Goal: Transaction & Acquisition: Purchase product/service

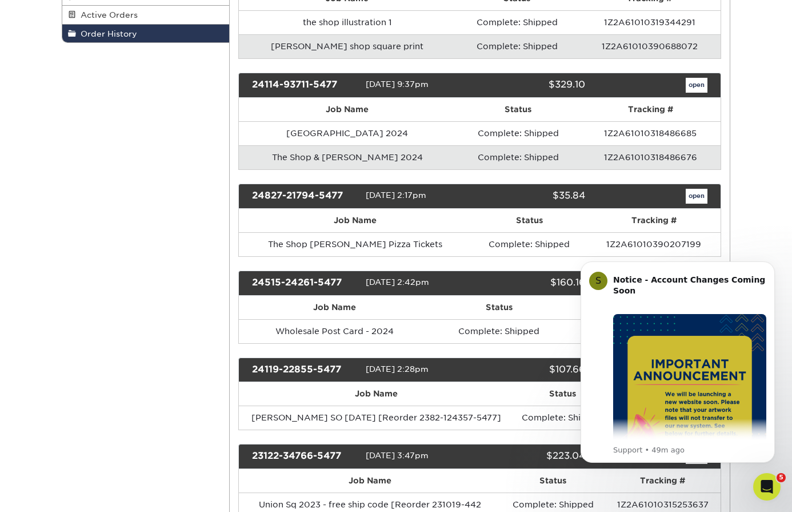
scroll to position [237, 0]
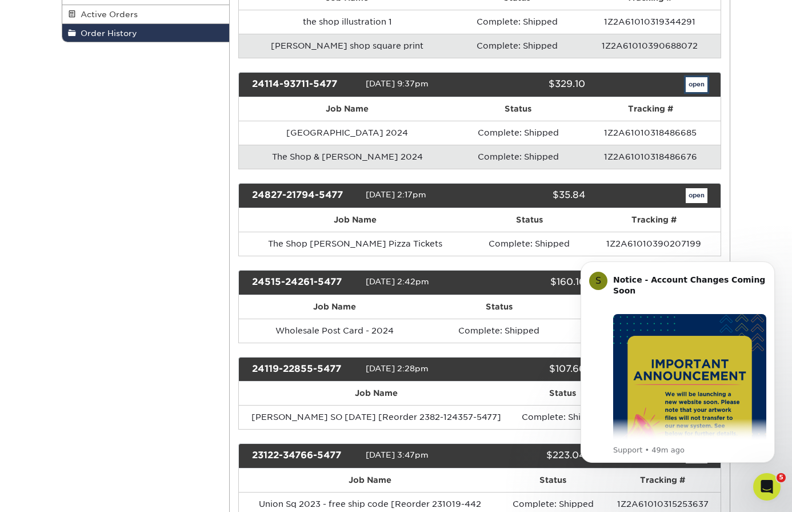
click at [697, 86] on link "open" at bounding box center [697, 84] width 22 height 15
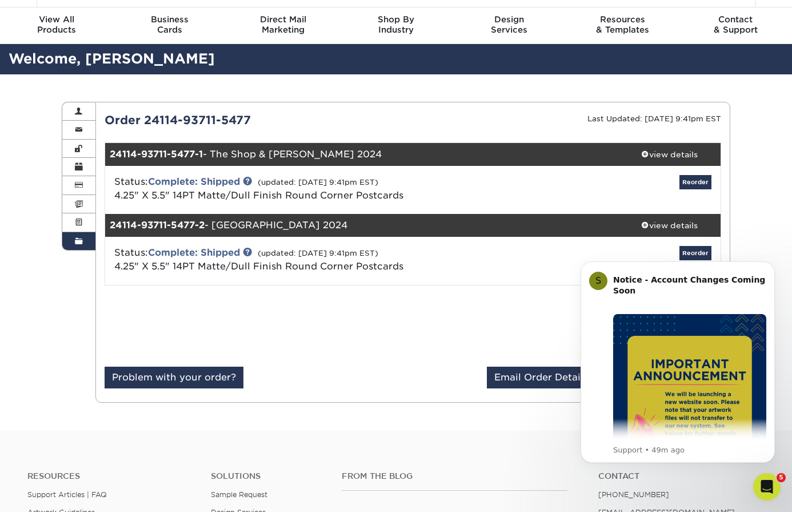
scroll to position [59, 0]
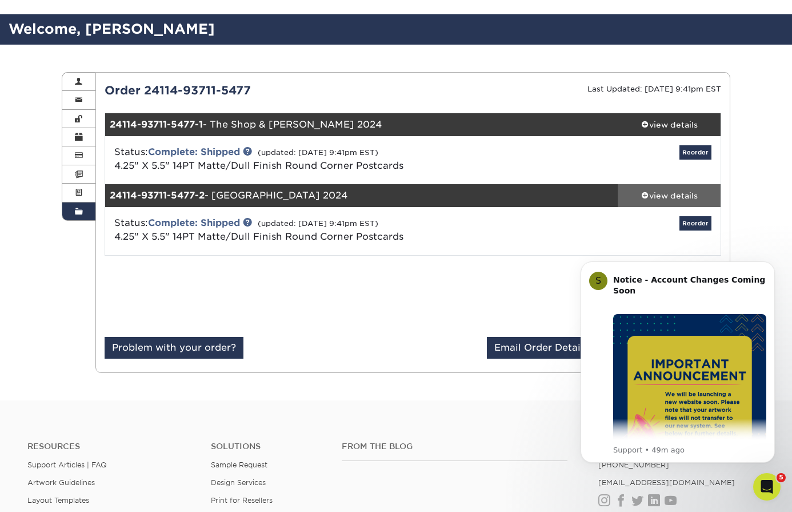
click at [680, 195] on div "view details" at bounding box center [669, 195] width 103 height 11
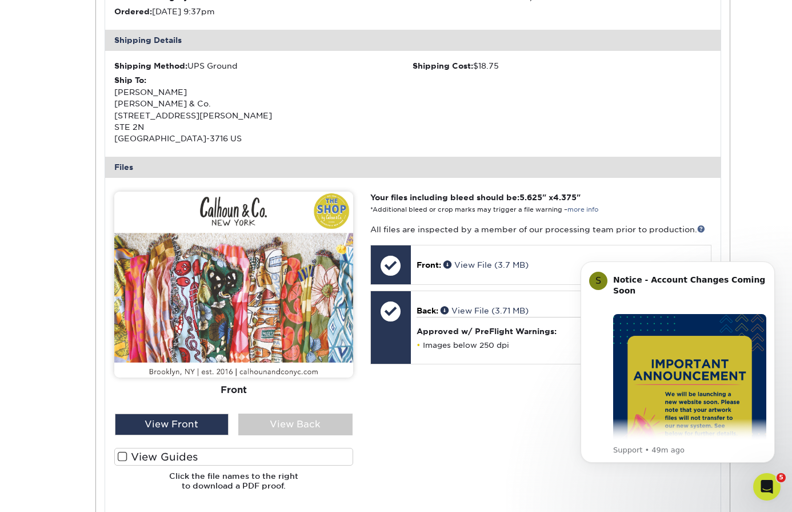
scroll to position [414, 0]
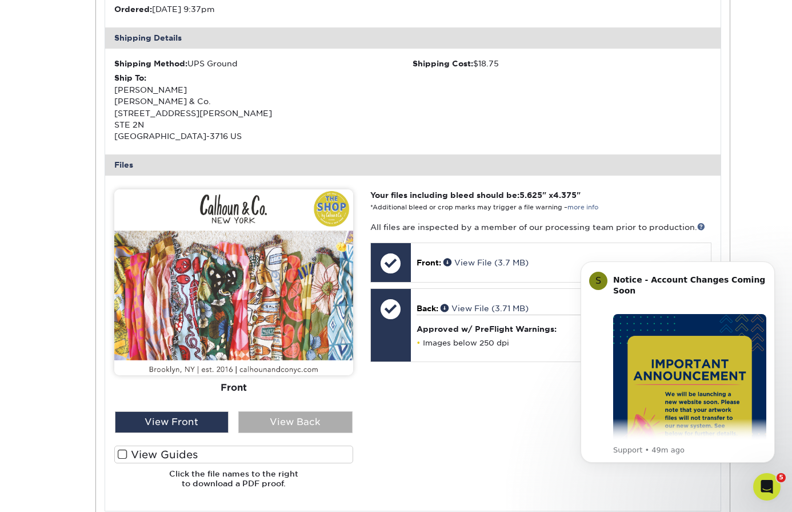
click at [287, 418] on div "View Back" at bounding box center [295, 422] width 114 height 22
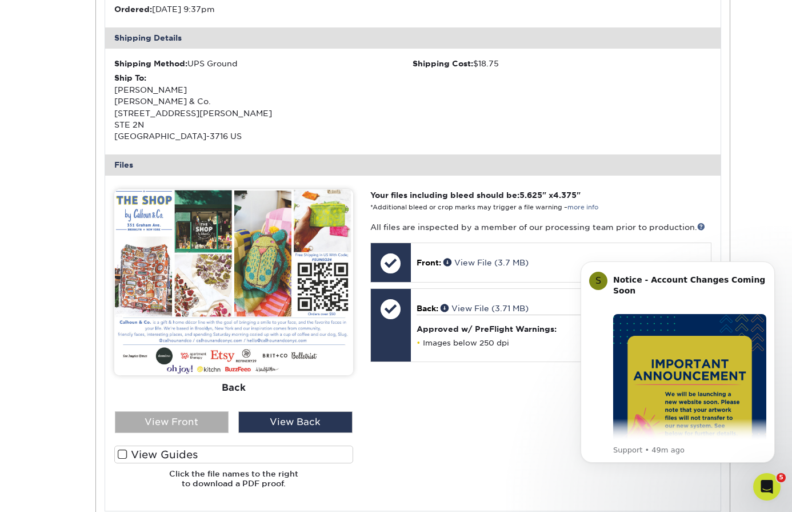
click at [213, 425] on div "View Front" at bounding box center [172, 422] width 114 height 22
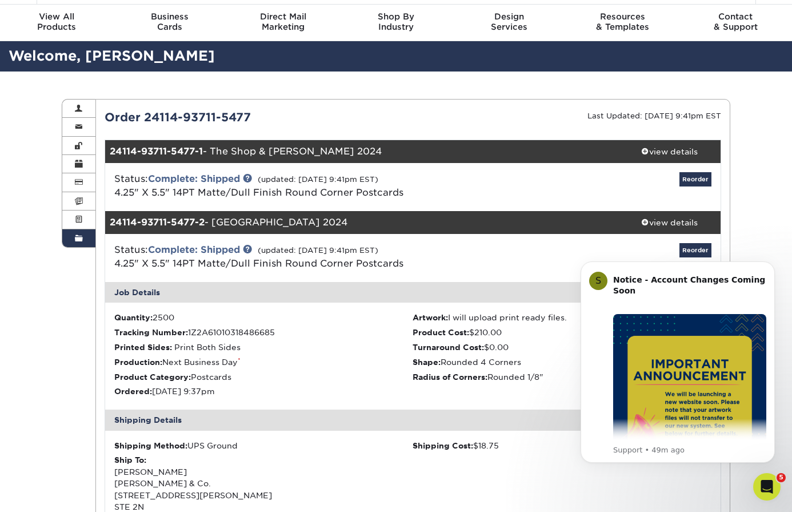
scroll to position [37, 0]
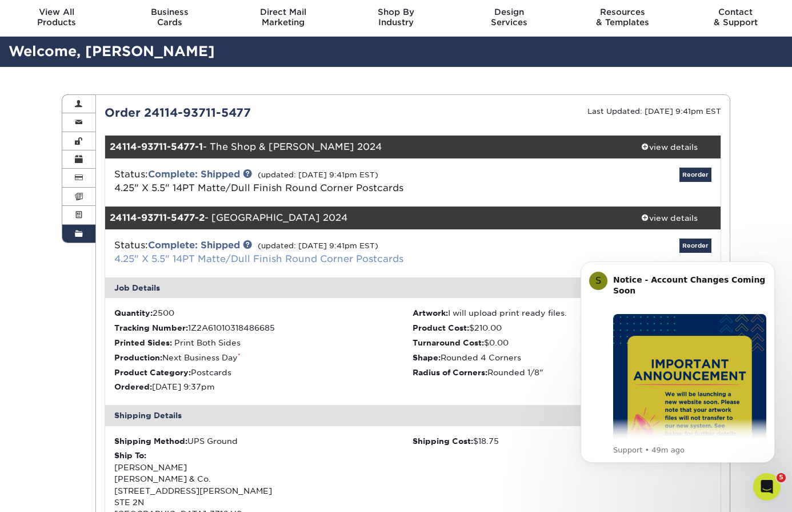
click at [252, 260] on link "4.25" X 5.5" 14PT Matte/Dull Finish Round Corner Postcards" at bounding box center [258, 258] width 289 height 11
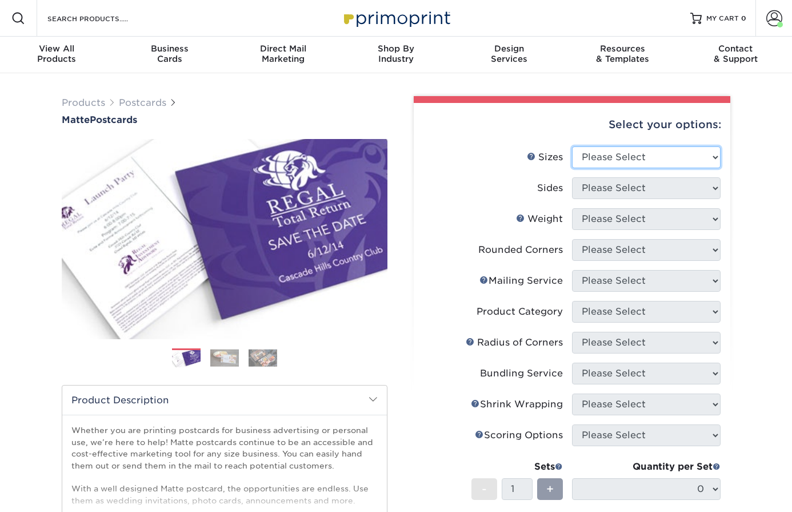
click at [657, 148] on select "Please Select 1.5" x 7" 2" x 4" 2" x 6" 2" x 7" 2" x 8" 2.12" x 5.5" 2.125" x 5…" at bounding box center [646, 157] width 149 height 22
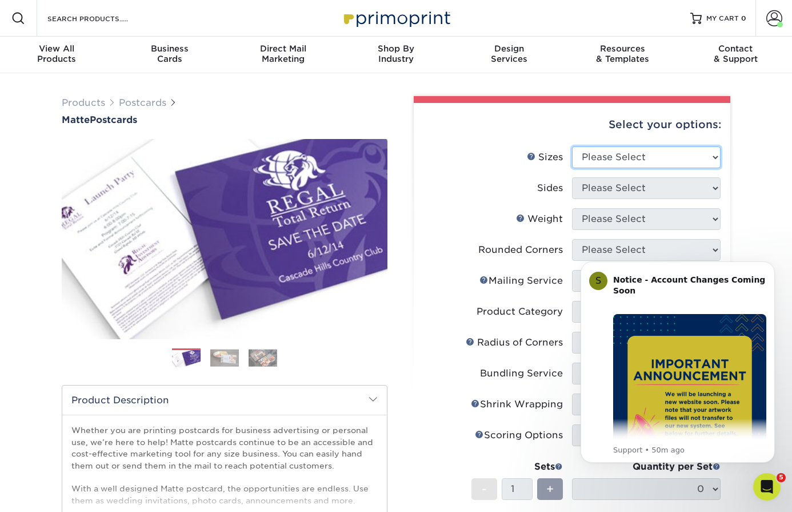
select select "4.25x5.50"
click at [572, 146] on select "Please Select 1.5" x 7" 2" x 4" 2" x 6" 2" x 7" 2" x 8" 2.12" x 5.5" 2.125" x 5…" at bounding box center [646, 157] width 149 height 22
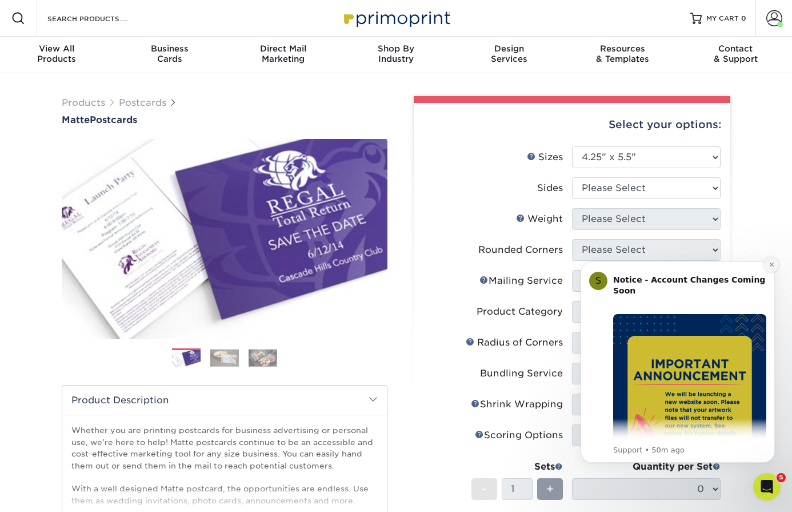
click at [772, 265] on icon "Dismiss notification" at bounding box center [771, 264] width 4 height 4
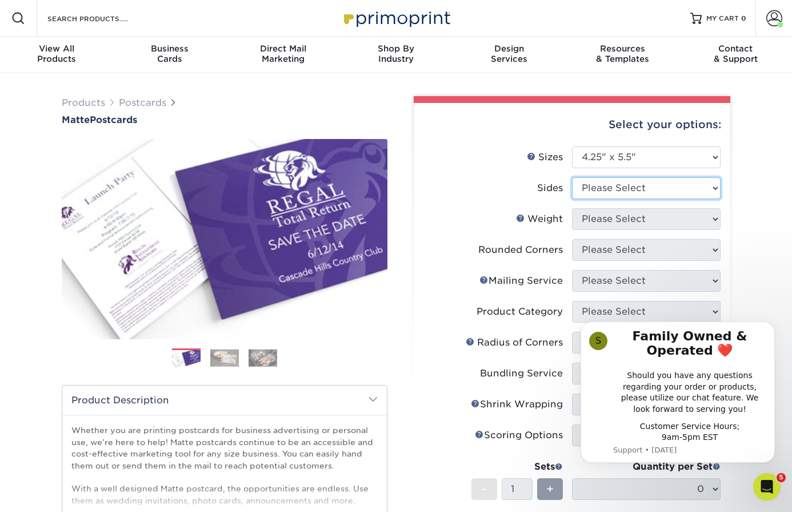
click at [698, 187] on select "Please Select Print Both Sides Print Front Only" at bounding box center [646, 188] width 149 height 22
select select "13abbda7-1d64-4f25-8bb2-c179b224825d"
click at [572, 177] on select "Please Select Print Both Sides Print Front Only" at bounding box center [646, 188] width 149 height 22
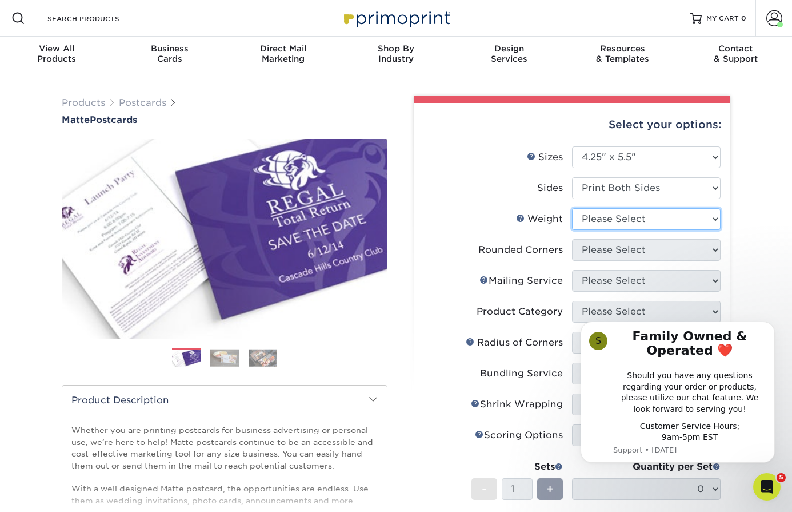
click at [661, 218] on select "Please Select 14PT 16PT" at bounding box center [646, 219] width 149 height 22
click at [619, 216] on select "Please Select 14PT 16PT" at bounding box center [646, 219] width 149 height 22
select select "14PT"
click at [572, 208] on select "Please Select 14PT 16PT" at bounding box center [646, 219] width 149 height 22
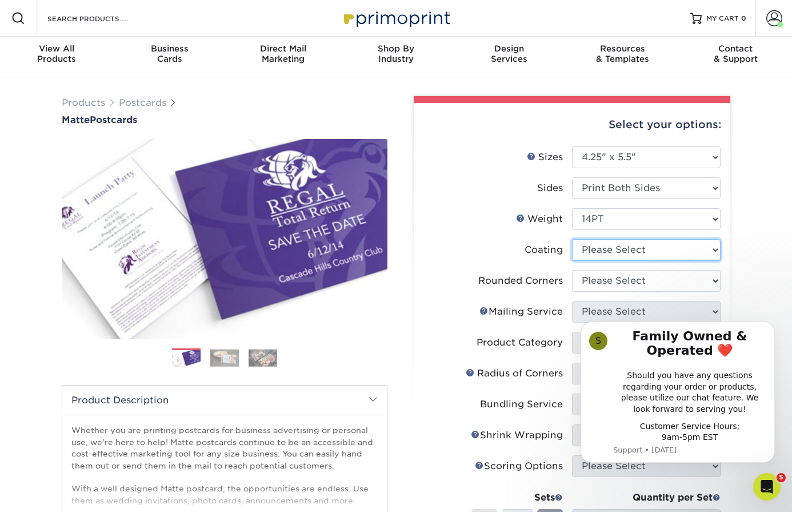
click at [619, 251] on select at bounding box center [646, 250] width 149 height 22
select select "121bb7b5-3b4d-429f-bd8d-bbf80e953313"
click at [572, 239] on select at bounding box center [646, 250] width 149 height 22
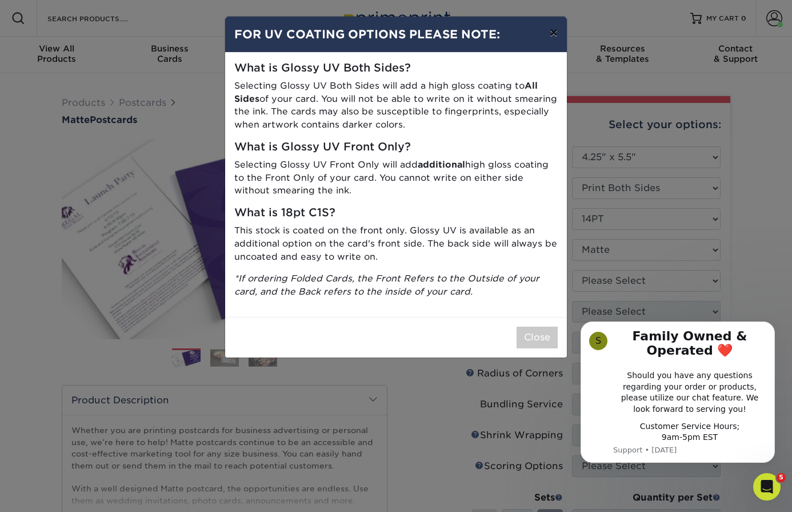
click at [552, 37] on button "×" at bounding box center [554, 33] width 26 height 32
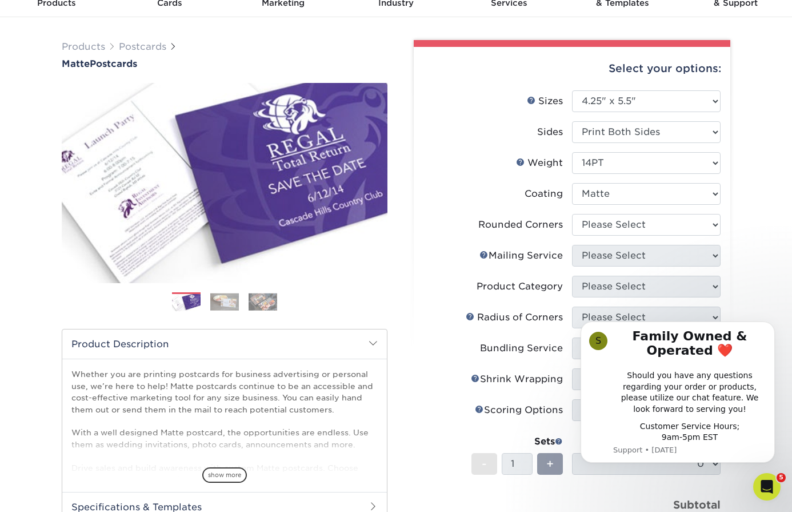
scroll to position [75, 0]
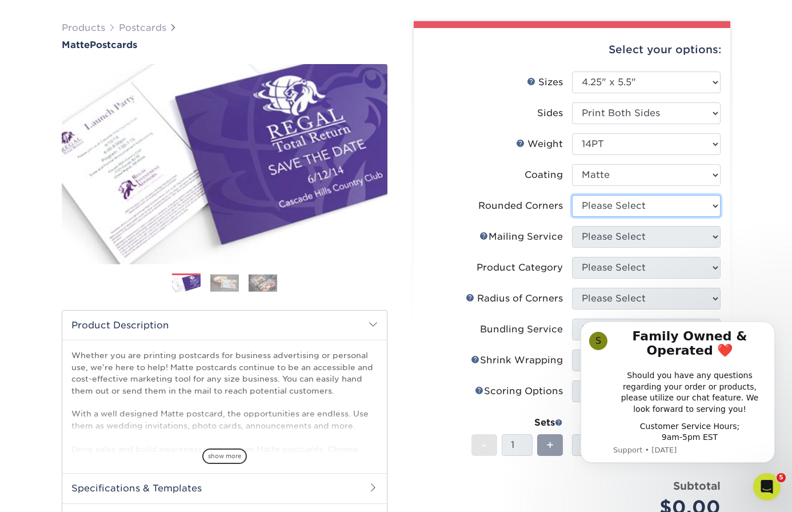
click at [661, 214] on select "Please Select Yes - Round 4 Corners No" at bounding box center [646, 206] width 149 height 22
select select "7672df9e-0e0a-464d-8e1f-920c575e4da3"
click at [572, 195] on select "Please Select Yes - Round 4 Corners No" at bounding box center [646, 206] width 149 height 22
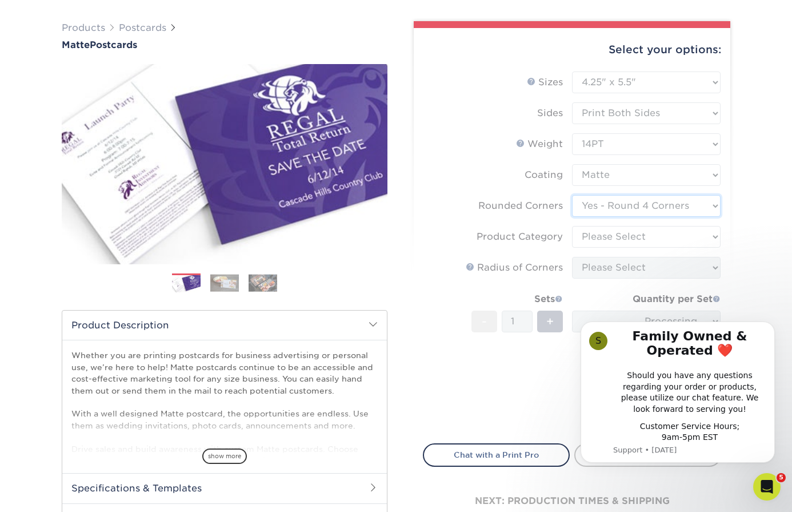
scroll to position [83, 0]
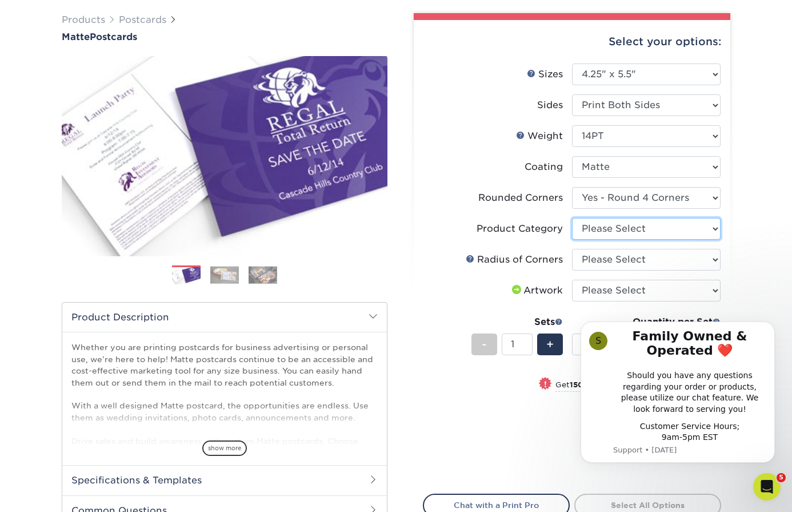
click at [607, 230] on select "Please Select Postcards" at bounding box center [646, 229] width 149 height 22
select select "9b7272e0-d6c8-4c3c-8e97-d3a1bcdab858"
click at [572, 218] on select "Please Select Postcards" at bounding box center [646, 229] width 149 height 22
click at [613, 257] on select "Please Select Rounded 1/8" Rounded 1/4"" at bounding box center [646, 260] width 149 height 22
select select "589680c7-ee9a-431b-9d12-d7aeb1386a97"
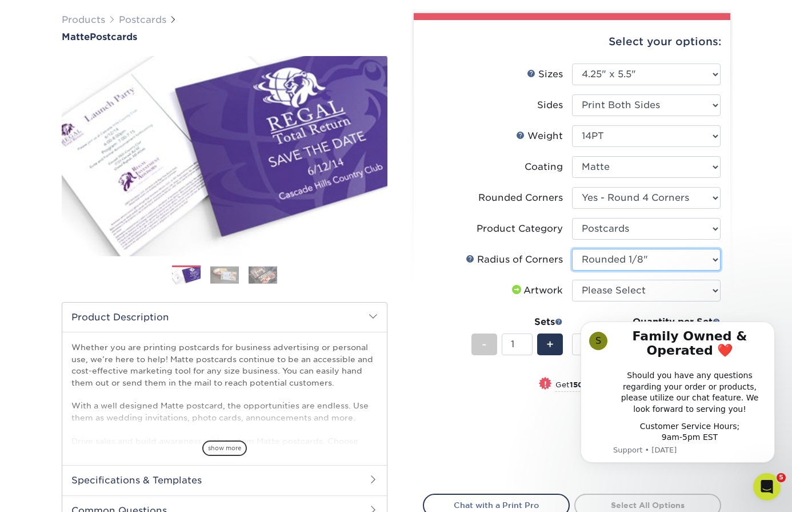
click at [572, 249] on select "Please Select Rounded 1/8" Rounded 1/4"" at bounding box center [646, 260] width 149 height 22
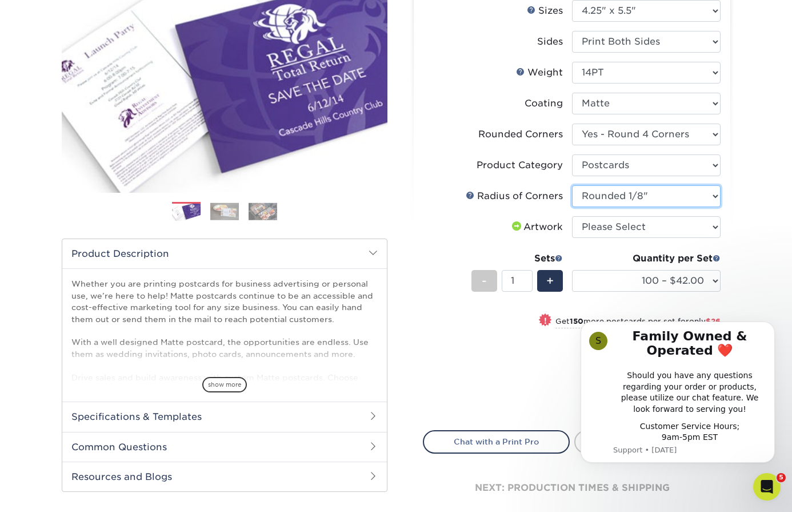
scroll to position [156, 0]
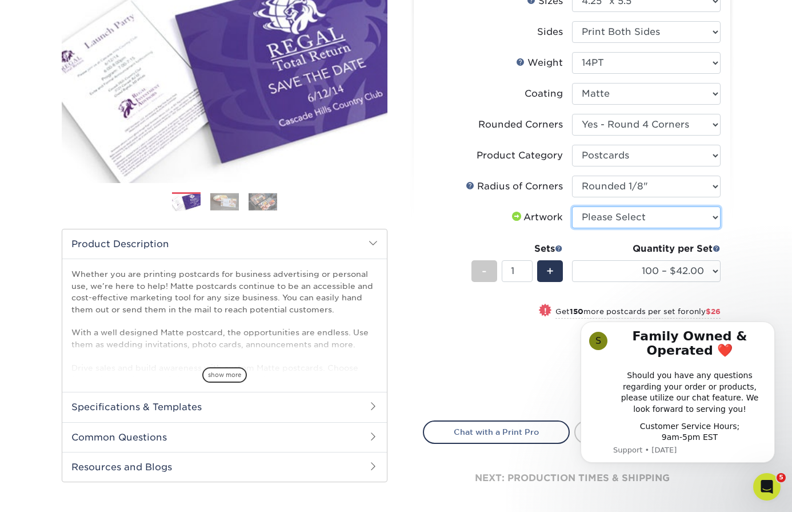
click at [625, 213] on select "Please Select I will upload files I need a design - $150" at bounding box center [646, 217] width 149 height 22
select select "upload"
click at [572, 206] on select "Please Select I will upload files I need a design - $150" at bounding box center [646, 217] width 149 height 22
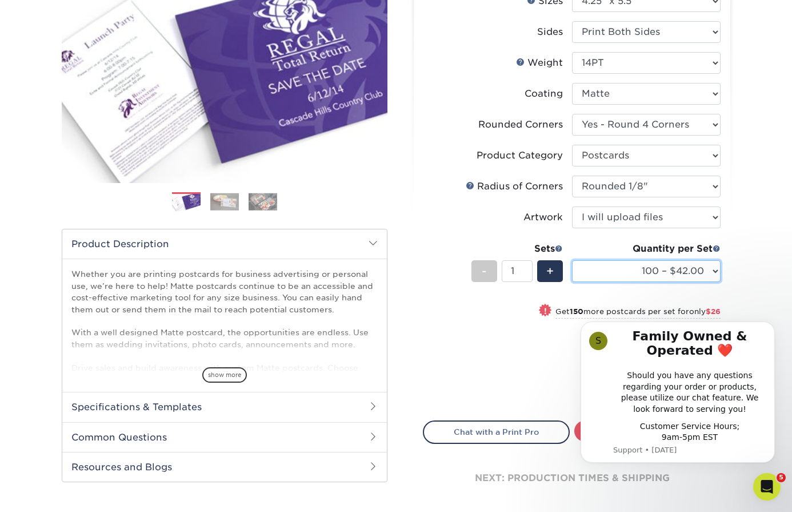
click at [624, 260] on select "100 – $42.00 250 – $68.00 500 – $84.00 1000 – $106.00 2500 – $210.00 5000 – $33…" at bounding box center [646, 271] width 149 height 22
select select "2500 – $210.00"
click at [572, 260] on select "100 – $42.00 250 – $68.00 500 – $84.00 1000 – $106.00 2500 – $210.00 5000 – $33…" at bounding box center [646, 271] width 149 height 22
click at [768, 324] on button "Dismiss notification" at bounding box center [771, 324] width 15 height 15
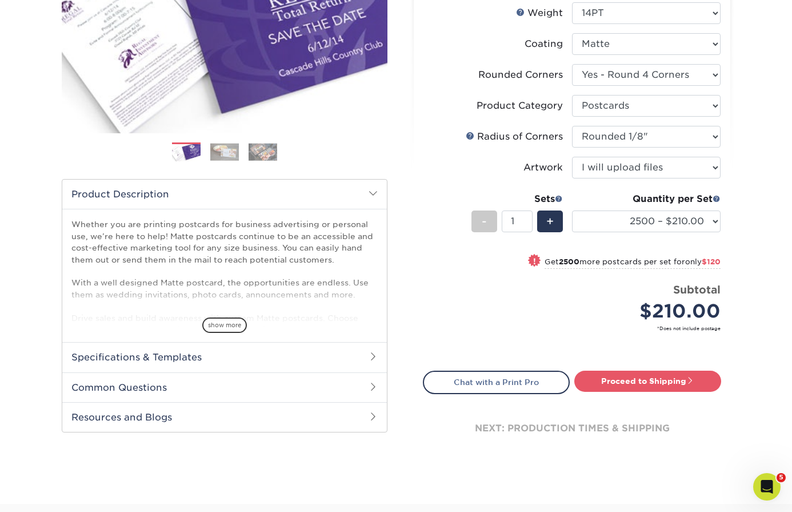
scroll to position [219, 0]
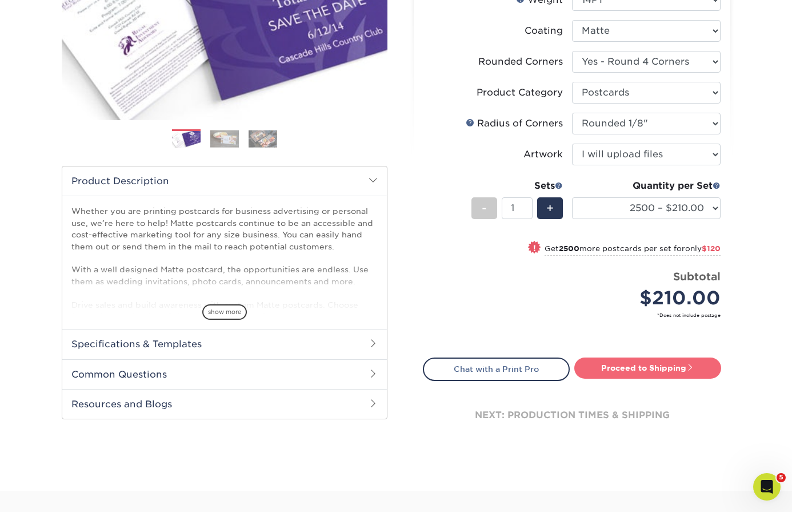
click at [630, 364] on link "Proceed to Shipping" at bounding box center [647, 367] width 147 height 21
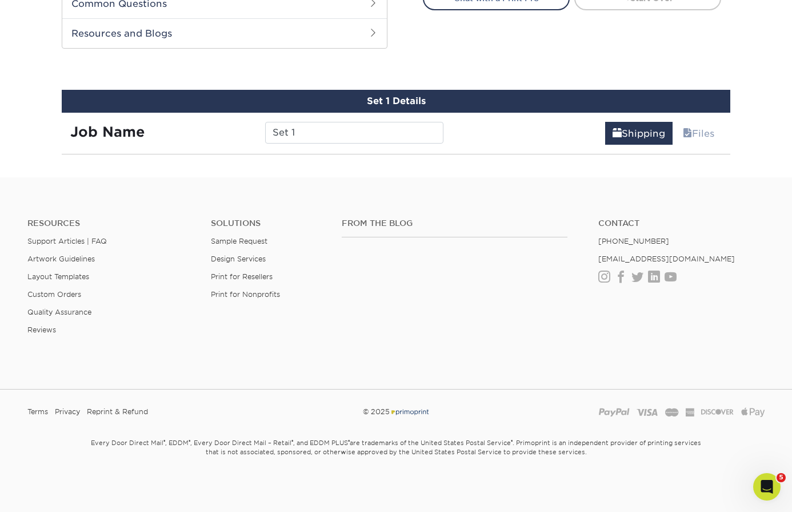
scroll to position [607, 0]
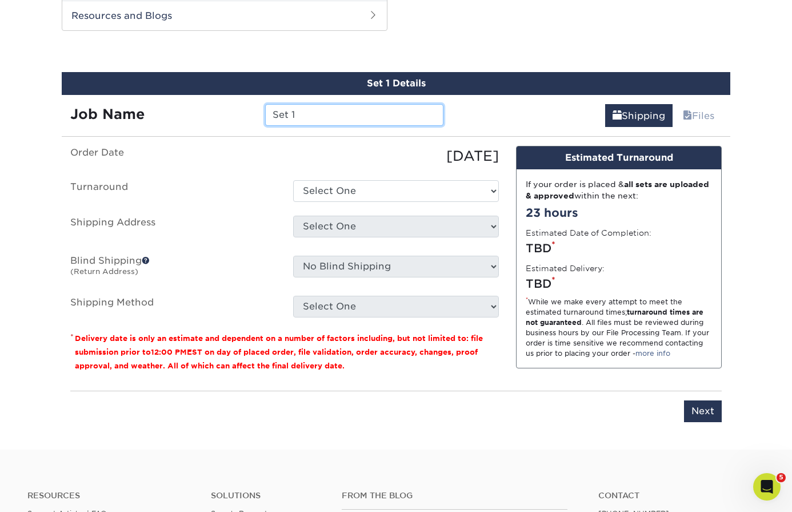
click at [380, 111] on input "Set 1" at bounding box center [354, 115] width 178 height 22
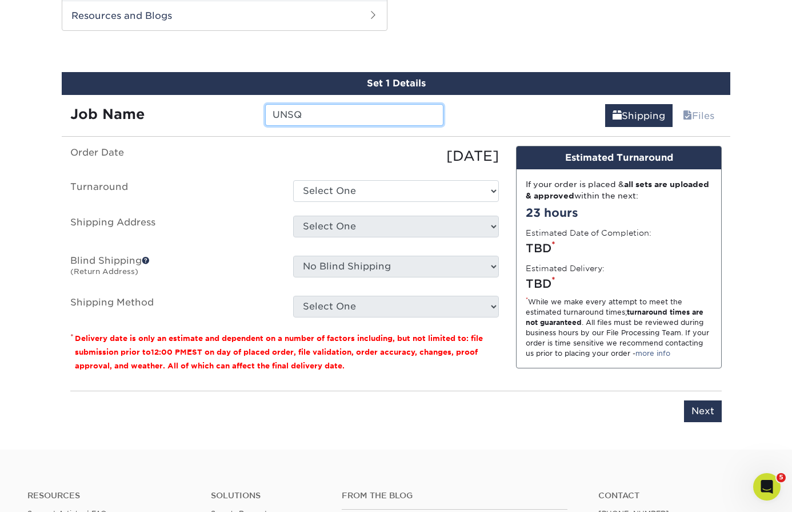
type input "UNSQ"
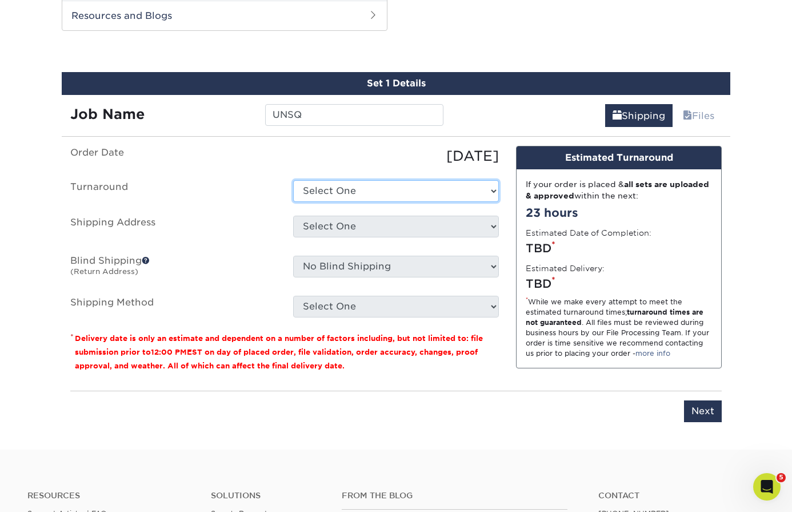
click at [484, 189] on select "Select One 2-4 Business Days 2 Day Next Business Day" at bounding box center [396, 191] width 206 height 22
select select "61cc71da-1a51-473a-a920-72d7b9867fd4"
click at [293, 180] on select "Select One 2-4 Business Days 2 Day Next Business Day" at bounding box center [396, 191] width 206 height 22
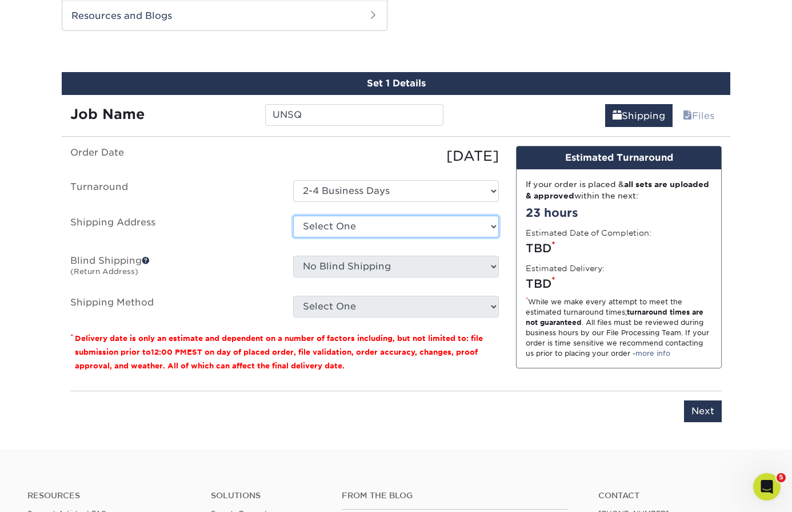
click at [346, 229] on select "Select One Calhoun & Co morgan studio - 2-n + Add New Address" at bounding box center [396, 227] width 206 height 22
select select "218519"
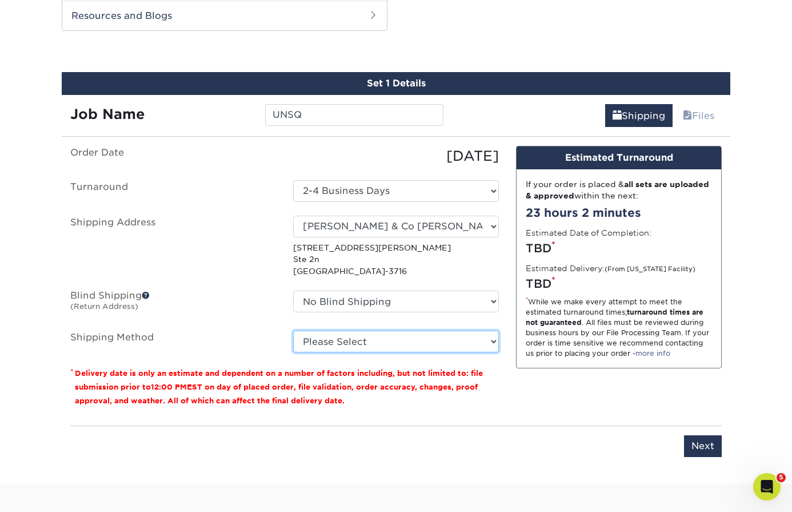
click at [353, 334] on select "Please Select Ground Shipping (+$19.82) 3 Day Shipping Service (+$28.83) 2 Day …" at bounding box center [396, 341] width 206 height 22
select select "03"
click at [293, 330] on select "Please Select Ground Shipping (+$19.82) 3 Day Shipping Service (+$28.83) 2 Day …" at bounding box center [396, 341] width 206 height 22
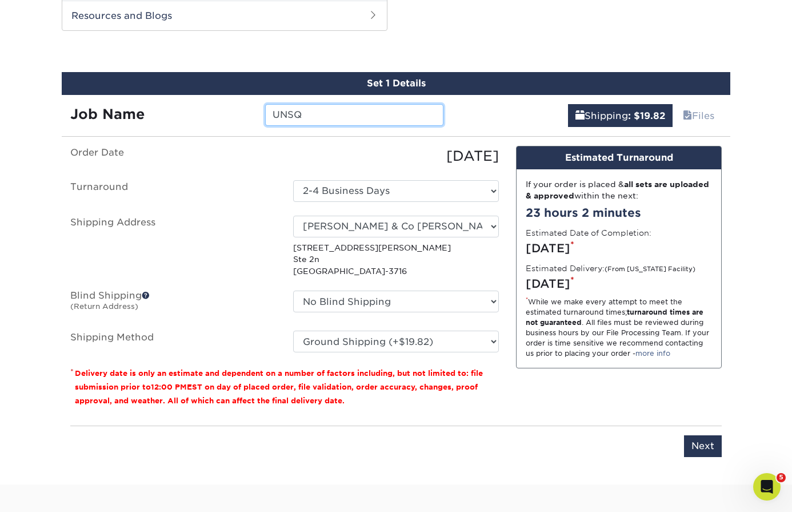
click at [358, 113] on input "UNSQ" at bounding box center [354, 115] width 178 height 22
type input "UNSQ 2025"
click at [703, 445] on input "Next" at bounding box center [703, 446] width 38 height 22
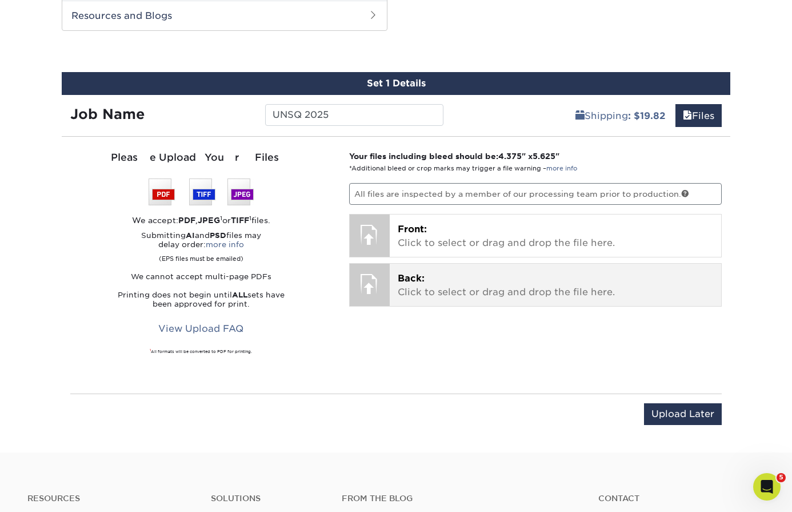
click at [421, 279] on span "Back:" at bounding box center [411, 278] width 27 height 11
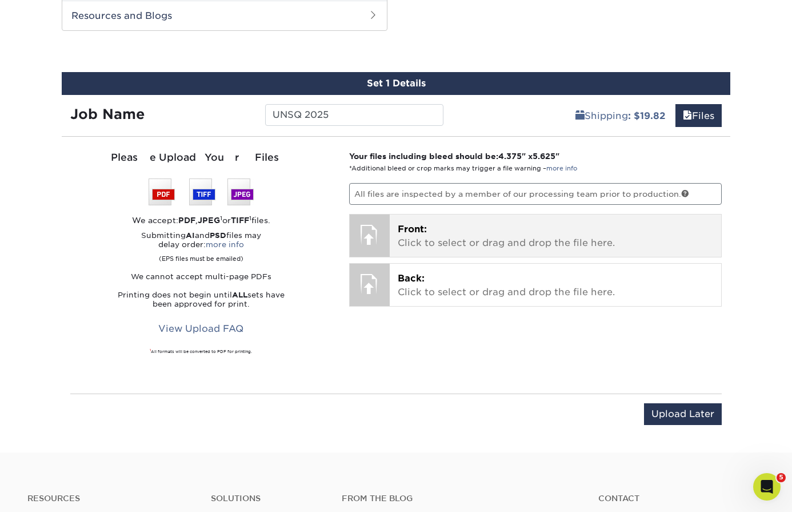
click at [366, 232] on div at bounding box center [370, 234] width 40 height 40
click at [424, 237] on p "Front: Click to select or drag and drop the file here." at bounding box center [556, 235] width 316 height 27
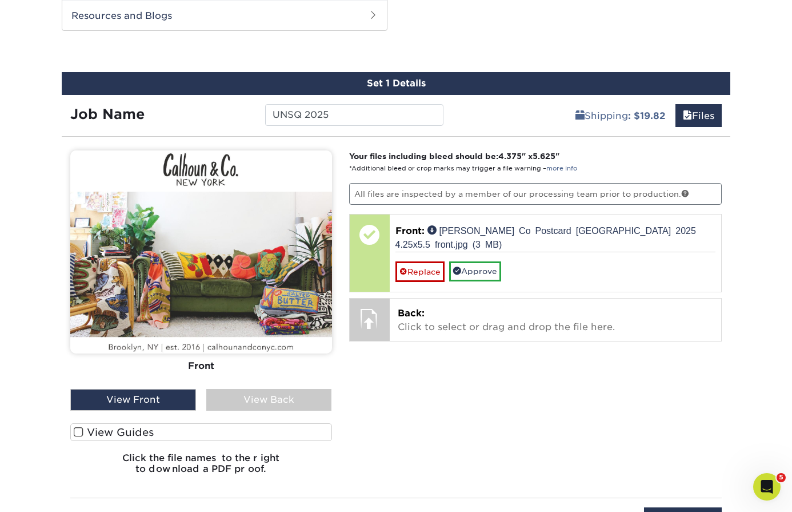
click at [79, 433] on span at bounding box center [79, 431] width 10 height 11
click at [0, 0] on input "View Guides" at bounding box center [0, 0] width 0 height 0
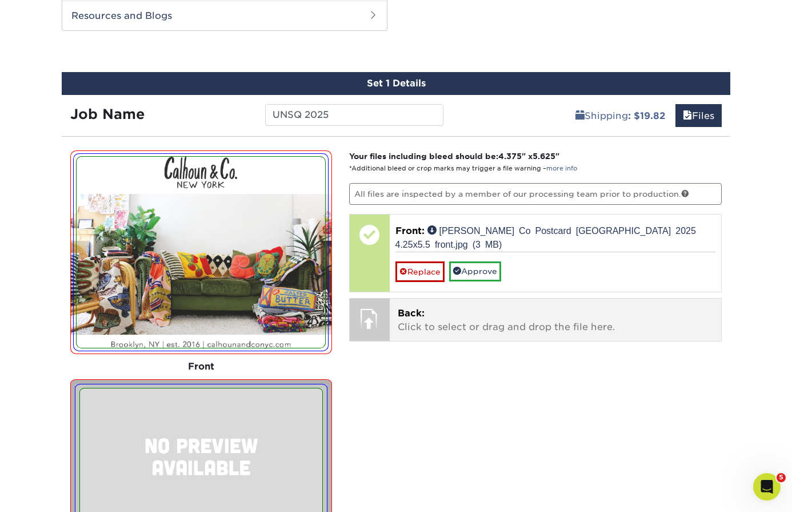
click at [420, 319] on p "Back: Click to select or drag and drop the file here." at bounding box center [556, 319] width 316 height 27
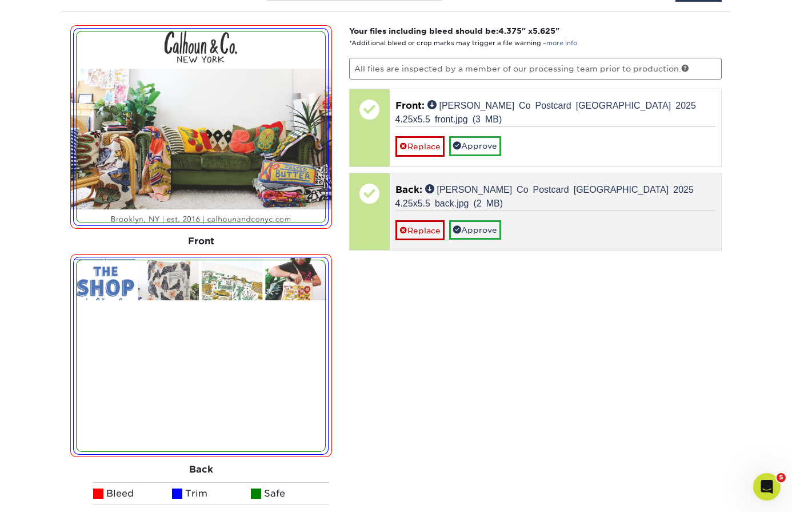
scroll to position [732, 0]
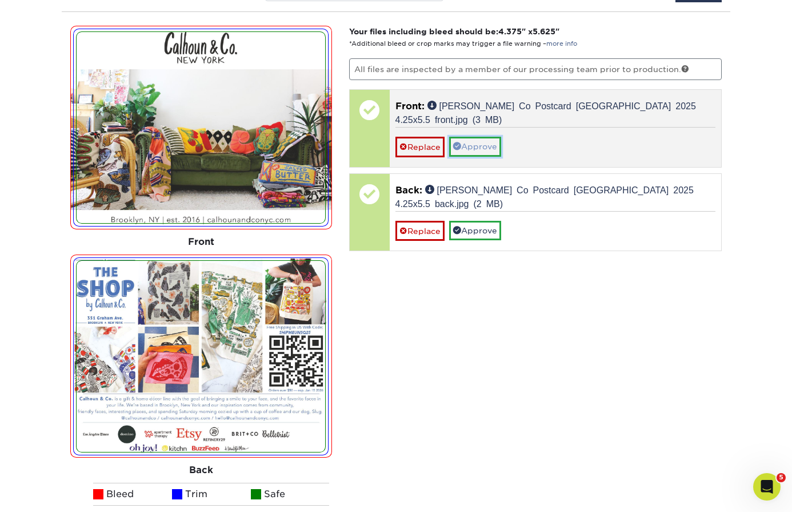
click at [474, 144] on link "Approve" at bounding box center [475, 146] width 52 height 19
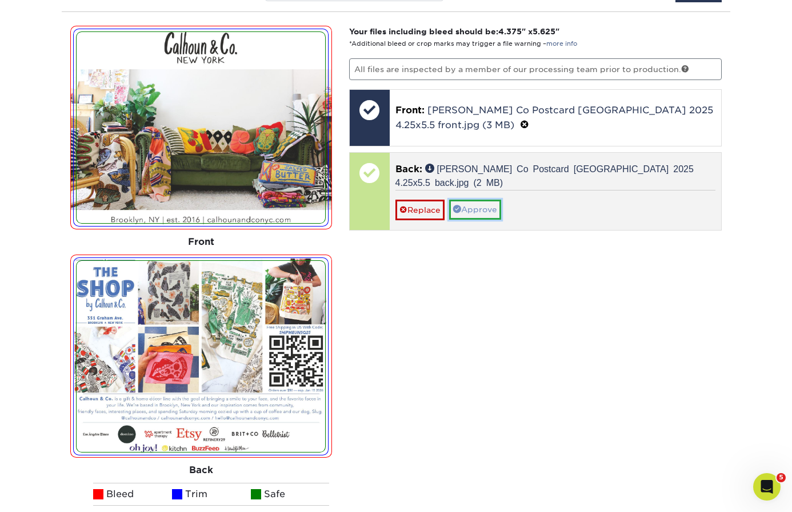
click at [482, 213] on link "Approve" at bounding box center [475, 208] width 52 height 19
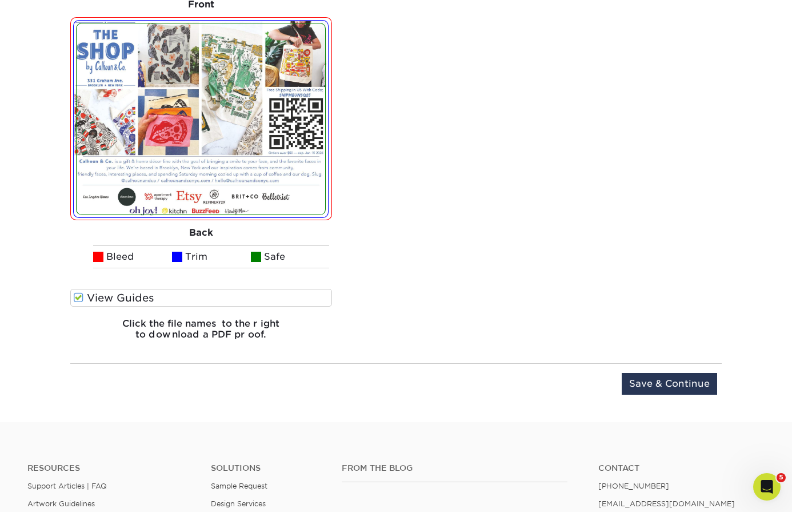
scroll to position [995, 0]
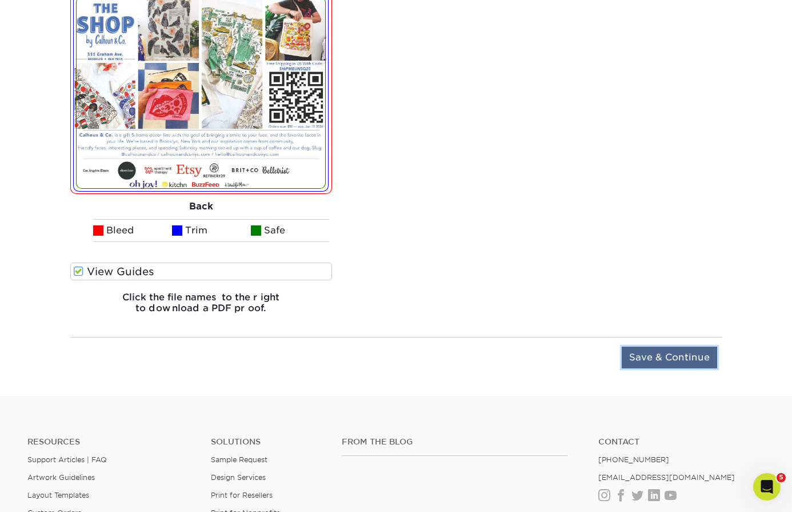
click at [683, 364] on input "Save & Continue" at bounding box center [669, 357] width 95 height 22
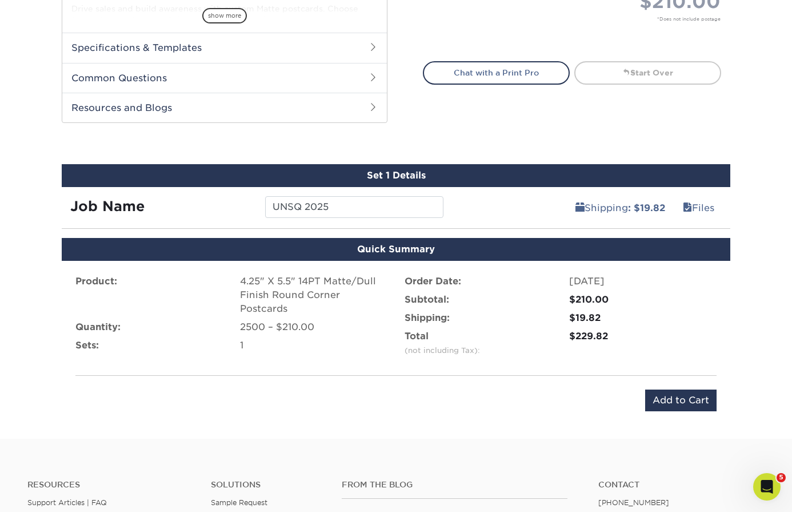
scroll to position [498, 0]
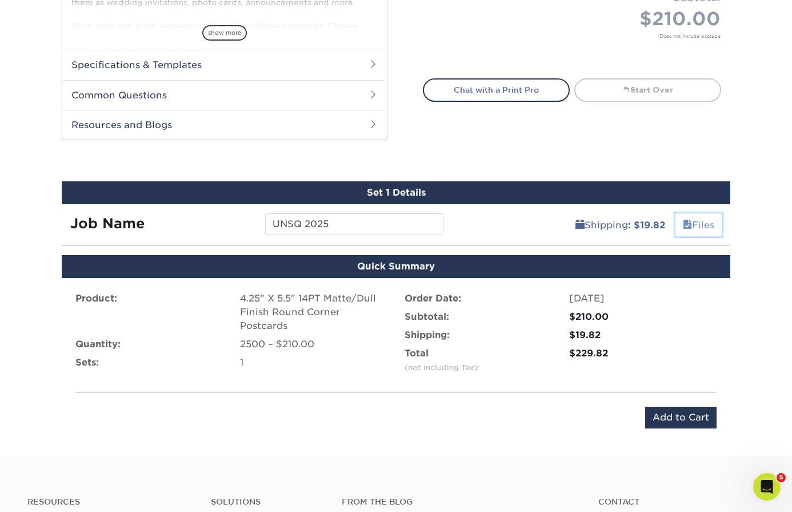
click at [705, 221] on link "Files" at bounding box center [699, 224] width 46 height 23
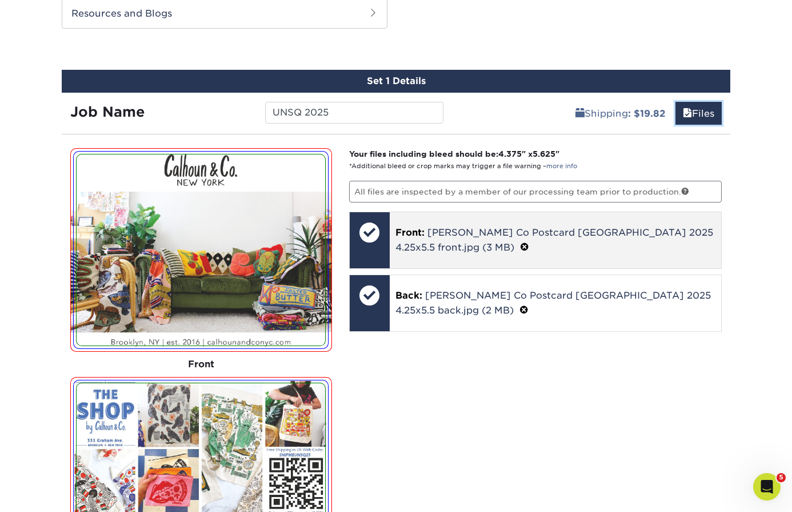
scroll to position [631, 0]
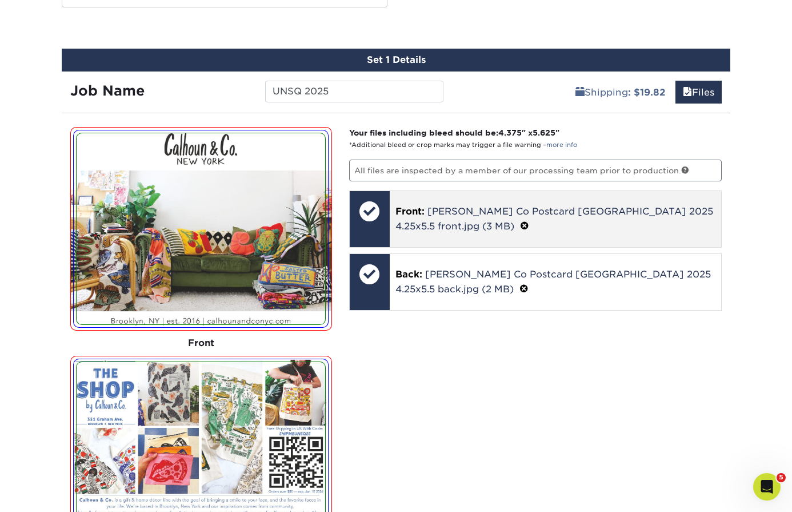
click at [520, 224] on span at bounding box center [524, 226] width 9 height 11
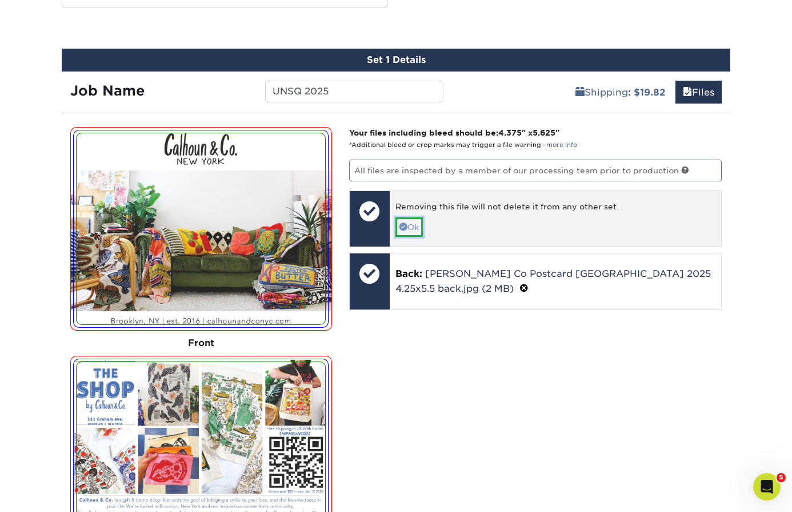
click at [406, 224] on span at bounding box center [404, 226] width 8 height 8
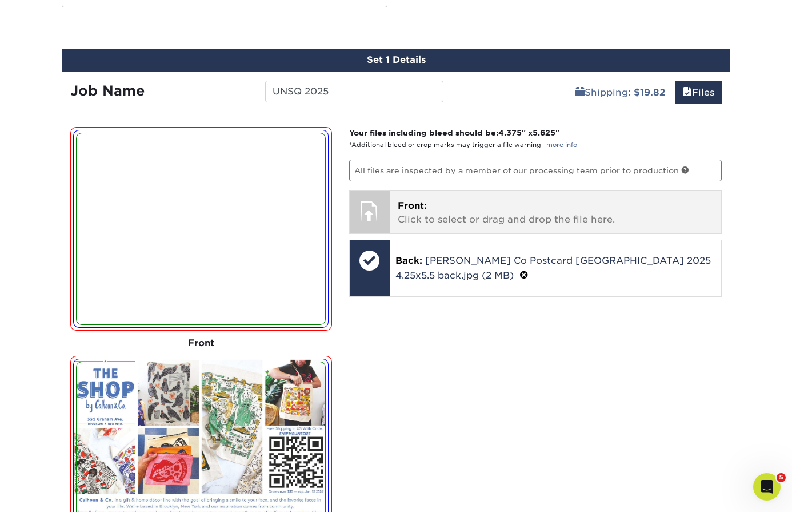
click at [398, 215] on p "Front: Click to select or drag and drop the file here." at bounding box center [556, 212] width 316 height 27
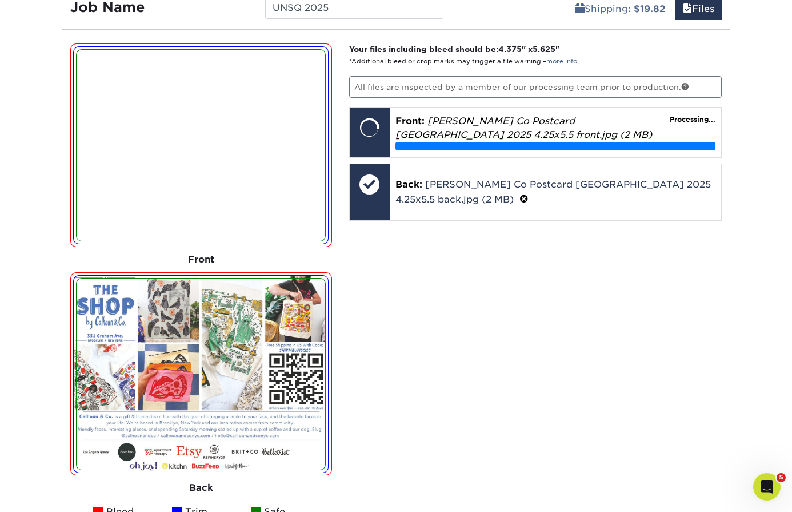
scroll to position [715, 0]
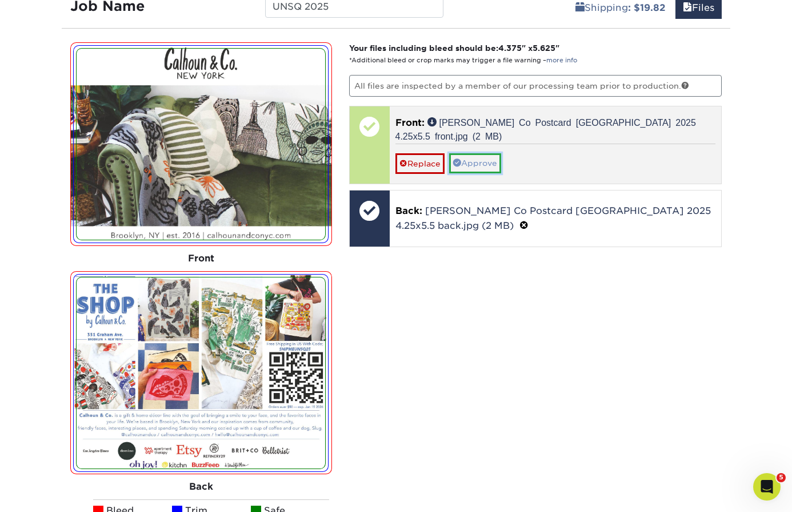
click at [489, 157] on link "Approve" at bounding box center [475, 162] width 52 height 19
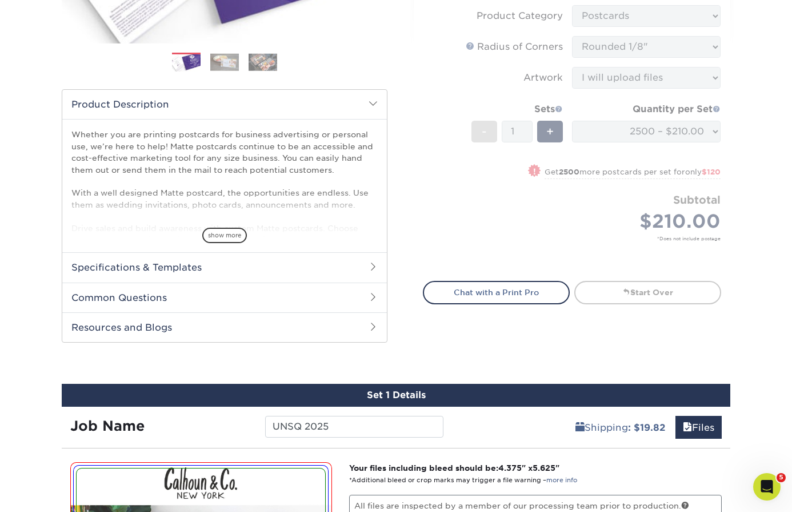
scroll to position [0, 0]
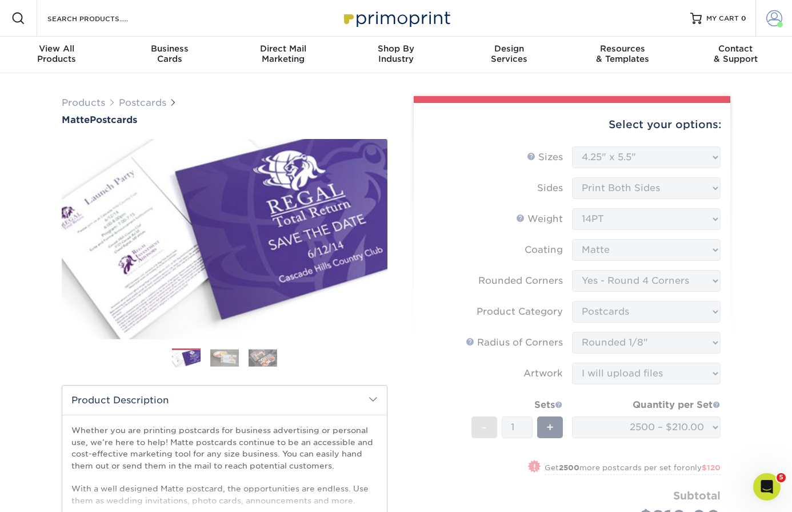
click at [771, 19] on span at bounding box center [775, 18] width 16 height 16
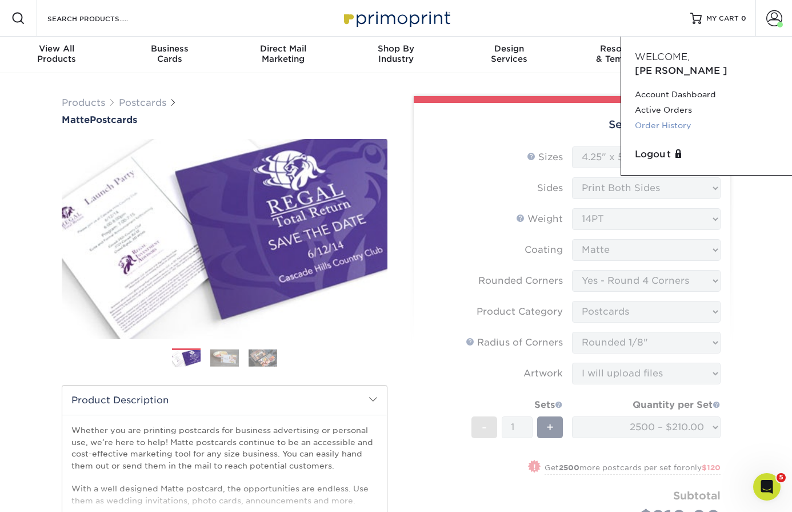
click at [659, 118] on link "Order History" at bounding box center [706, 125] width 143 height 15
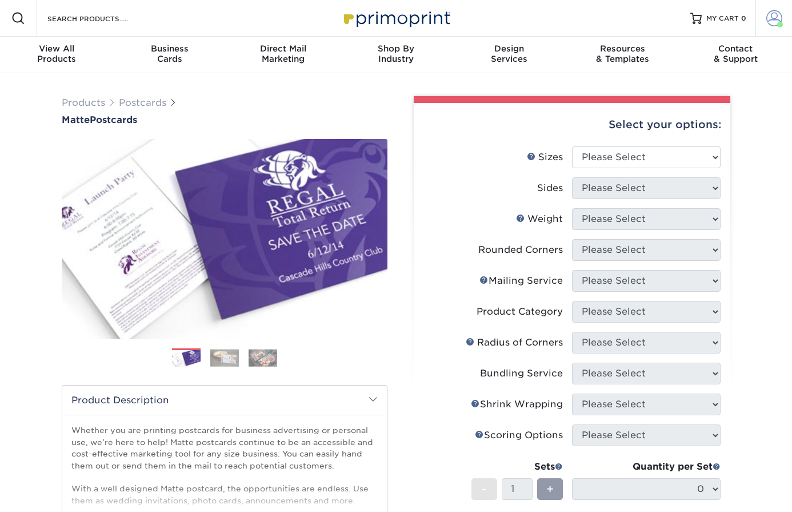
click at [778, 19] on span at bounding box center [775, 18] width 16 height 16
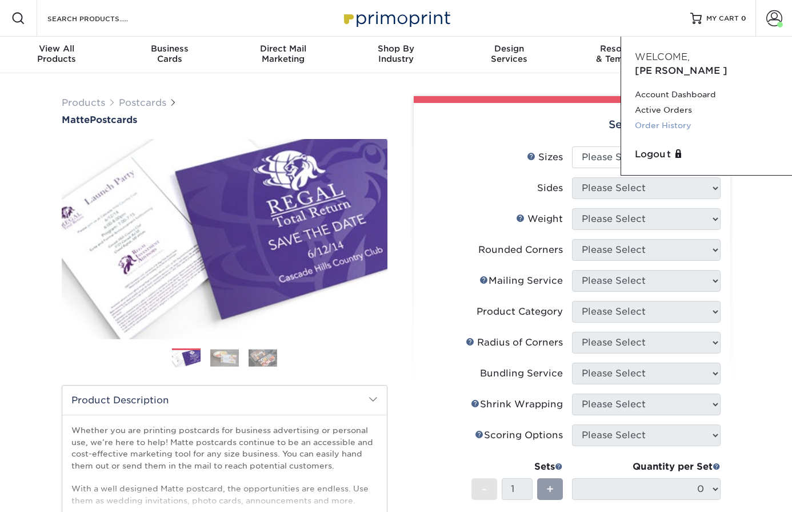
click at [661, 118] on link "Order History" at bounding box center [706, 125] width 143 height 15
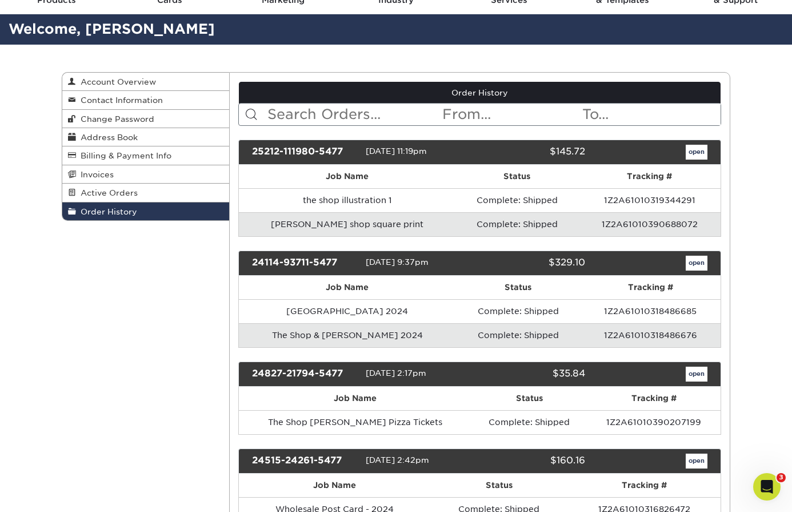
scroll to position [66, 0]
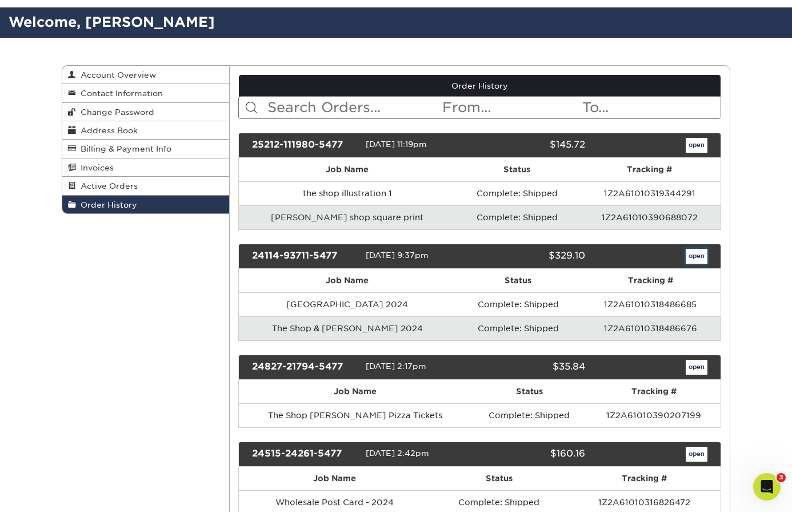
click at [697, 256] on link "open" at bounding box center [697, 256] width 22 height 15
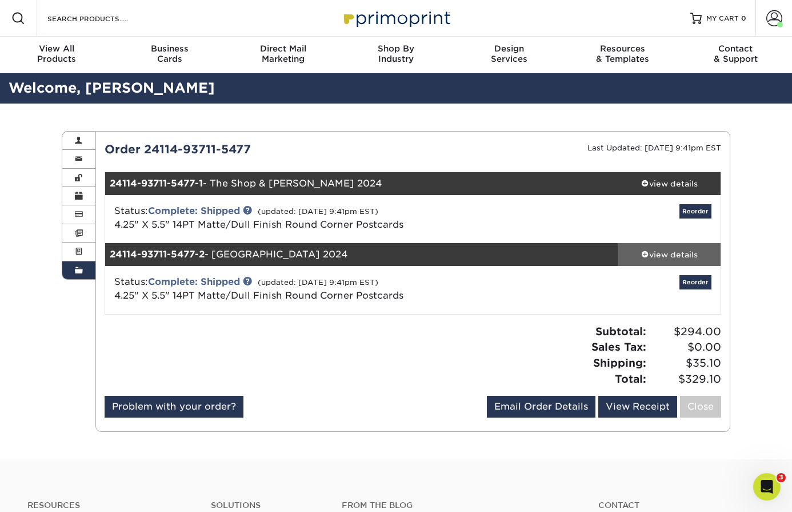
click at [661, 256] on div "view details" at bounding box center [669, 254] width 103 height 11
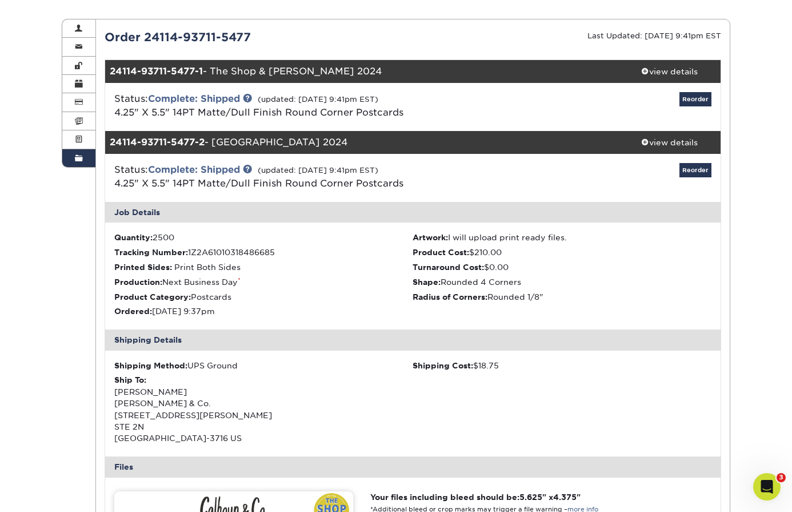
scroll to position [121, 0]
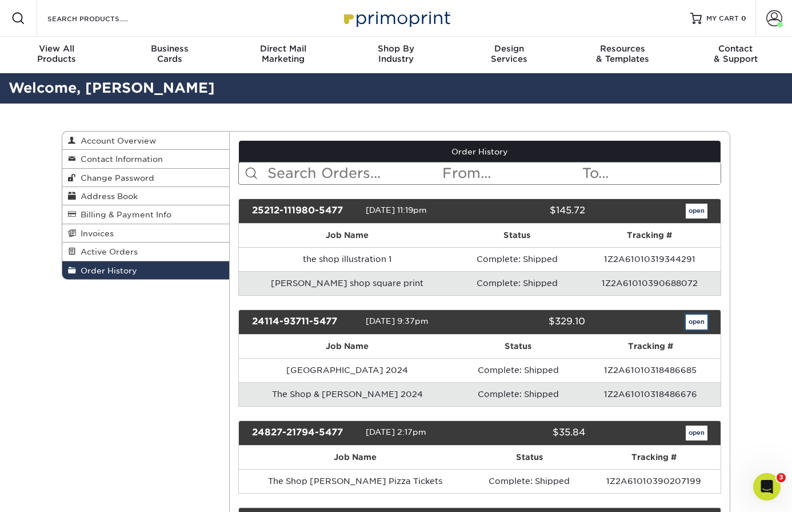
click at [695, 322] on link "open" at bounding box center [697, 321] width 22 height 15
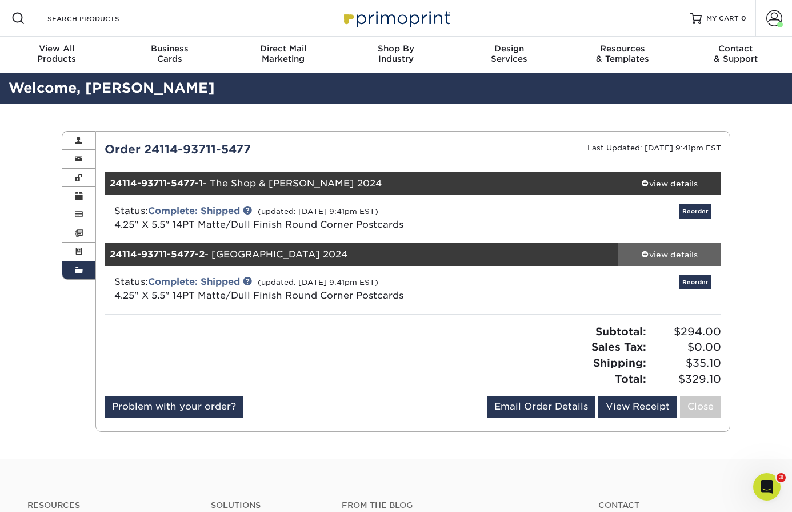
click at [659, 256] on div "view details" at bounding box center [669, 254] width 103 height 11
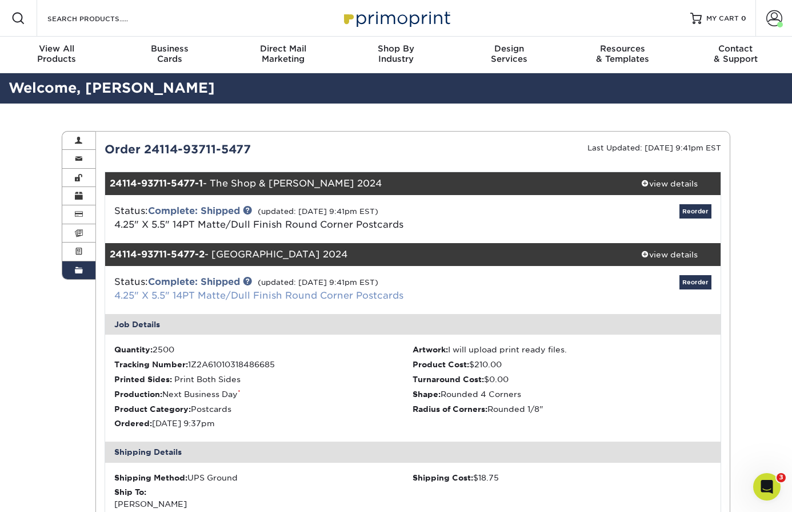
click at [181, 296] on link "4.25" X 5.5" 14PT Matte/Dull Finish Round Corner Postcards" at bounding box center [258, 295] width 289 height 11
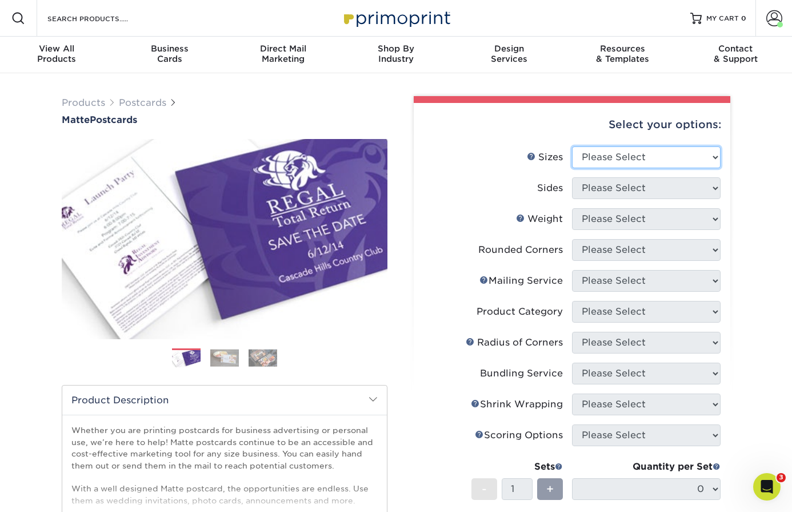
click at [640, 154] on select "Please Select 1.5" x 7" 2" x 4" 2" x 6" 2" x 7" 2" x 8" 2.12" x 5.5" 2.125" x 5…" at bounding box center [646, 157] width 149 height 22
select select "4.25x5.50"
click at [572, 146] on select "Please Select 1.5" x 7" 2" x 4" 2" x 6" 2" x 7" 2" x 8" 2.12" x 5.5" 2.125" x 5…" at bounding box center [646, 157] width 149 height 22
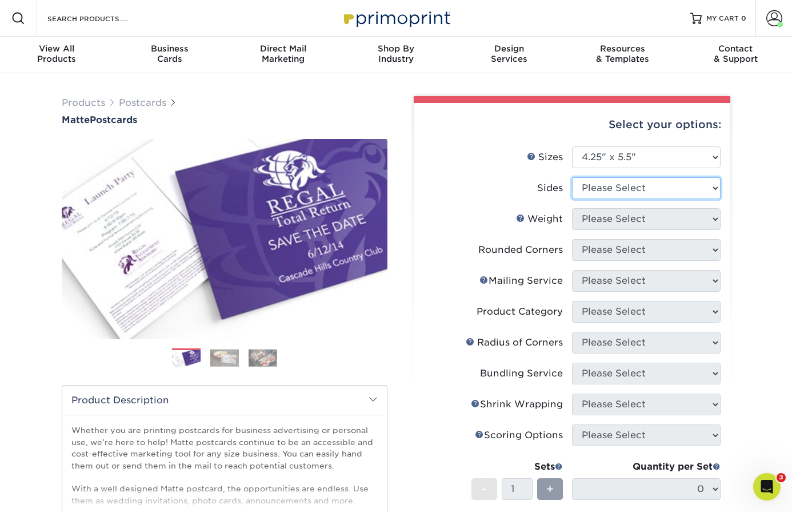
click at [627, 185] on select "Please Select Print Both Sides Print Front Only" at bounding box center [646, 188] width 149 height 22
select select "13abbda7-1d64-4f25-8bb2-c179b224825d"
click at [572, 177] on select "Please Select Print Both Sides Print Front Only" at bounding box center [646, 188] width 149 height 22
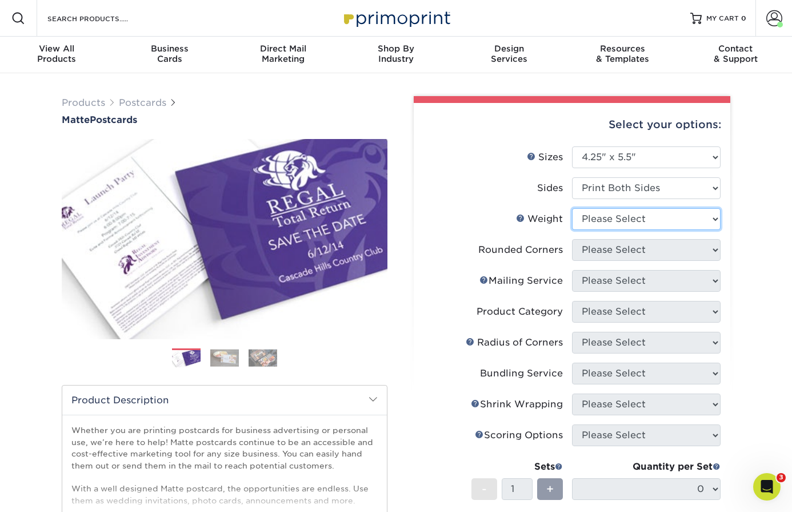
click at [619, 227] on select "Please Select 14PT 16PT" at bounding box center [646, 219] width 149 height 22
select select "14PT"
click at [572, 208] on select "Please Select 14PT 16PT" at bounding box center [646, 219] width 149 height 22
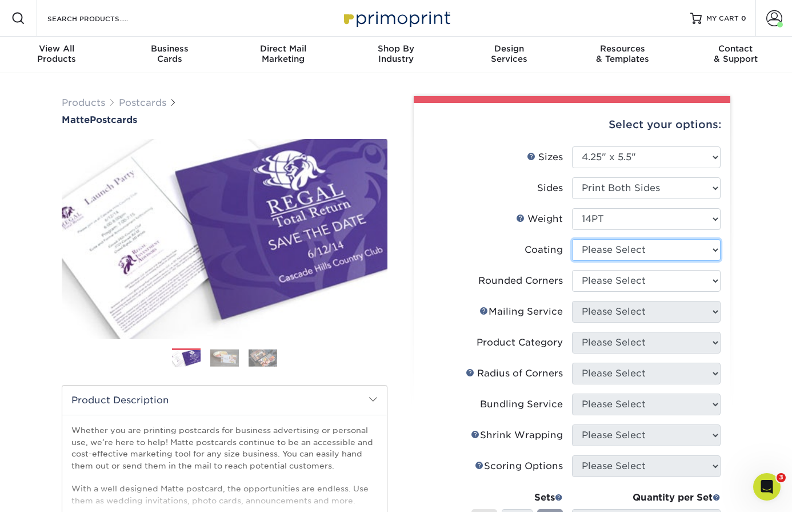
click at [613, 247] on select at bounding box center [646, 250] width 149 height 22
select select "121bb7b5-3b4d-429f-bd8d-bbf80e953313"
click at [572, 239] on select at bounding box center [646, 250] width 149 height 22
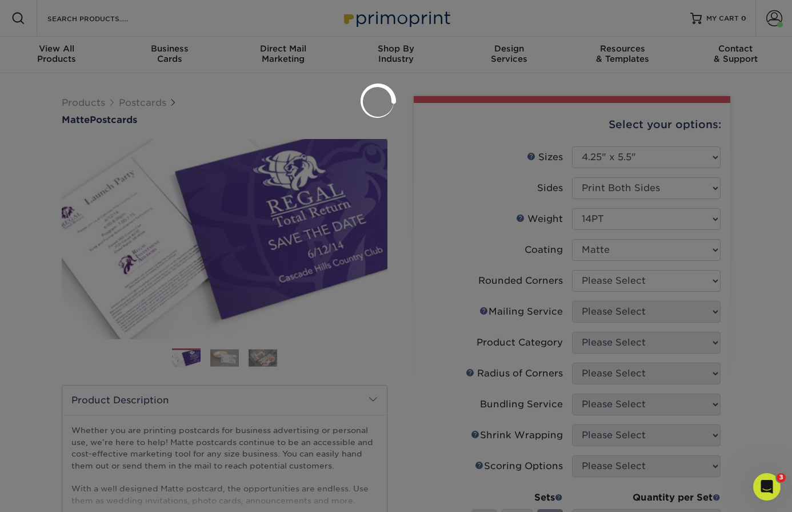
click at [612, 277] on div at bounding box center [396, 256] width 792 height 512
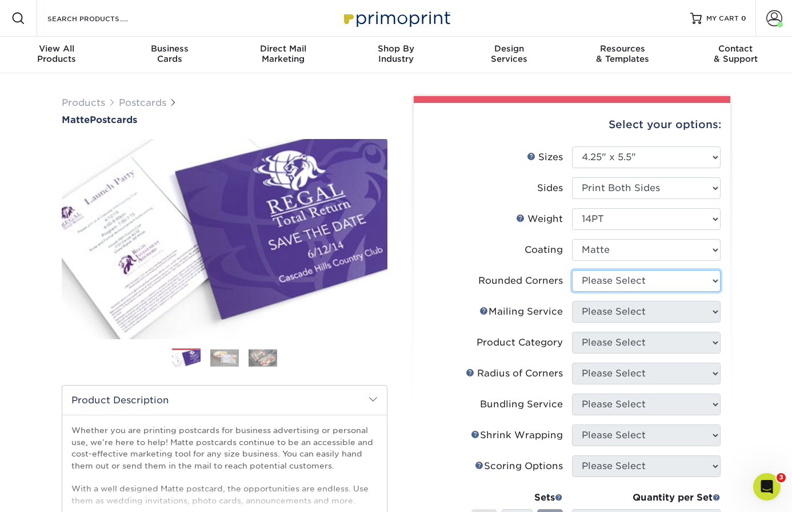
click at [612, 277] on select "Please Select Yes - Round 4 Corners No" at bounding box center [646, 281] width 149 height 22
select select "7672df9e-0e0a-464d-8e1f-920c575e4da3"
click at [572, 270] on select "Please Select Yes - Round 4 Corners No" at bounding box center [646, 281] width 149 height 22
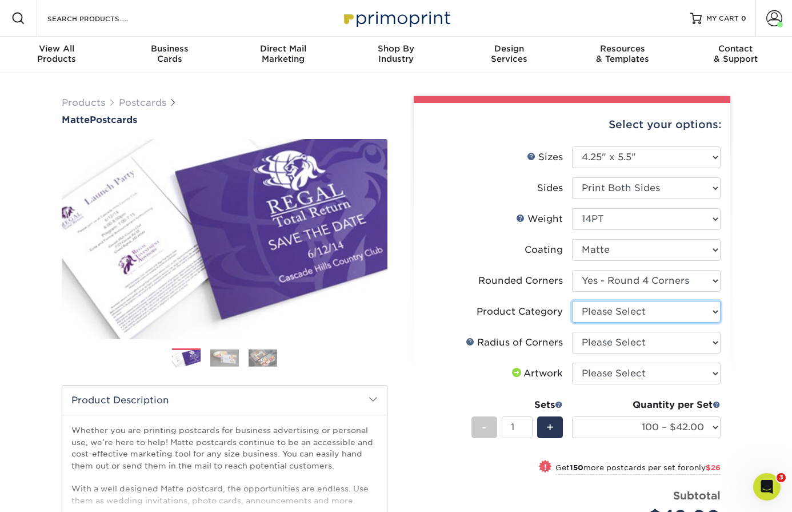
click at [621, 310] on select "Please Select Postcards" at bounding box center [646, 312] width 149 height 22
select select "9b7272e0-d6c8-4c3c-8e97-d3a1bcdab858"
click at [572, 301] on select "Please Select Postcards" at bounding box center [646, 312] width 149 height 22
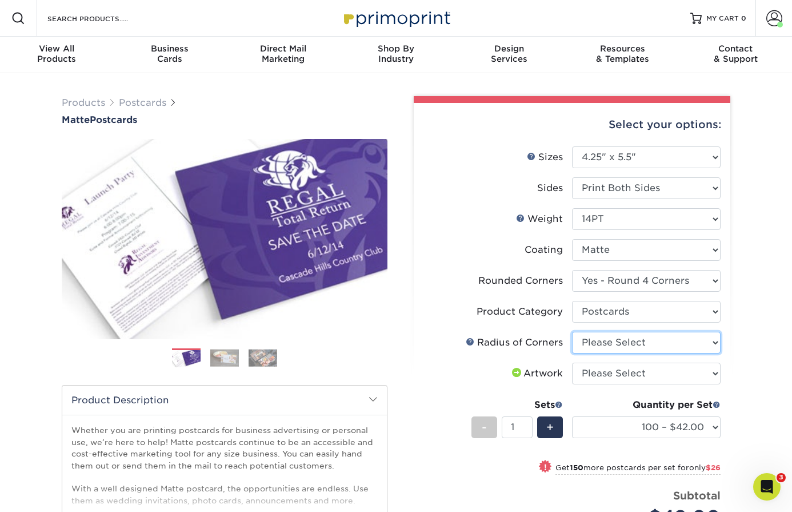
click at [623, 344] on select "Please Select Rounded 1/8" Rounded 1/4"" at bounding box center [646, 343] width 149 height 22
select select "589680c7-ee9a-431b-9d12-d7aeb1386a97"
click at [572, 332] on select "Please Select Rounded 1/8" Rounded 1/4"" at bounding box center [646, 343] width 149 height 22
click at [620, 370] on select "Please Select I will upload files I need a design - $150" at bounding box center [646, 373] width 149 height 22
select select "upload"
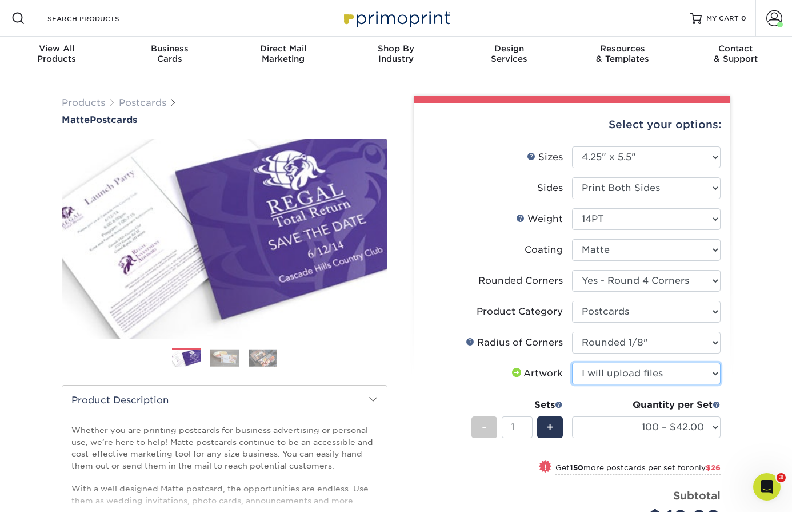
click at [572, 362] on select "Please Select I will upload files I need a design - $150" at bounding box center [646, 373] width 149 height 22
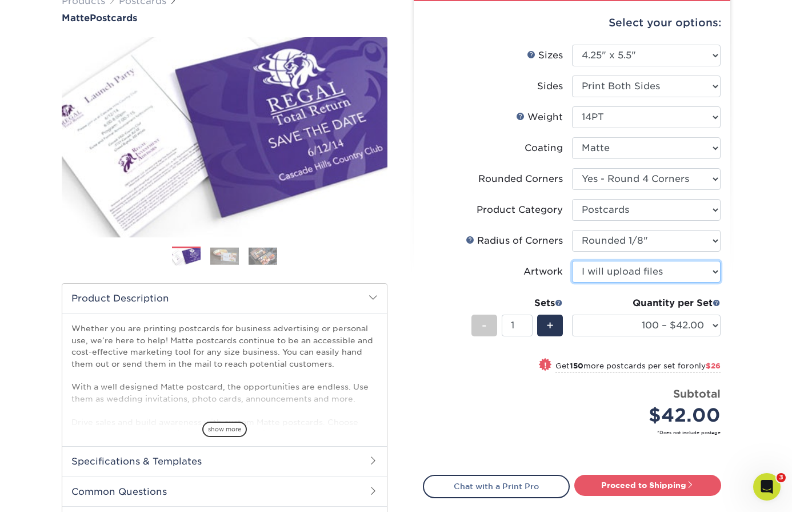
scroll to position [143, 0]
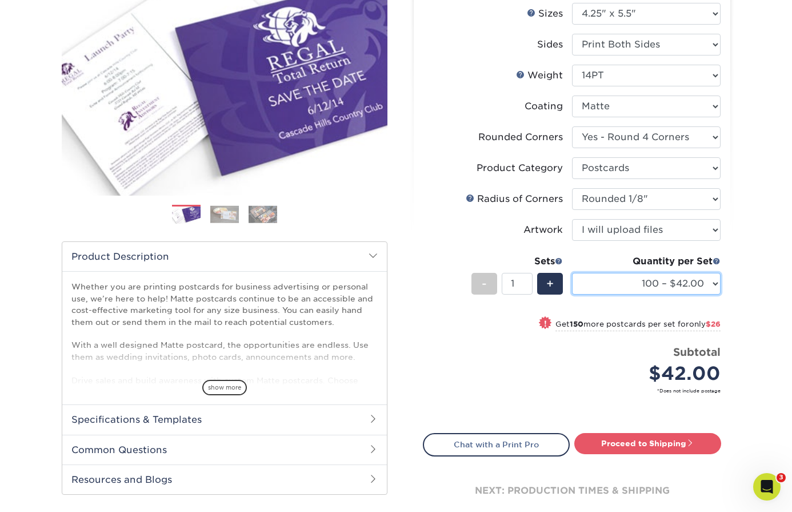
click at [713, 284] on select "100 – $42.00 250 – $68.00 500 – $84.00 1000 – $106.00 2500 – $210.00 5000 – $33…" at bounding box center [646, 284] width 149 height 22
select select "500 – $84.00"
click at [572, 273] on select "100 – $42.00 250 – $68.00 500 – $84.00 1000 – $106.00 2500 – $210.00 5000 – $33…" at bounding box center [646, 284] width 149 height 22
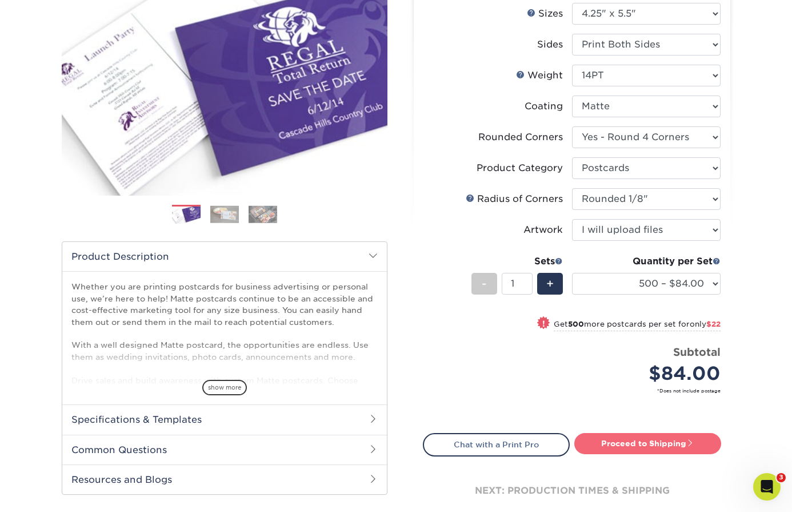
click at [655, 441] on link "Proceed to Shipping" at bounding box center [647, 443] width 147 height 21
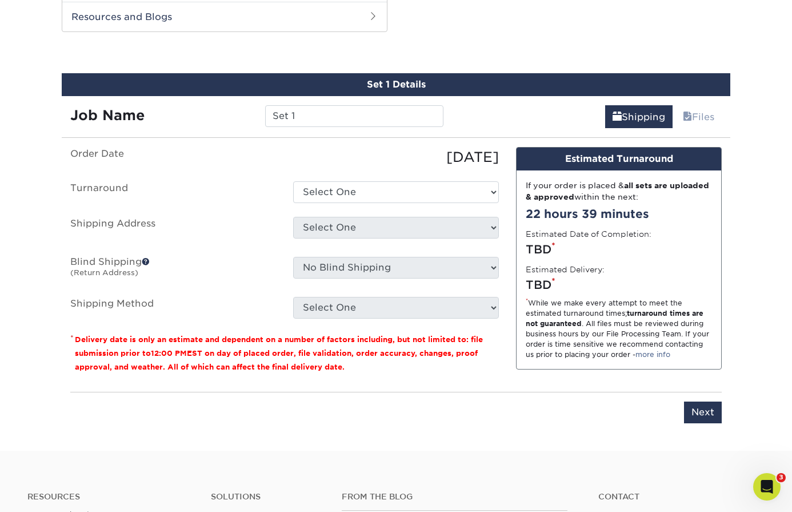
scroll to position [607, 0]
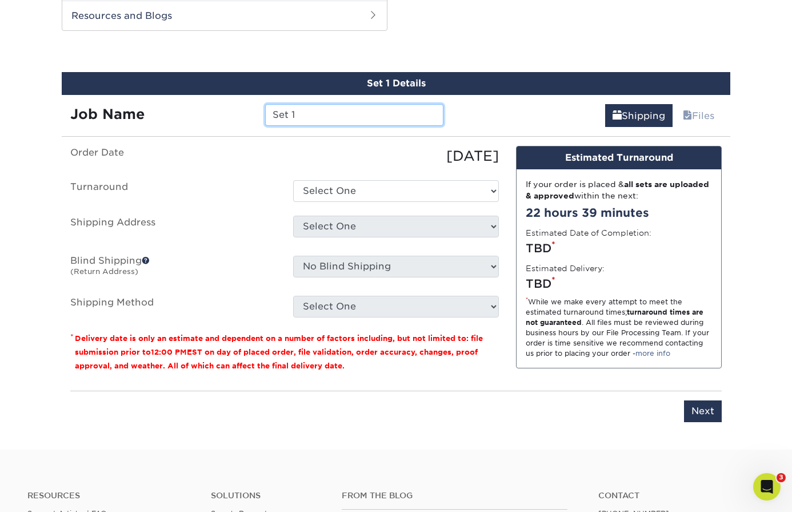
click at [310, 110] on input "Set 1" at bounding box center [354, 115] width 178 height 22
type input "Postcards 2025"
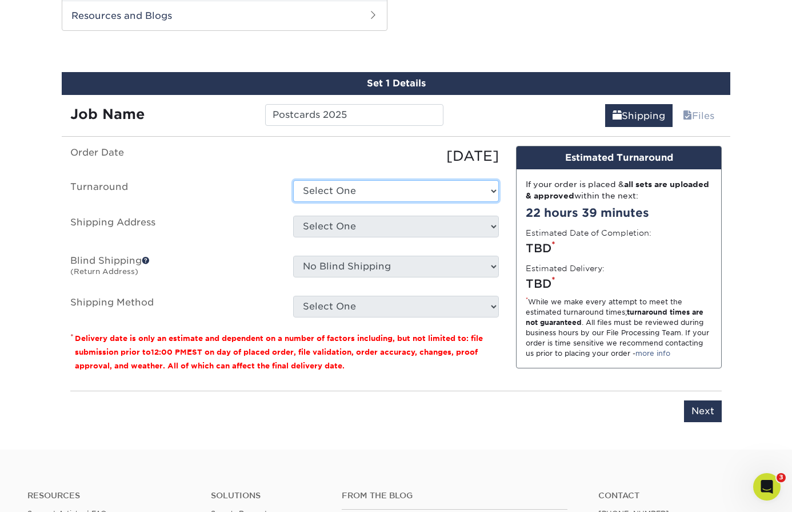
click at [321, 185] on select "Select One 2-4 Business Days 2 Day Next Business Day" at bounding box center [396, 191] width 206 height 22
select select "33ca924c-9dac-4e2f-94cb-bee3b6006f27"
click at [293, 180] on select "Select One 2-4 Business Days 2 Day Next Business Day" at bounding box center [396, 191] width 206 height 22
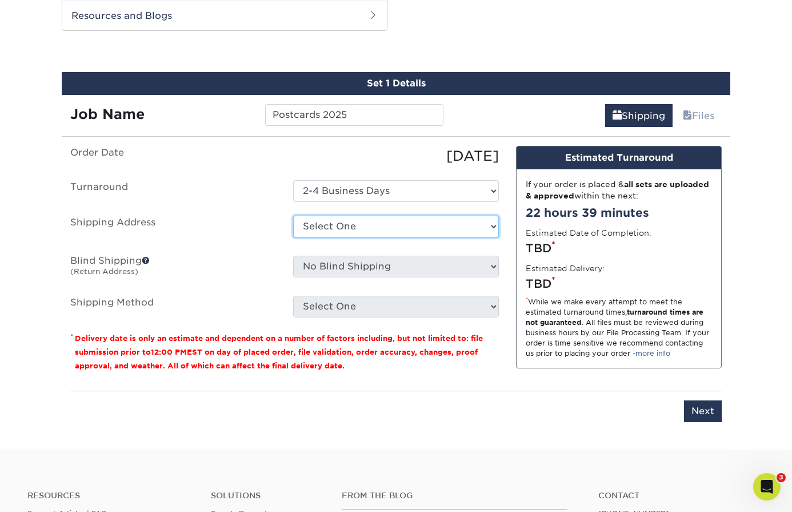
click at [332, 223] on select "Select One Calhoun & Co morgan studio - 2-n + Add New Address" at bounding box center [396, 227] width 206 height 22
select select "218519"
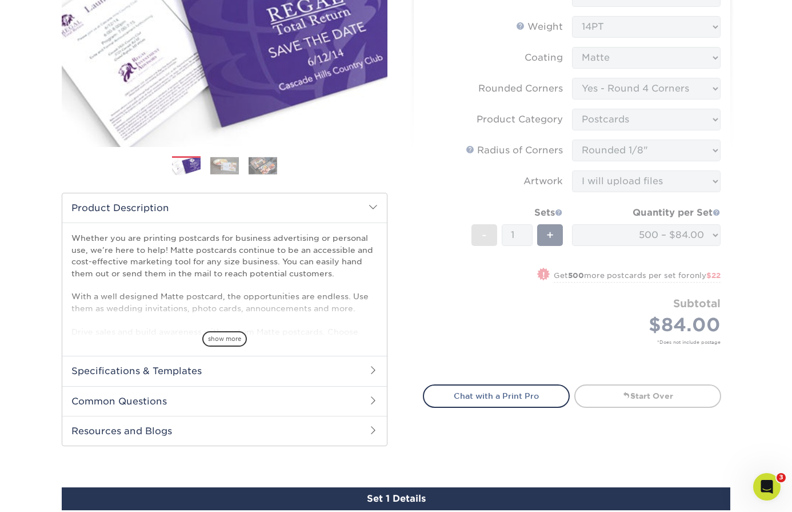
scroll to position [0, 0]
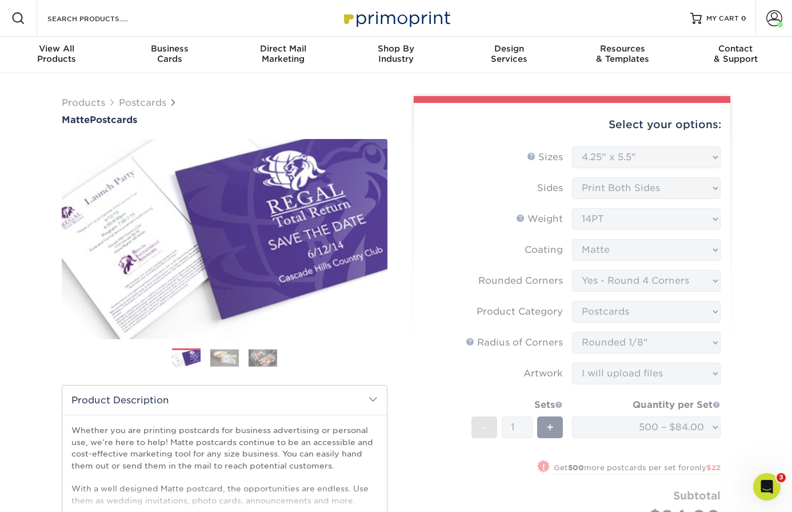
click at [465, 301] on form "Sizes Help Sizes Please Select 1.5" x 7" 2" x 4" 2" x 6" 2" x 7" 2" x 8" 2.12" …" at bounding box center [572, 354] width 298 height 417
click at [612, 332] on form "Sizes Help Sizes Please Select 1.5" x 7" 2" x 4" 2" x 6" 2" x 7" 2" x 8" 2.12" …" at bounding box center [572, 354] width 298 height 417
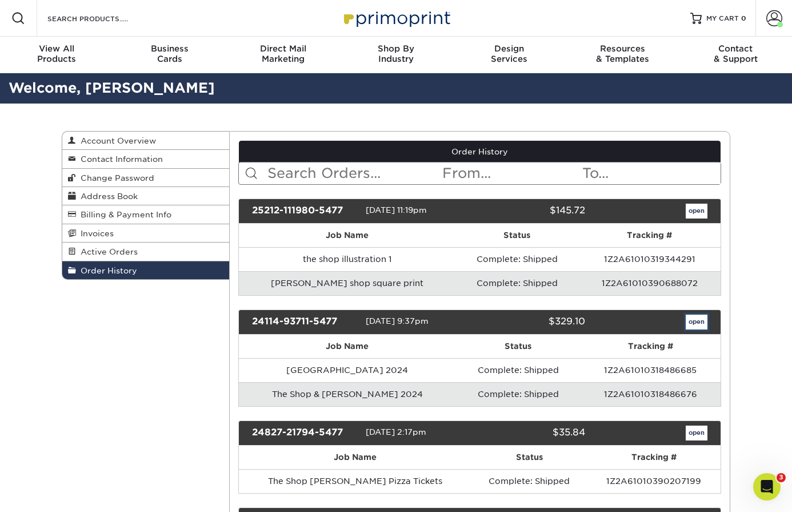
click at [702, 322] on link "open" at bounding box center [697, 321] width 22 height 15
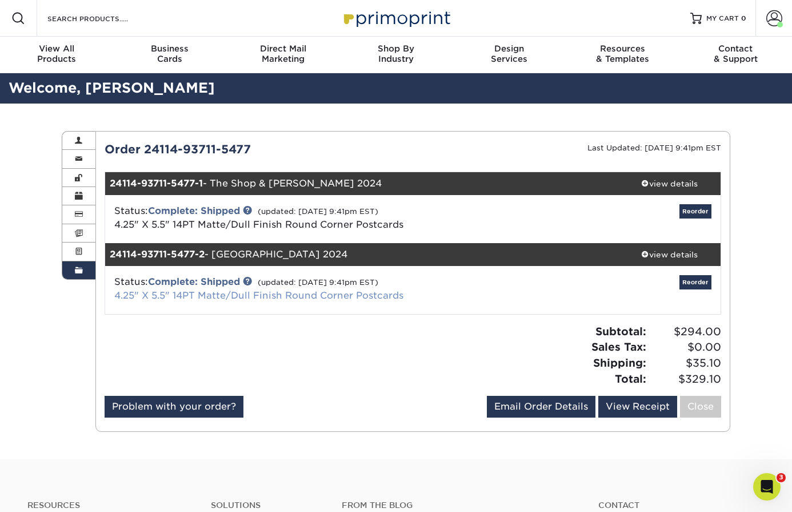
click at [202, 296] on link "4.25" X 5.5" 14PT Matte/Dull Finish Round Corner Postcards" at bounding box center [258, 295] width 289 height 11
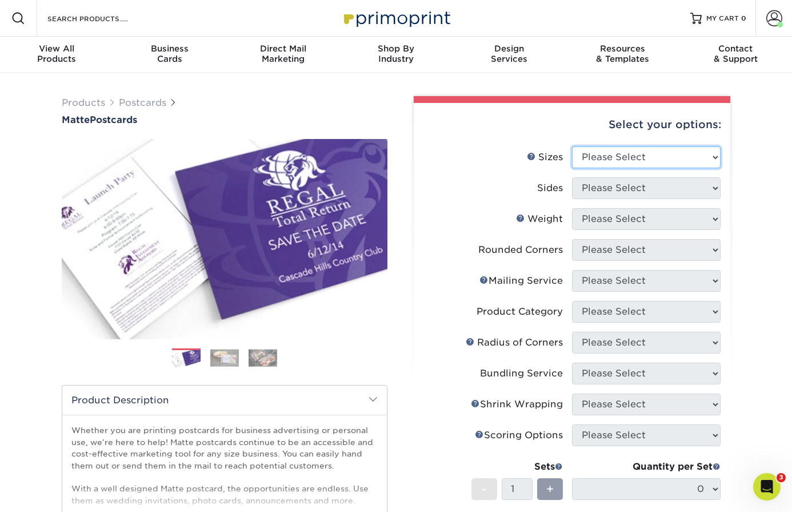
click at [633, 163] on select "Please Select 1.5" x 7" 2" x 4" 2" x 6" 2" x 7" 2" x 8" 2.12" x 5.5" 2.125" x 5…" at bounding box center [646, 157] width 149 height 22
select select "4.25x5.50"
click at [572, 146] on select "Please Select 1.5" x 7" 2" x 4" 2" x 6" 2" x 7" 2" x 8" 2.12" x 5.5" 2.125" x 5…" at bounding box center [646, 157] width 149 height 22
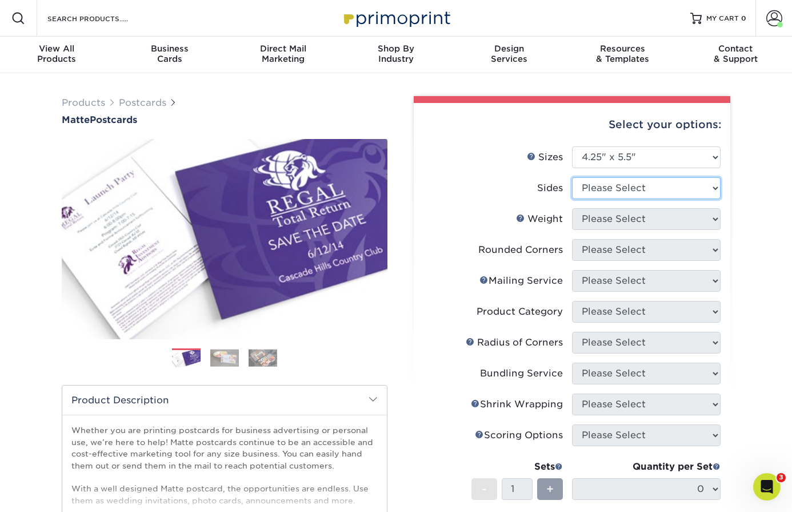
click at [616, 191] on select "Please Select Print Both Sides Print Front Only" at bounding box center [646, 188] width 149 height 22
select select "13abbda7-1d64-4f25-8bb2-c179b224825d"
click at [572, 177] on select "Please Select Print Both Sides Print Front Only" at bounding box center [646, 188] width 149 height 22
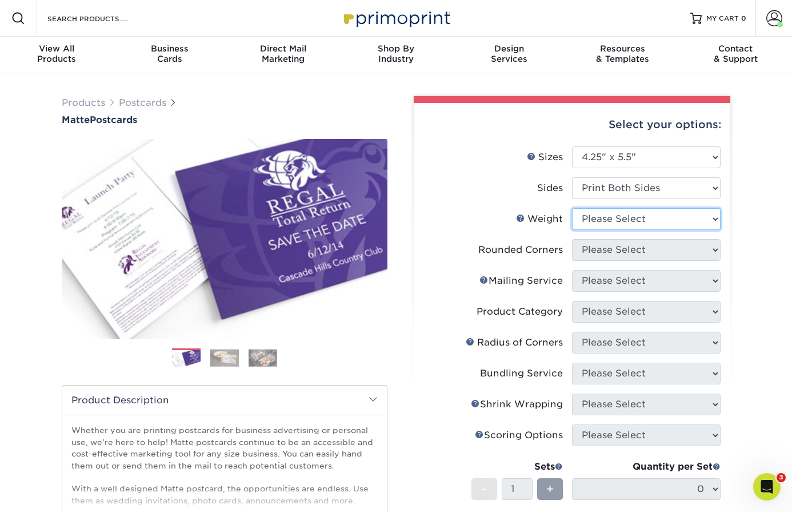
click at [614, 220] on select "Please Select 14PT 16PT" at bounding box center [646, 219] width 149 height 22
select select "14PT"
click at [572, 208] on select "Please Select 14PT 16PT" at bounding box center [646, 219] width 149 height 22
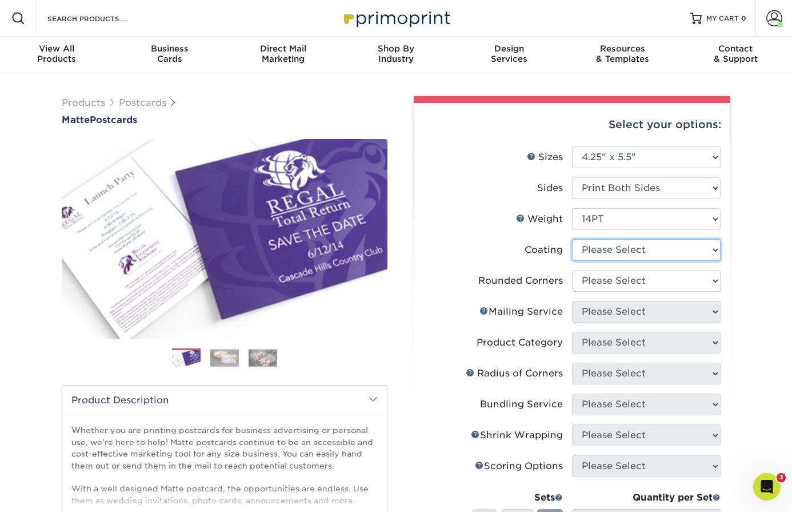
click at [613, 251] on select at bounding box center [646, 250] width 149 height 22
select select "121bb7b5-3b4d-429f-bd8d-bbf80e953313"
click at [572, 239] on select at bounding box center [646, 250] width 149 height 22
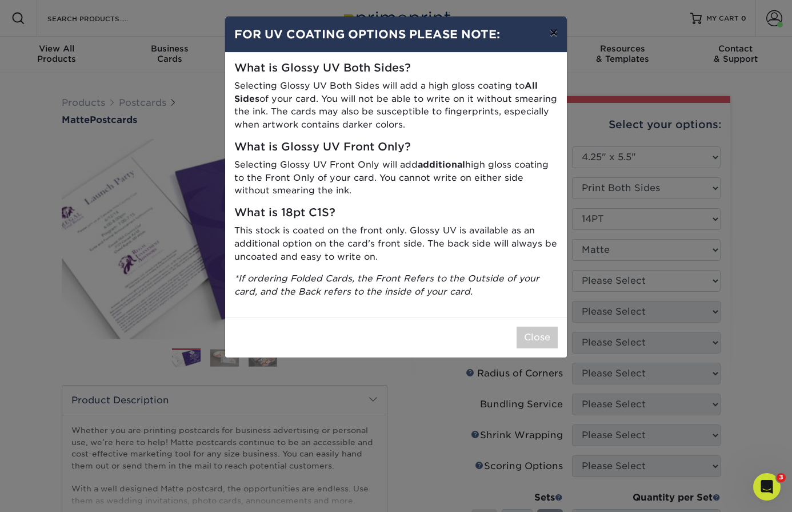
click at [548, 33] on button "×" at bounding box center [554, 33] width 26 height 32
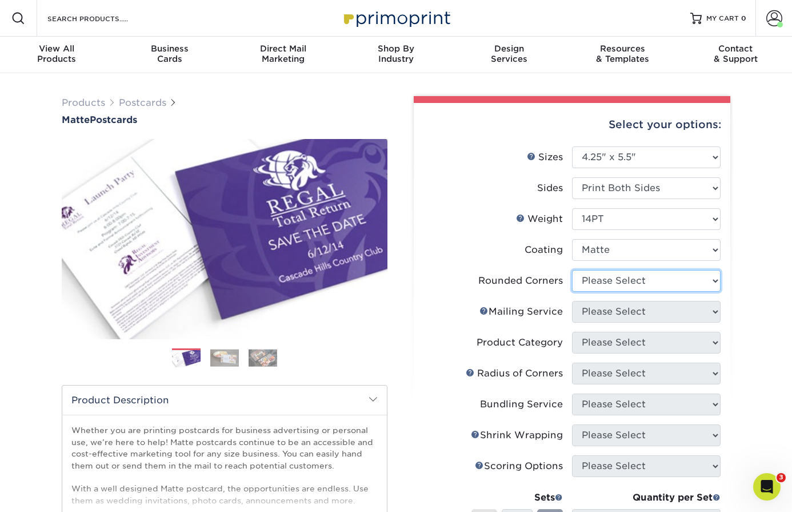
click at [648, 286] on select "Please Select Yes - Round 4 Corners No" at bounding box center [646, 281] width 149 height 22
select select "7672df9e-0e0a-464d-8e1f-920c575e4da3"
click at [572, 270] on select "Please Select Yes - Round 4 Corners No" at bounding box center [646, 281] width 149 height 22
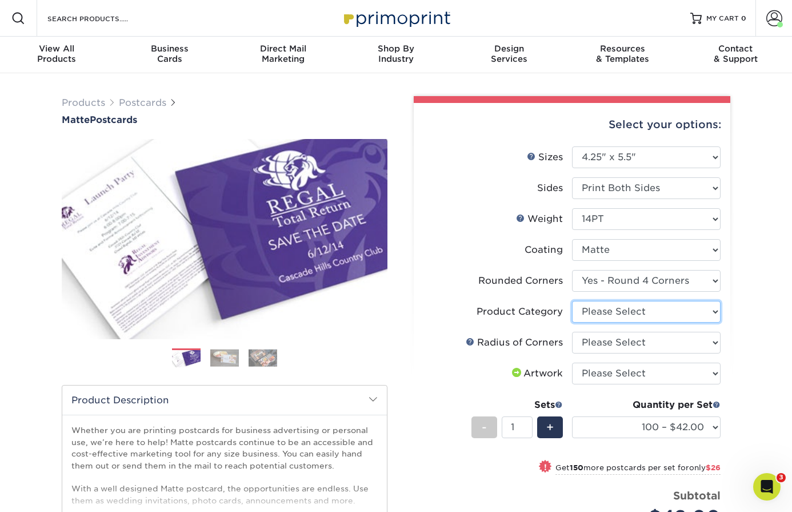
click at [637, 314] on select "Please Select Postcards" at bounding box center [646, 312] width 149 height 22
select select "9b7272e0-d6c8-4c3c-8e97-d3a1bcdab858"
click at [572, 301] on select "Please Select Postcards" at bounding box center [646, 312] width 149 height 22
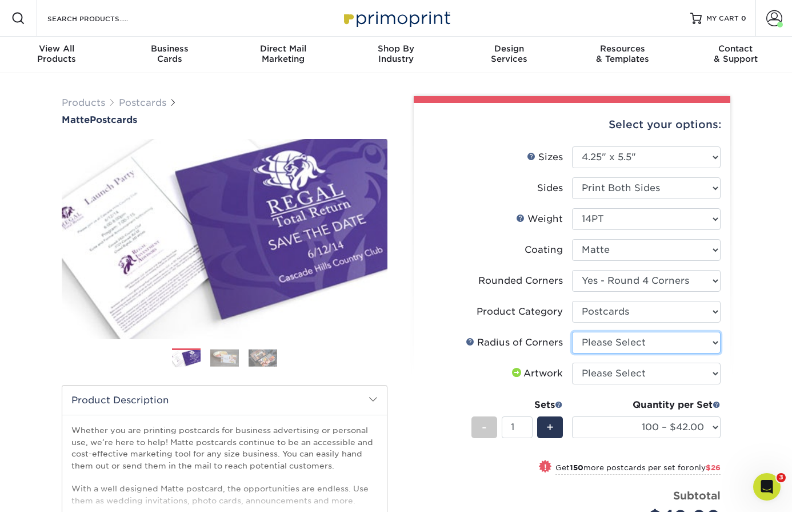
click at [623, 344] on select "Please Select Rounded 1/8" Rounded 1/4"" at bounding box center [646, 343] width 149 height 22
select select "589680c7-ee9a-431b-9d12-d7aeb1386a97"
click at [572, 332] on select "Please Select Rounded 1/8" Rounded 1/4"" at bounding box center [646, 343] width 149 height 22
click at [617, 378] on select "Please Select I will upload files I need a design - $150" at bounding box center [646, 373] width 149 height 22
select select "upload"
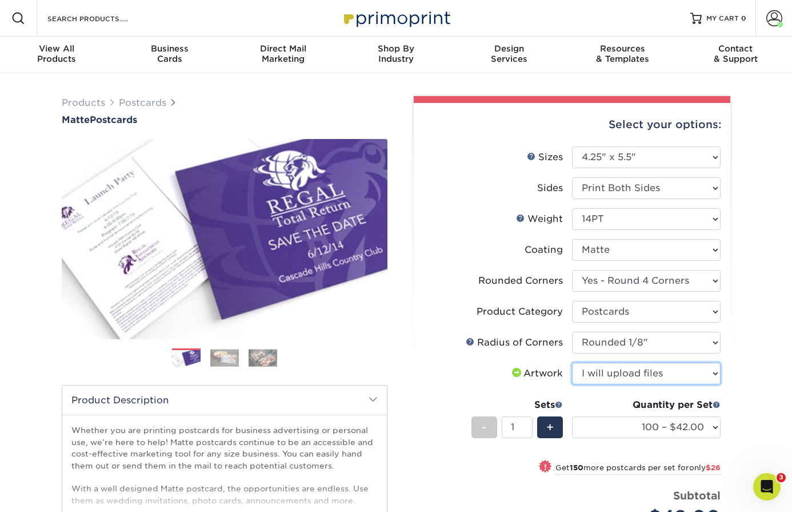
click at [572, 362] on select "Please Select I will upload files I need a design - $150" at bounding box center [646, 373] width 149 height 22
click at [621, 422] on select "100 – $42.00 250 – $68.00 500 – $84.00 1000 – $106.00 2500 – $210.00 5000 – $33…" at bounding box center [646, 427] width 149 height 22
select select "1000 – $106.00"
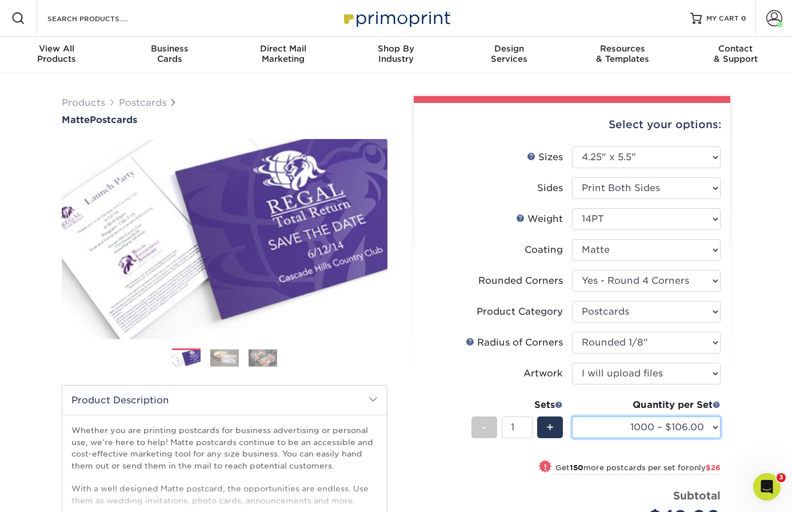
click at [572, 416] on select "100 – $42.00 250 – $68.00 500 – $84.00 1000 – $106.00 2500 – $210.00 5000 – $33…" at bounding box center [646, 427] width 149 height 22
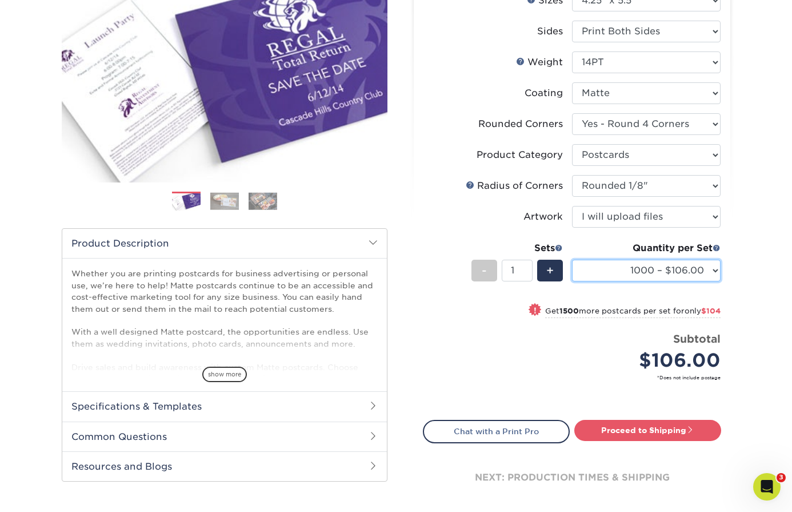
scroll to position [158, 0]
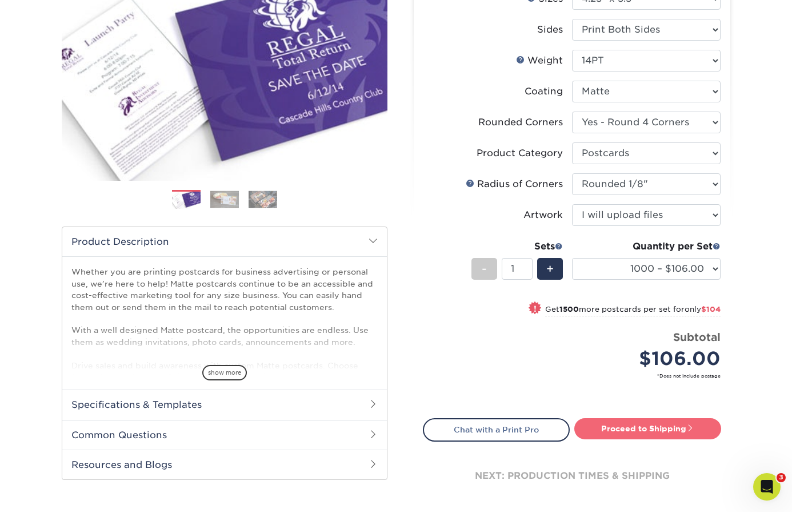
click at [659, 429] on link "Proceed to Shipping" at bounding box center [647, 428] width 147 height 21
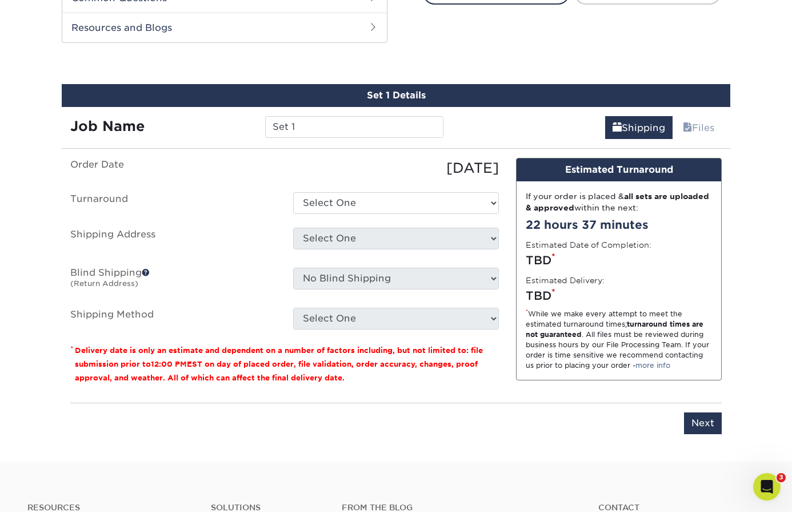
scroll to position [607, 0]
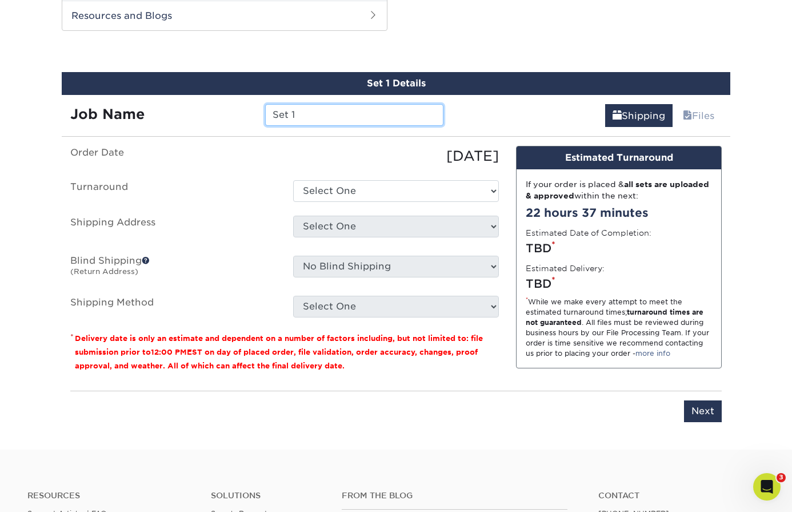
click at [368, 121] on input "Set 1" at bounding box center [354, 115] width 178 height 22
type input "2025 postcards"
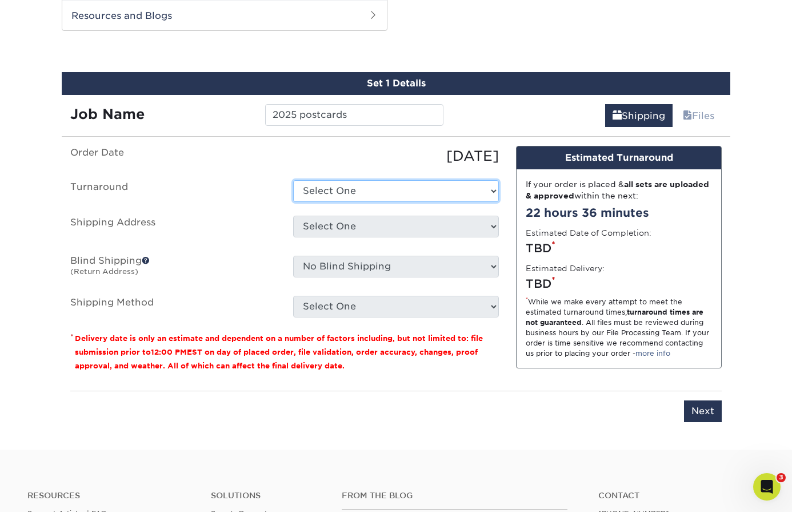
click at [361, 187] on select "Select One 2-4 Business Days 2 Day Next Business Day" at bounding box center [396, 191] width 206 height 22
select select "82c43f25-87e5-4d36-af99-394167aaf1e8"
click at [293, 180] on select "Select One 2-4 Business Days 2 Day Next Business Day" at bounding box center [396, 191] width 206 height 22
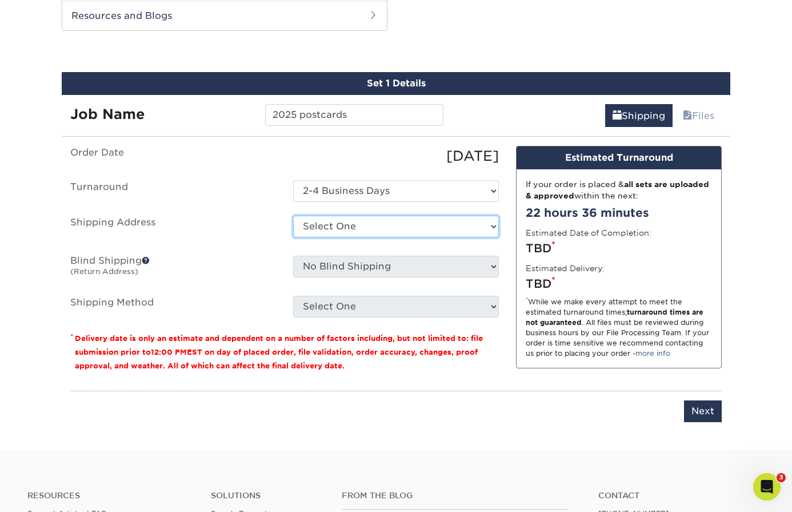
click at [349, 228] on select "Select One Calhoun & Co morgan studio - 2-n + Add New Address" at bounding box center [396, 227] width 206 height 22
select select "218519"
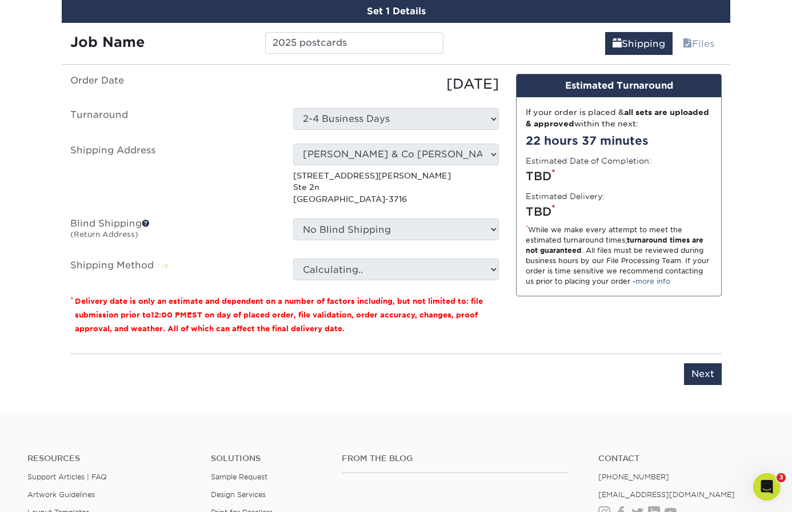
scroll to position [680, 0]
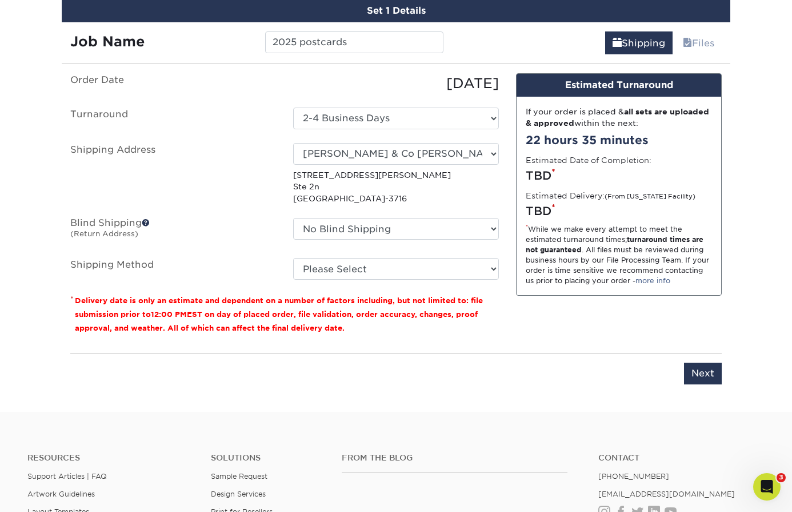
click at [362, 241] on div "No Blind Shipping Calhoun & Co morgan studio - 2-n + Add New Address" at bounding box center [396, 231] width 223 height 26
click at [361, 262] on select "Please Select Ground Shipping (+$18.42) 3 Day Shipping Service (+$22.15) 2 Day …" at bounding box center [396, 269] width 206 height 22
select select "03"
click at [293, 258] on select "Please Select Ground Shipping (+$18.42) 3 Day Shipping Service (+$22.15) 2 Day …" at bounding box center [396, 269] width 206 height 22
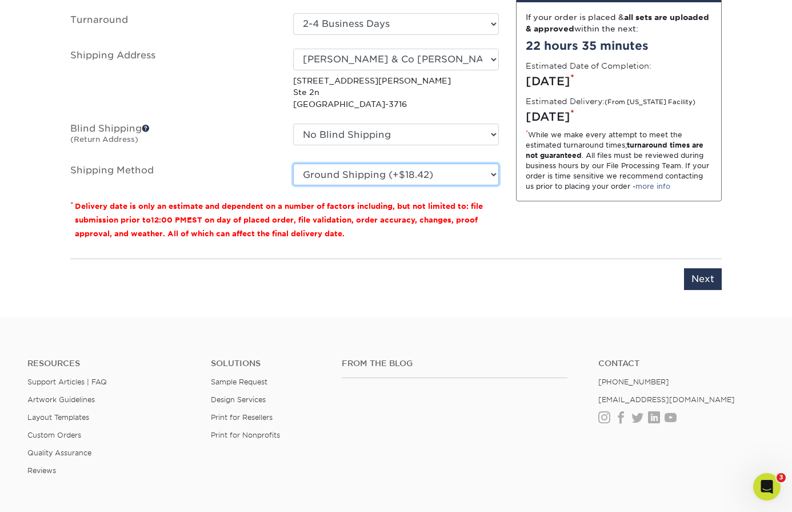
scroll to position [787, 0]
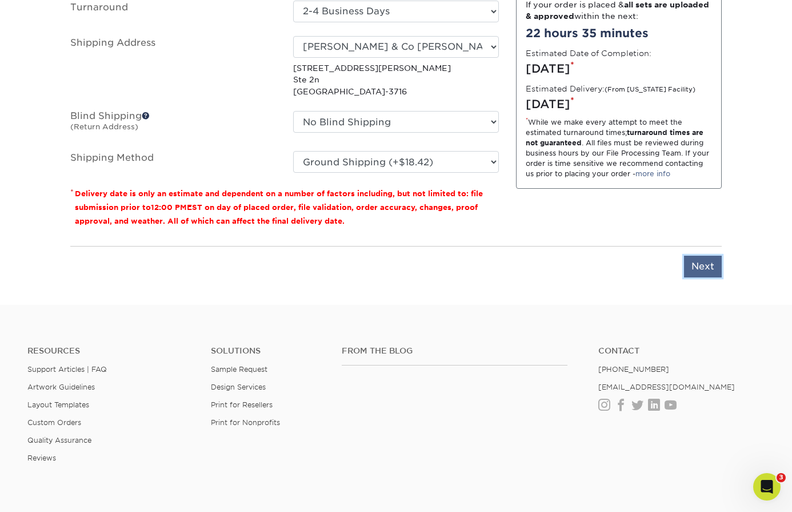
click at [703, 262] on input "Next" at bounding box center [703, 267] width 38 height 22
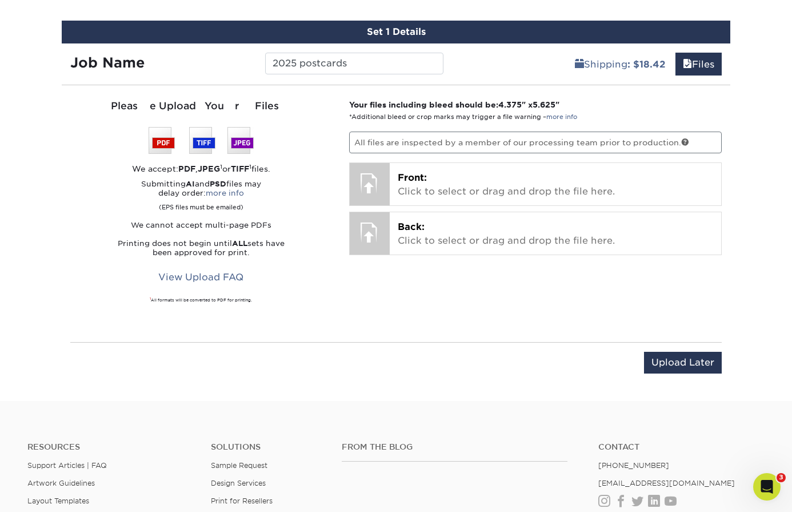
scroll to position [548, 0]
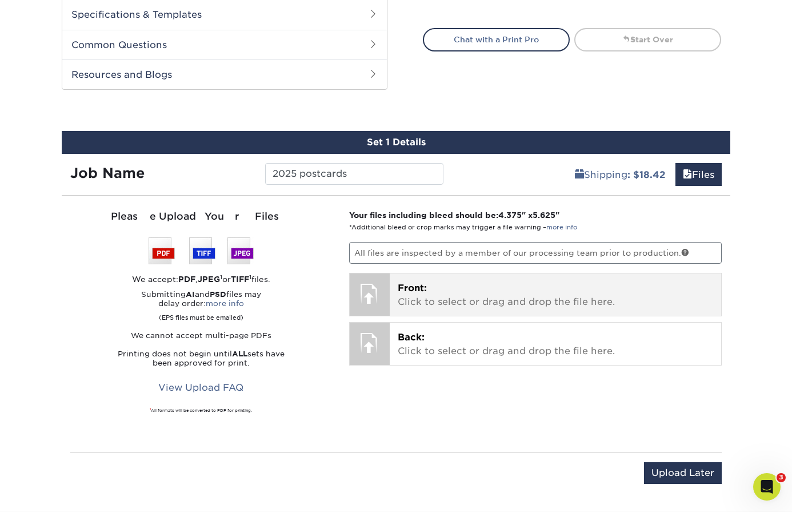
click at [419, 294] on p "Front: Click to select or drag and drop the file here." at bounding box center [556, 294] width 316 height 27
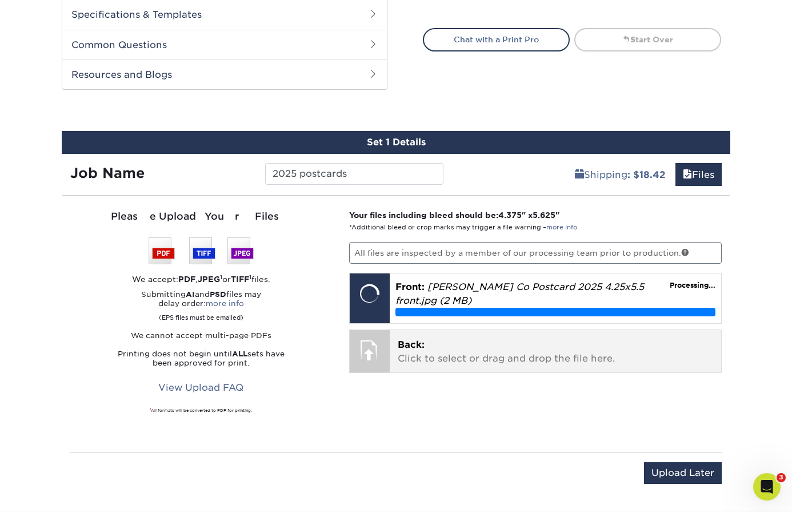
click at [422, 357] on p "Back: Click to select or drag and drop the file here." at bounding box center [556, 351] width 316 height 27
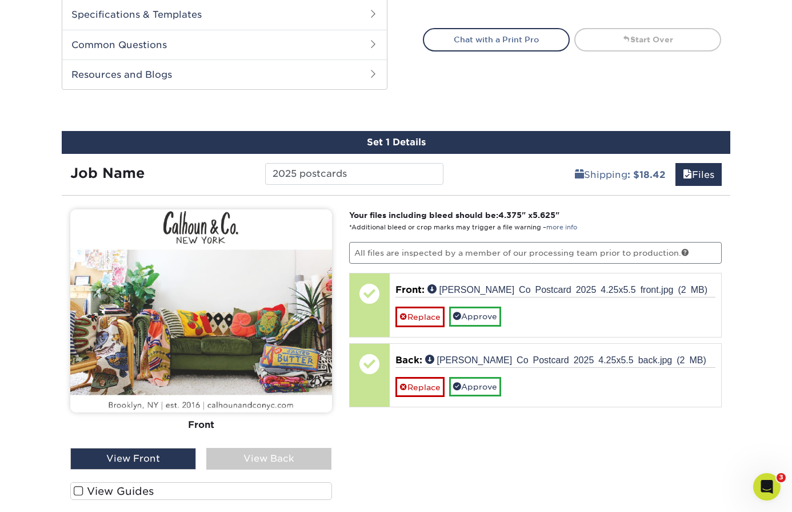
click at [237, 452] on div "View Back" at bounding box center [269, 459] width 126 height 22
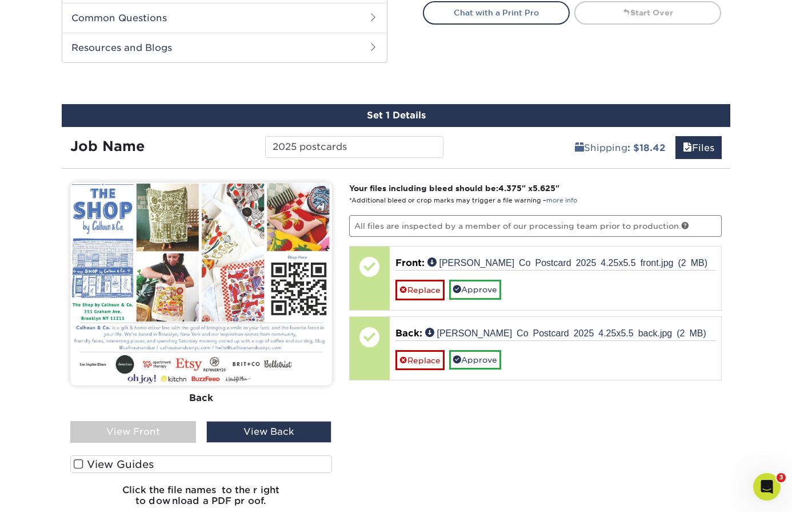
scroll to position [578, 0]
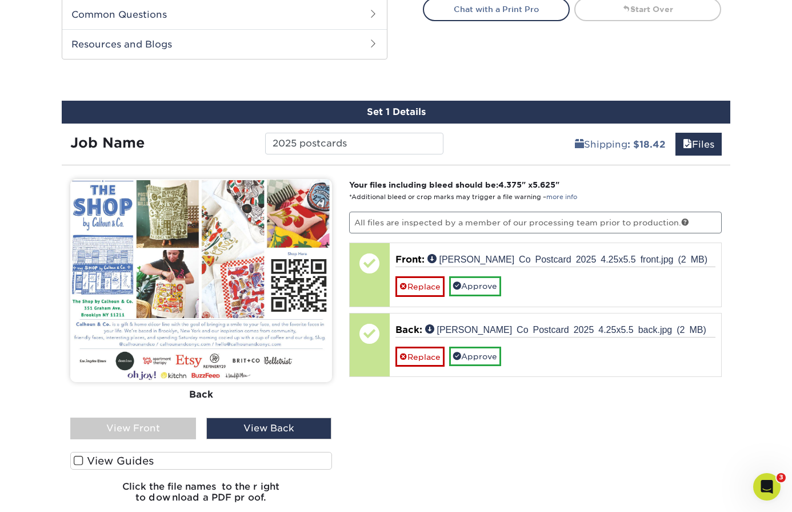
click at [80, 456] on span at bounding box center [79, 460] width 10 height 11
click at [0, 0] on input "View Guides" at bounding box center [0, 0] width 0 height 0
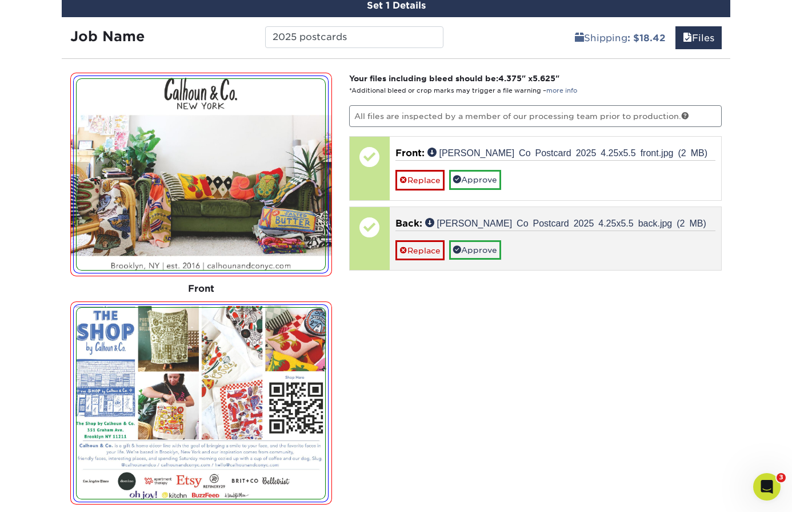
scroll to position [659, 0]
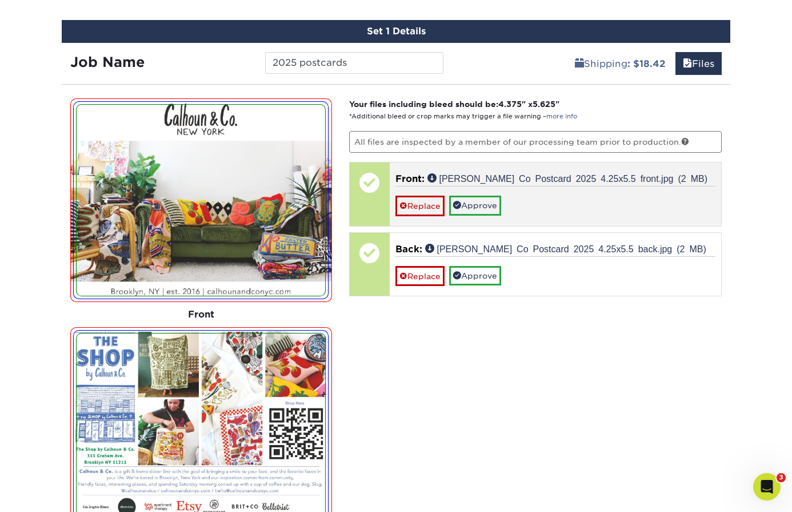
click at [486, 193] on div "Replace Approve" at bounding box center [556, 201] width 321 height 30
click at [486, 201] on link "Approve" at bounding box center [475, 204] width 52 height 19
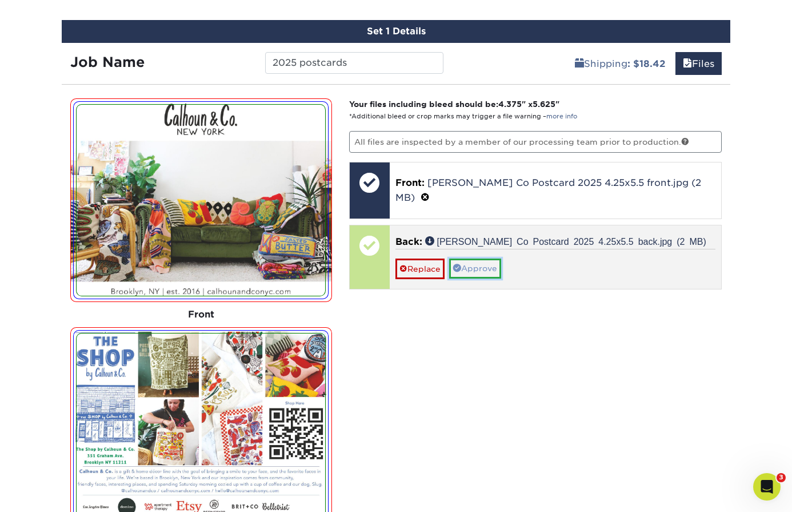
click at [476, 258] on link "Approve" at bounding box center [475, 267] width 52 height 19
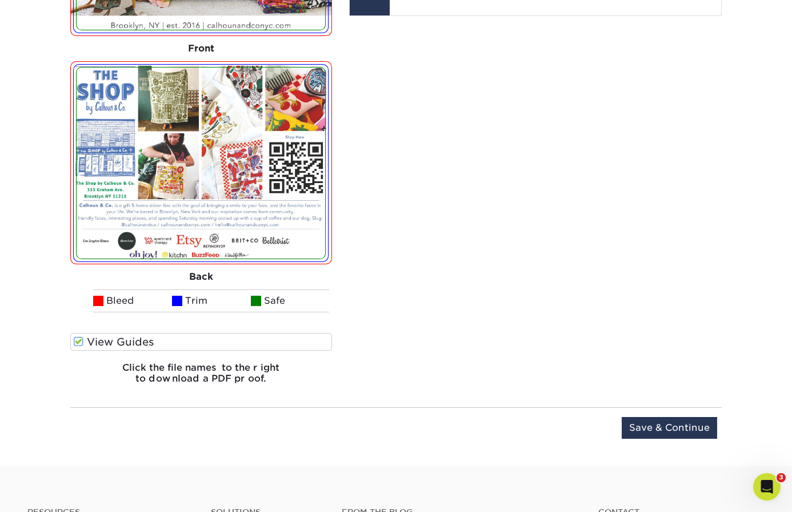
scroll to position [949, 0]
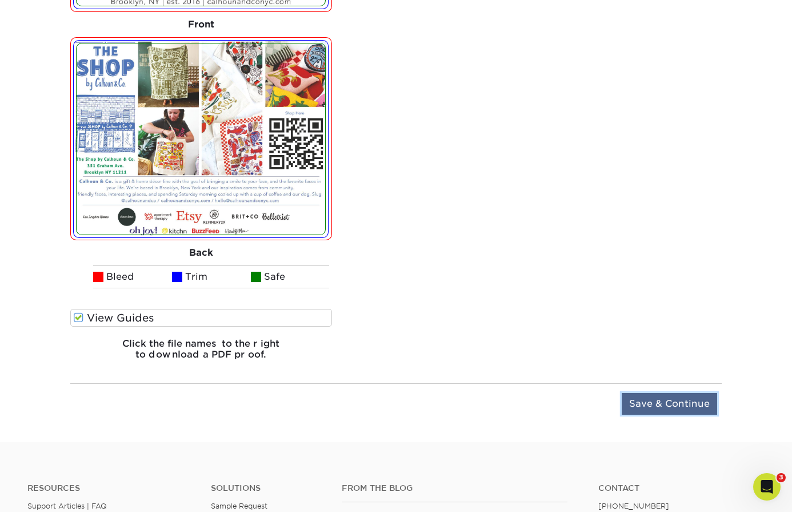
click at [667, 409] on input "Save & Continue" at bounding box center [669, 404] width 95 height 22
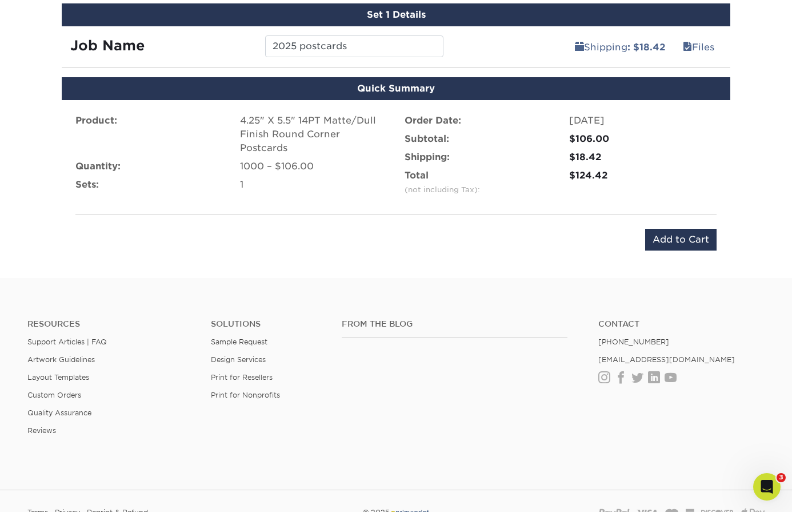
scroll to position [659, 0]
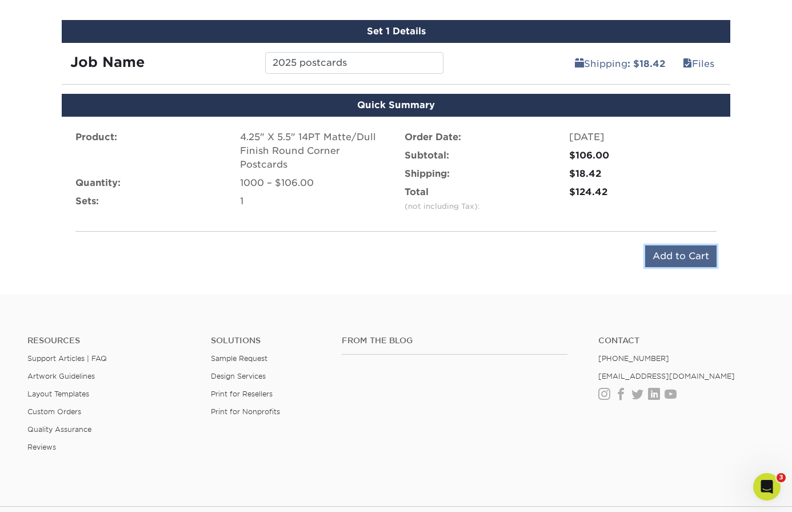
click at [666, 258] on input "Add to Cart" at bounding box center [680, 256] width 71 height 22
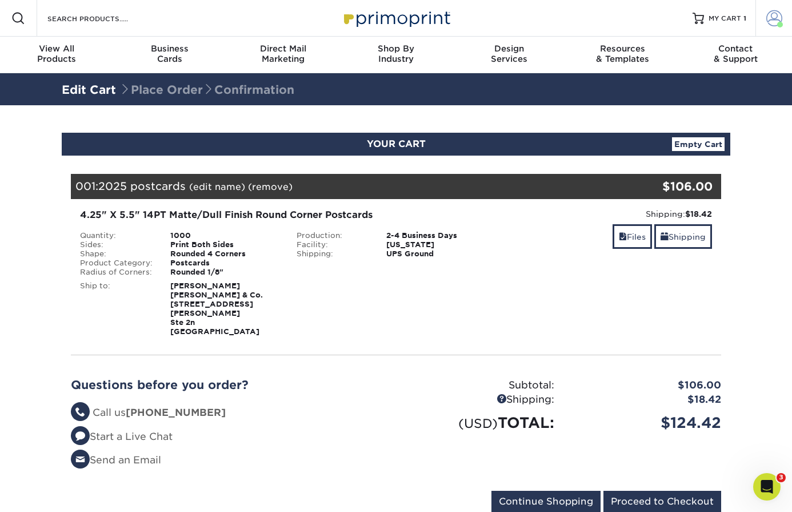
click at [768, 23] on span at bounding box center [775, 18] width 16 height 16
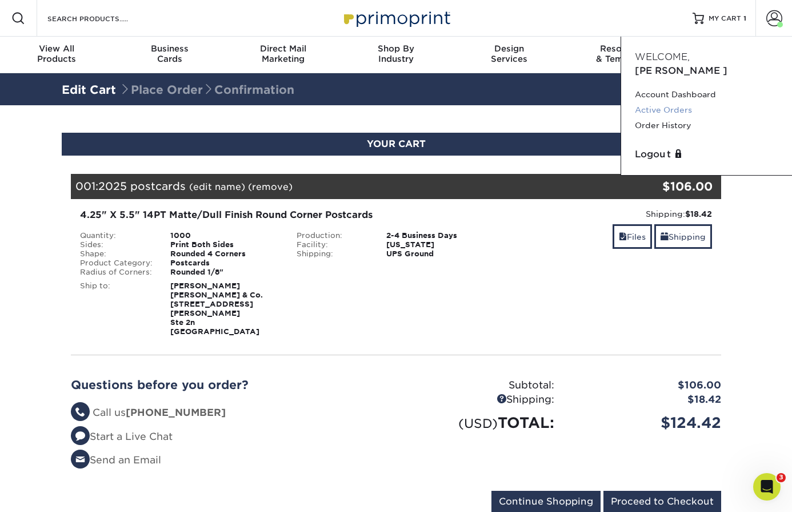
click at [687, 102] on link "Active Orders" at bounding box center [706, 109] width 143 height 15
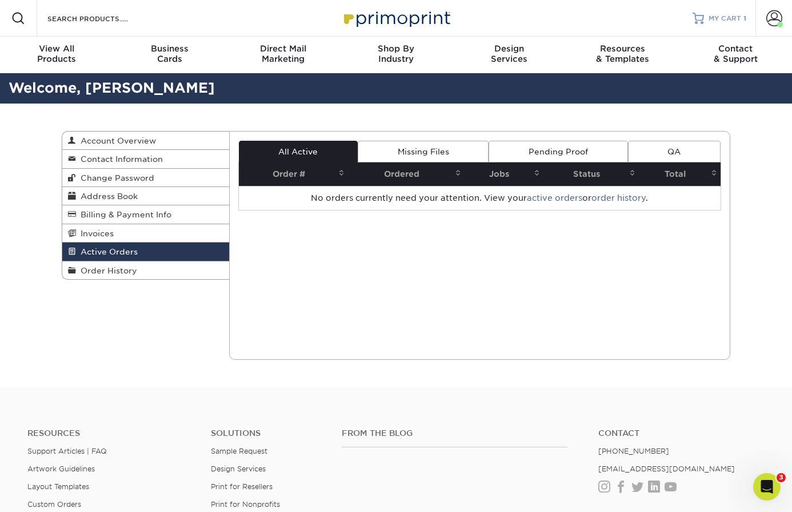
click at [735, 23] on link "MY CART 1" at bounding box center [720, 18] width 54 height 37
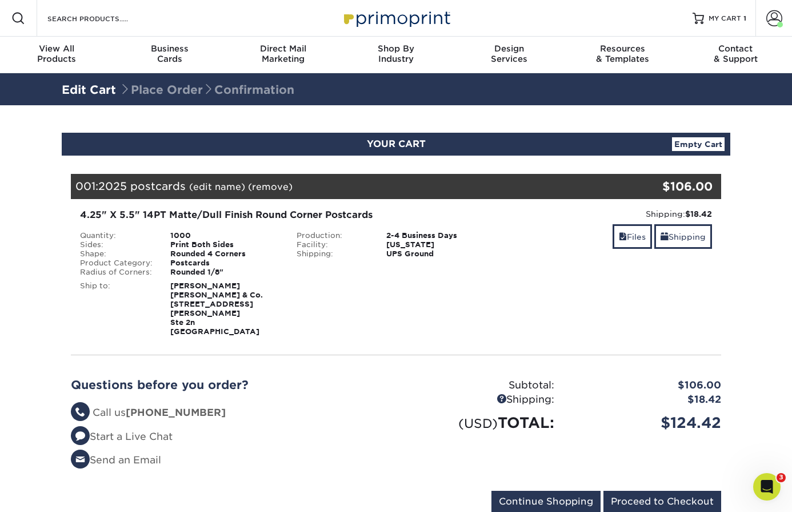
scroll to position [1, 0]
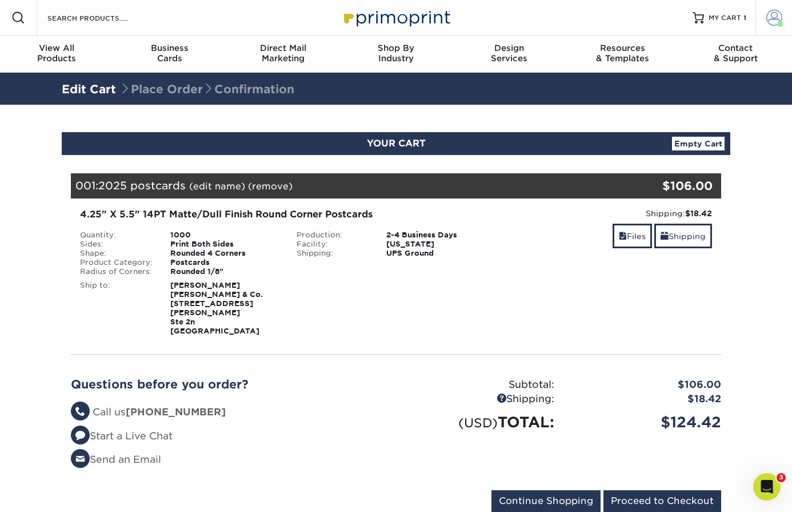
click at [772, 14] on span at bounding box center [775, 18] width 16 height 16
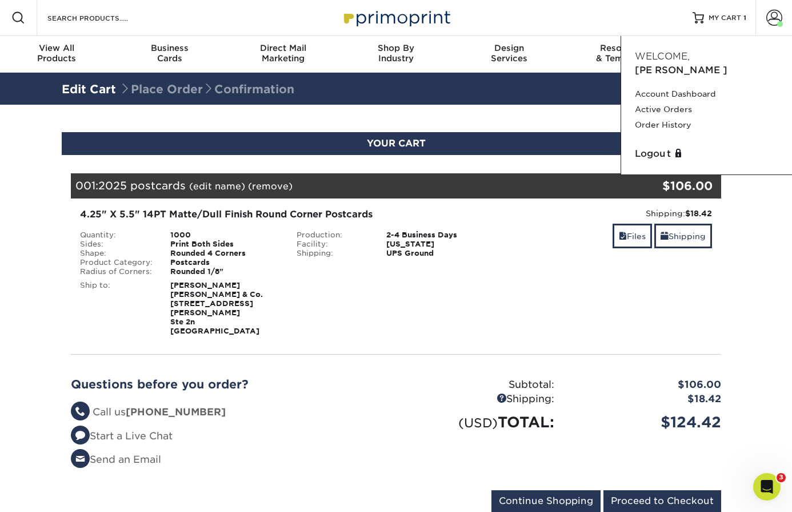
click at [764, 204] on section "YOUR CART Empty Cart Your Cart is Empty View Account Active Orders Order Histor…" at bounding box center [396, 329] width 792 height 448
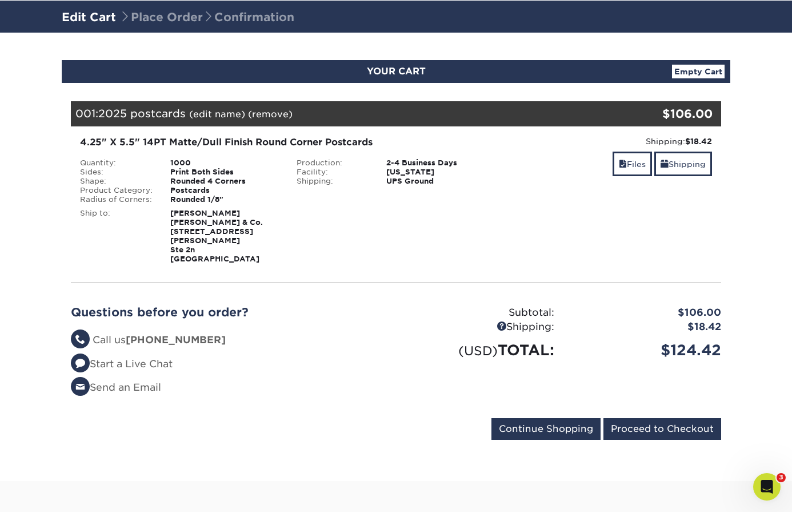
scroll to position [0, 0]
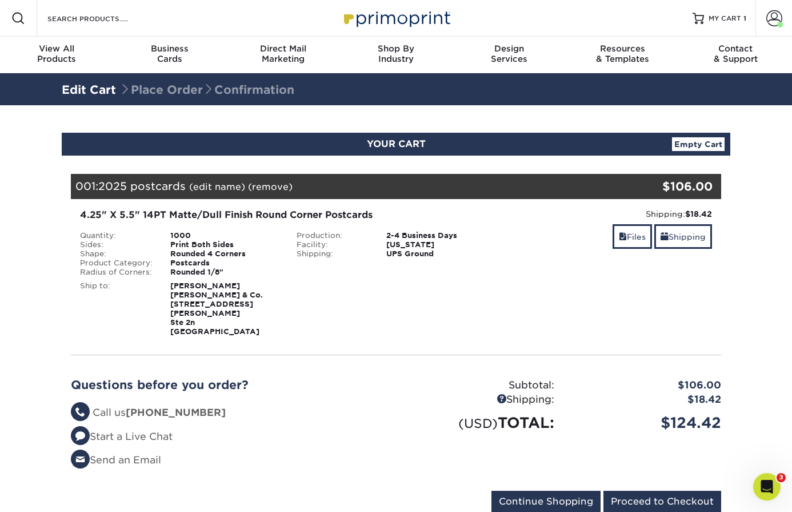
click at [254, 218] on div "4.25" X 5.5" 14PT Matte/Dull Finish Round Corner Postcards" at bounding box center [288, 215] width 416 height 14
click at [776, 22] on span at bounding box center [775, 18] width 16 height 16
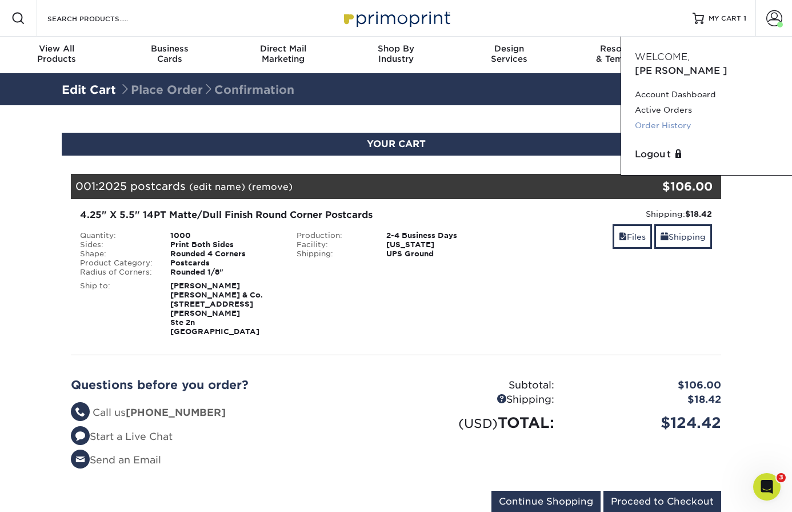
click at [687, 118] on link "Order History" at bounding box center [706, 125] width 143 height 15
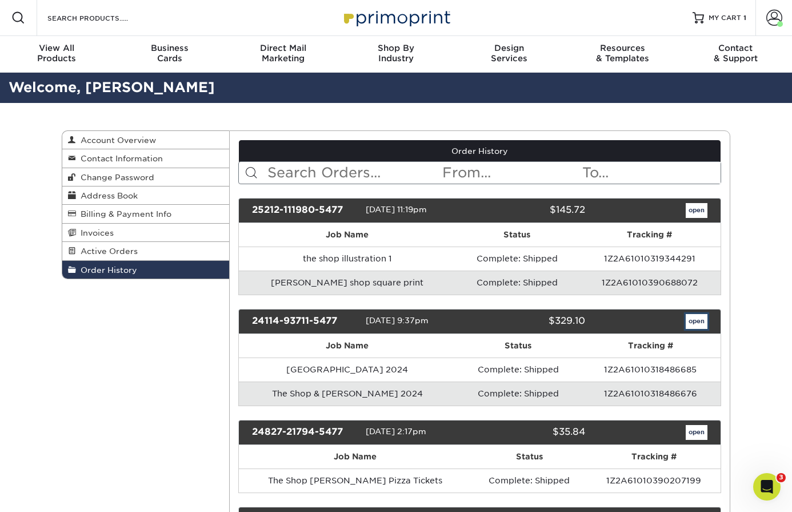
click at [698, 319] on link "open" at bounding box center [697, 321] width 22 height 15
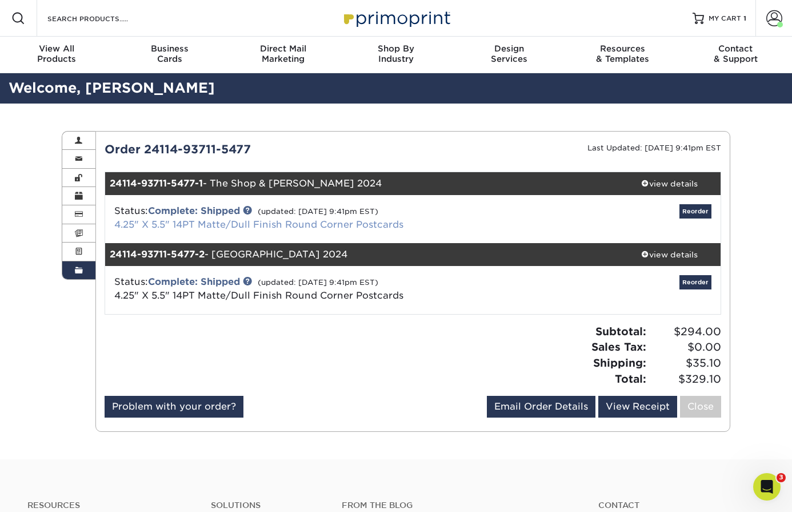
click at [184, 228] on link "4.25" X 5.5" 14PT Matte/Dull Finish Round Corner Postcards" at bounding box center [258, 224] width 289 height 11
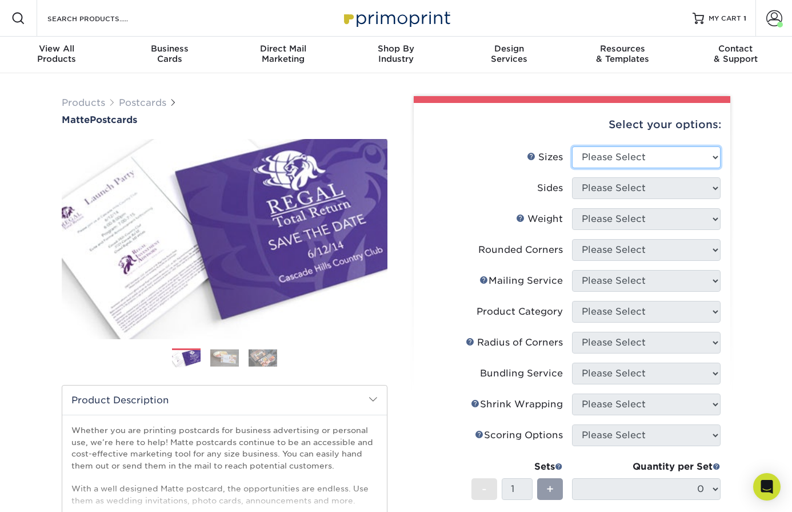
click at [647, 153] on select "Please Select 1.5" x 7" 2" x 4" 2" x 6" 2" x 7" 2" x 8" 2.12" x 5.5" 2.125" x 5…" at bounding box center [646, 157] width 149 height 22
select select "4.25x5.50"
click at [572, 146] on select "Please Select 1.5" x 7" 2" x 4" 2" x 6" 2" x 7" 2" x 8" 2.12" x 5.5" 2.125" x 5…" at bounding box center [646, 157] width 149 height 22
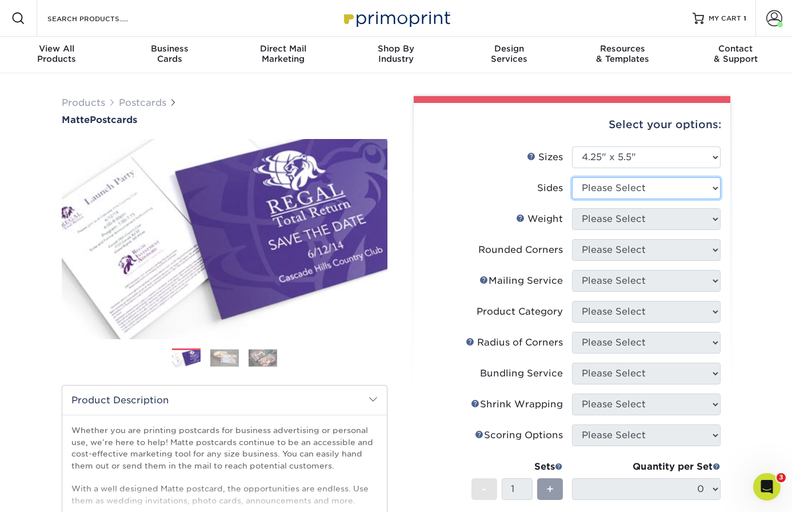
click at [660, 191] on select "Please Select Print Both Sides Print Front Only" at bounding box center [646, 188] width 149 height 22
select select "13abbda7-1d64-4f25-8bb2-c179b224825d"
click at [572, 177] on select "Please Select Print Both Sides Print Front Only" at bounding box center [646, 188] width 149 height 22
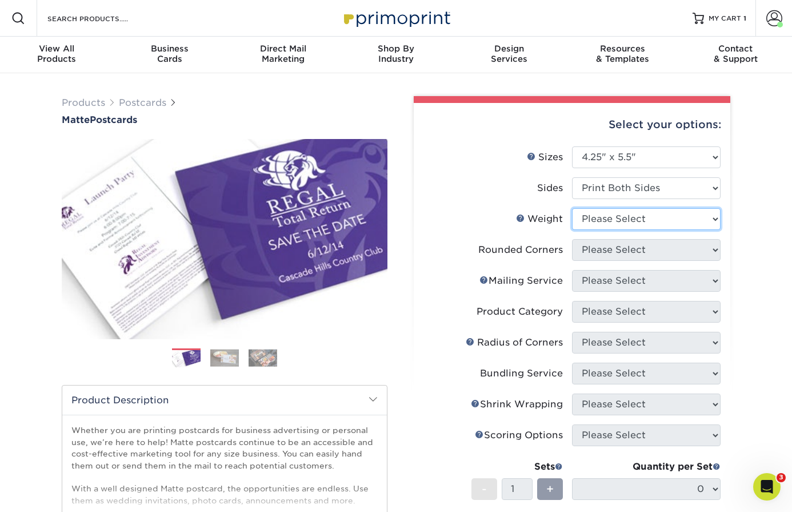
click at [636, 225] on select "Please Select 14PT 16PT" at bounding box center [646, 219] width 149 height 22
select select "14PT"
click at [572, 208] on select "Please Select 14PT 16PT" at bounding box center [646, 219] width 149 height 22
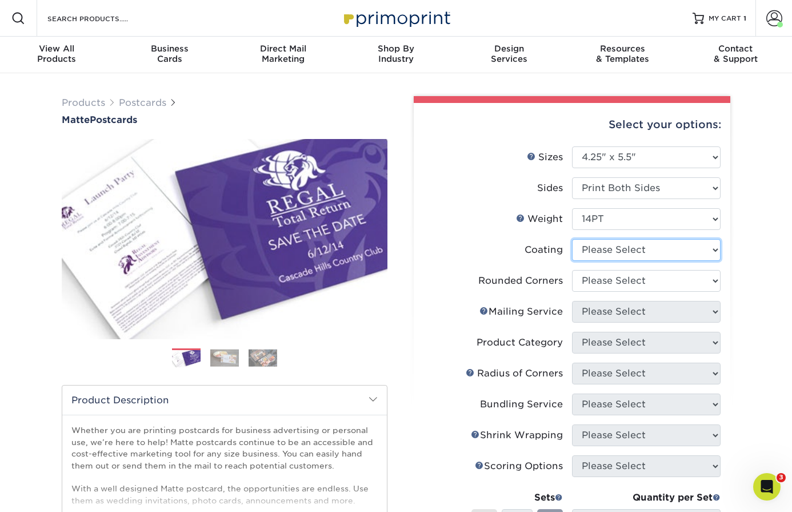
click at [630, 248] on select at bounding box center [646, 250] width 149 height 22
select select "121bb7b5-3b4d-429f-bd8d-bbf80e953313"
click at [572, 239] on select at bounding box center [646, 250] width 149 height 22
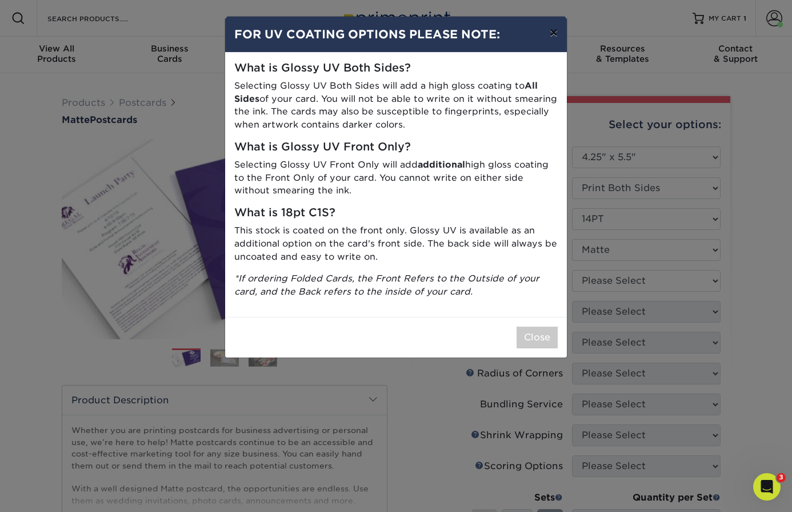
click at [559, 33] on button "×" at bounding box center [554, 33] width 26 height 32
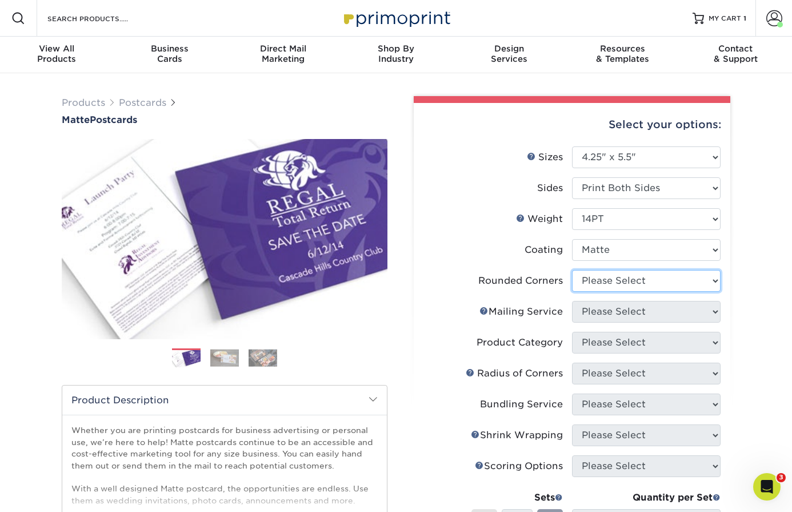
click at [640, 277] on select "Please Select Yes - Round 4 Corners No" at bounding box center [646, 281] width 149 height 22
select select "7672df9e-0e0a-464d-8e1f-920c575e4da3"
click at [572, 270] on select "Please Select Yes - Round 4 Corners No" at bounding box center [646, 281] width 149 height 22
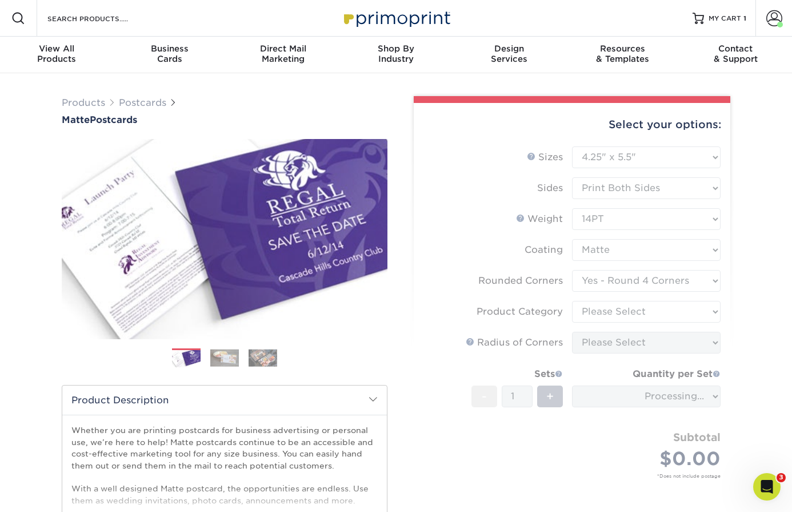
click at [619, 313] on form "Sizes Help Sizes Please Select 1.5" x 7" 2" x 4" 2" x 6" 2" x 7" 2" x 8" 2.12" …" at bounding box center [572, 325] width 298 height 358
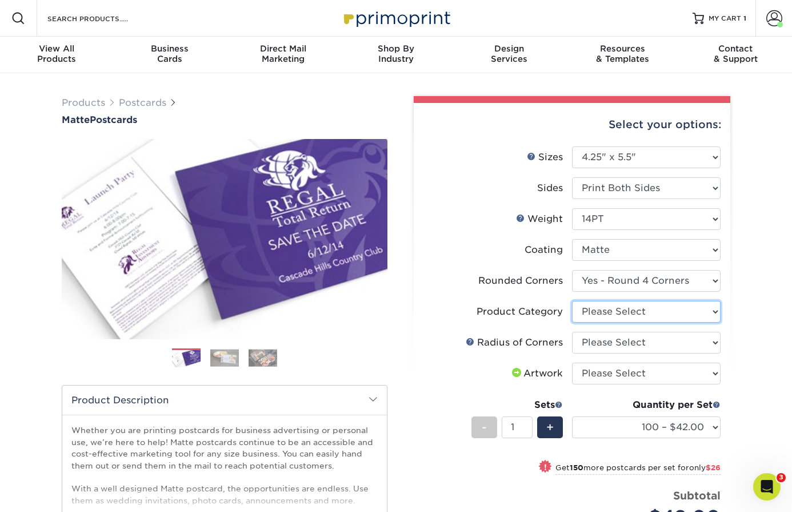
click at [675, 314] on select "Please Select Postcards" at bounding box center [646, 312] width 149 height 22
select select "9b7272e0-d6c8-4c3c-8e97-d3a1bcdab858"
click at [572, 301] on select "Please Select Postcards" at bounding box center [646, 312] width 149 height 22
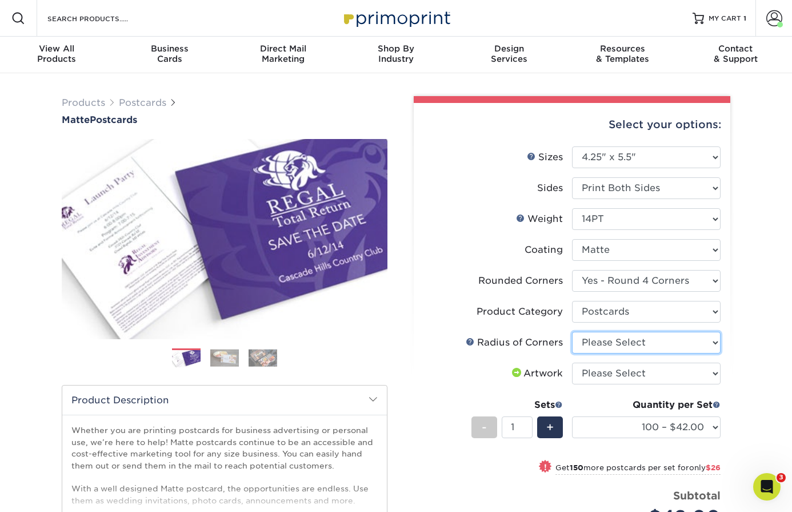
click at [659, 338] on select "Please Select Rounded 1/8" Rounded 1/4"" at bounding box center [646, 343] width 149 height 22
select select "589680c7-ee9a-431b-9d12-d7aeb1386a97"
click at [572, 332] on select "Please Select Rounded 1/8" Rounded 1/4"" at bounding box center [646, 343] width 149 height 22
click at [655, 367] on select "Please Select I will upload files I need a design - $150" at bounding box center [646, 373] width 149 height 22
select select "upload"
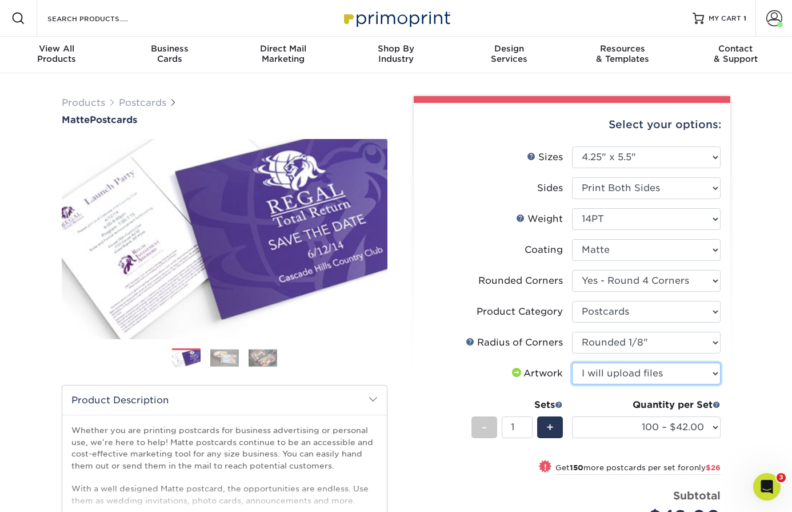
click at [572, 362] on select "Please Select I will upload files I need a design - $150" at bounding box center [646, 373] width 149 height 22
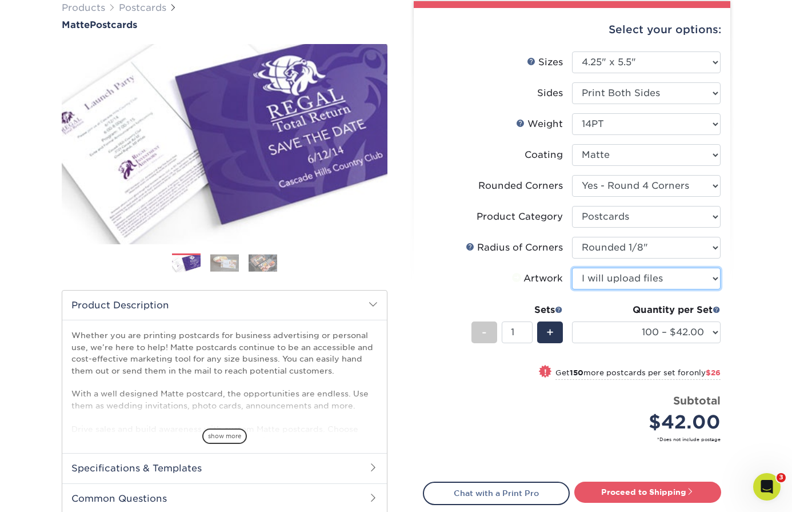
scroll to position [149, 0]
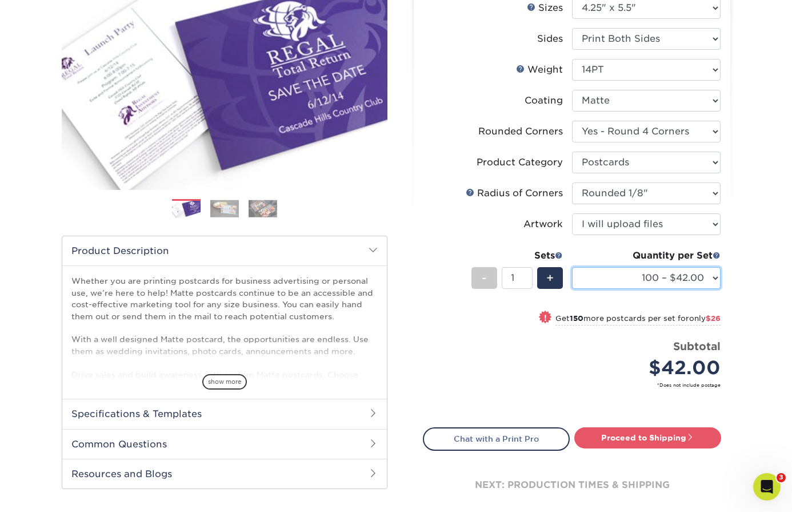
click at [659, 276] on select "100 – $42.00 250 – $68.00 500 – $84.00 1000 – $106.00 2500 – $210.00 5000 – $33…" at bounding box center [646, 278] width 149 height 22
select select "2500 – $210.00"
click at [572, 267] on select "100 – $42.00 250 – $68.00 500 – $84.00 1000 – $106.00 2500 – $210.00 5000 – $33…" at bounding box center [646, 278] width 149 height 22
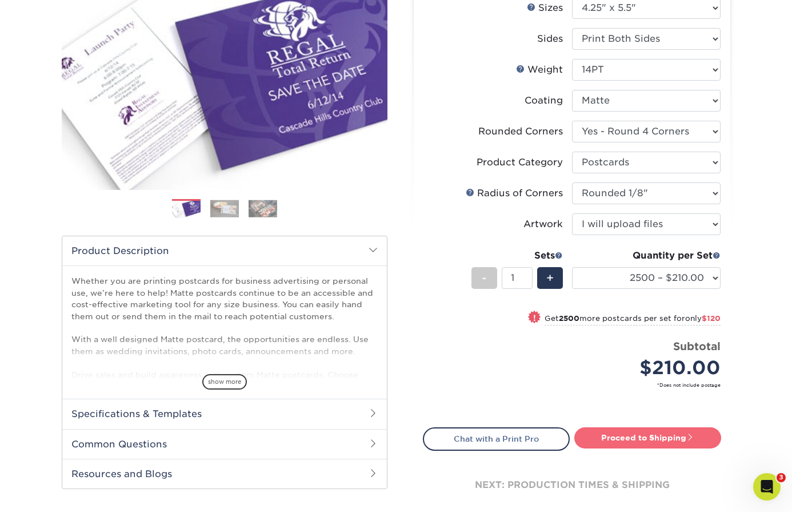
click at [610, 437] on link "Proceed to Shipping" at bounding box center [647, 437] width 147 height 21
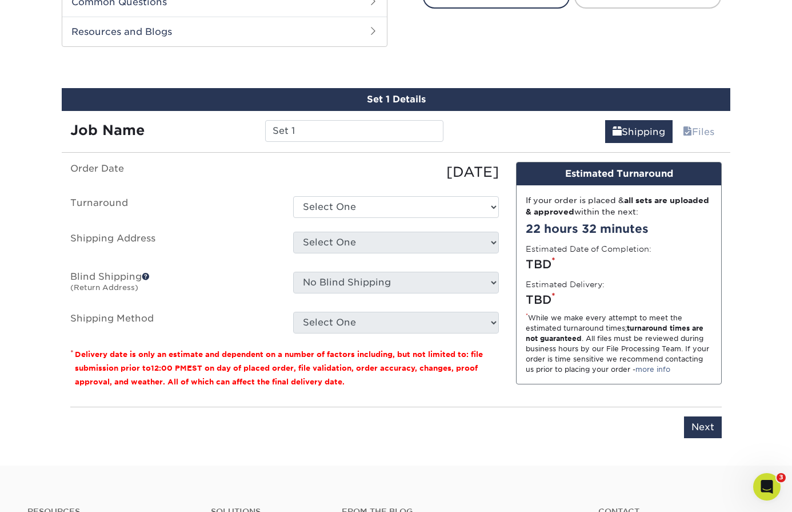
scroll to position [607, 0]
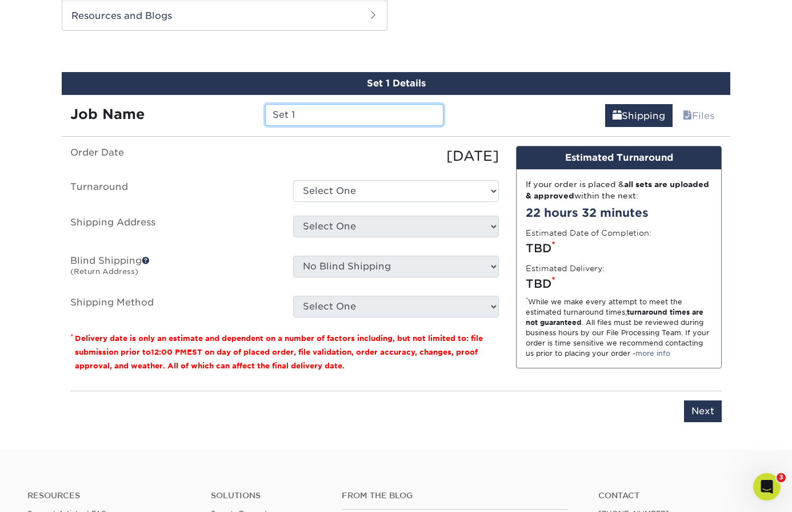
click at [330, 117] on input "Set 1" at bounding box center [354, 115] width 178 height 22
type input "UNSQ 2025"
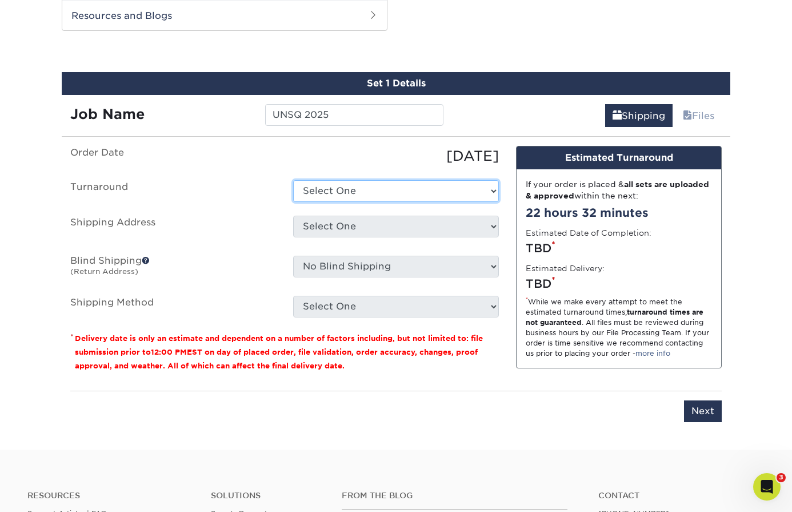
click at [377, 190] on select "Select One 2-4 Business Days 2 Day Next Business Day" at bounding box center [396, 191] width 206 height 22
select select "61cc71da-1a51-473a-a920-72d7b9867fd4"
click at [293, 180] on select "Select One 2-4 Business Days 2 Day Next Business Day" at bounding box center [396, 191] width 206 height 22
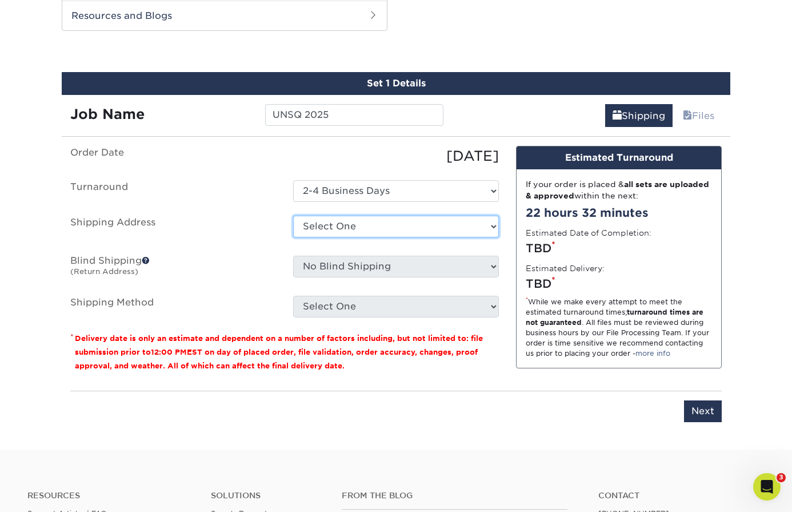
click at [358, 230] on select "Select One Calhoun & Co morgan studio - 2-n + Add New Address" at bounding box center [396, 227] width 206 height 22
select select "218519"
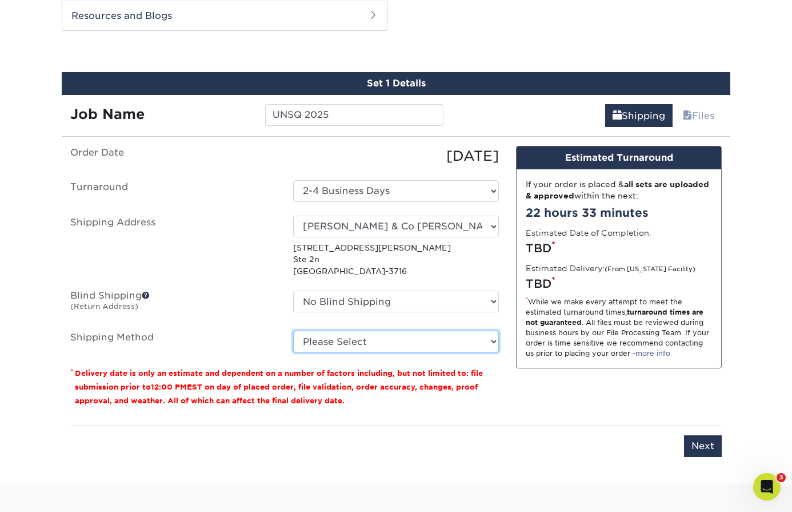
click at [382, 333] on select "Please Select Ground Shipping (+$19.82) 3 Day Shipping Service (+$28.83) 2 Day …" at bounding box center [396, 341] width 206 height 22
select select "03"
click at [293, 330] on select "Please Select Ground Shipping (+$19.82) 3 Day Shipping Service (+$28.83) 2 Day …" at bounding box center [396, 341] width 206 height 22
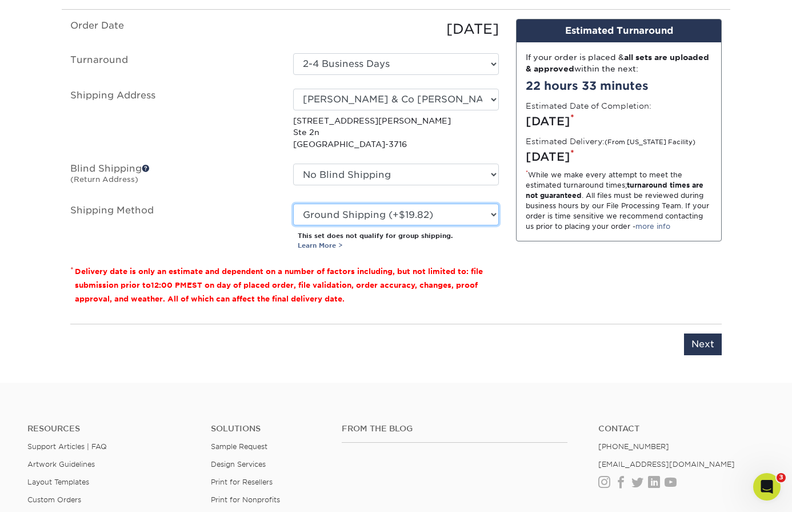
scroll to position [807, 0]
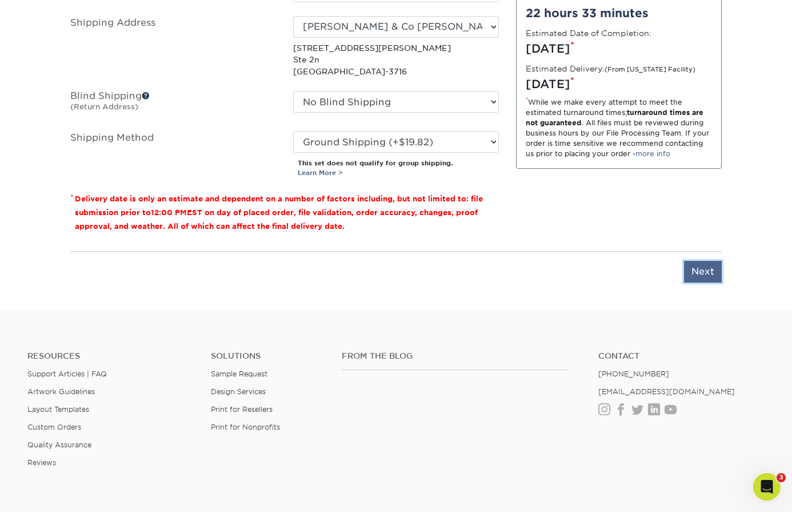
click at [711, 274] on input "Next" at bounding box center [703, 272] width 38 height 22
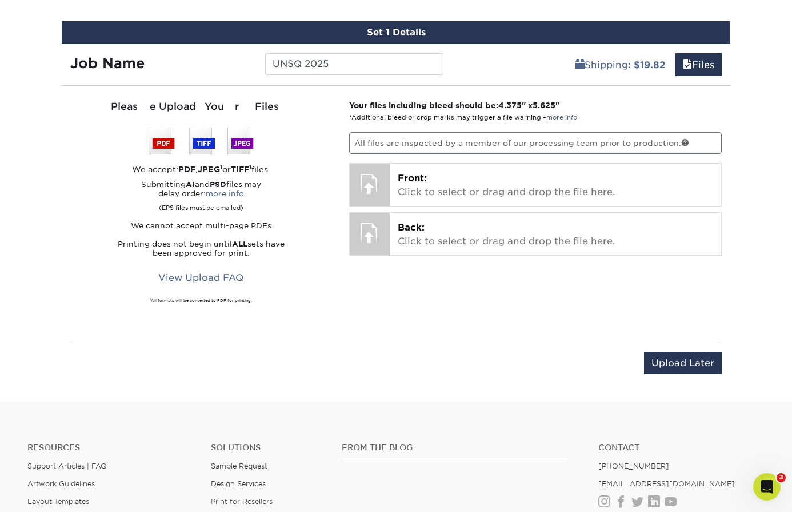
scroll to position [499, 0]
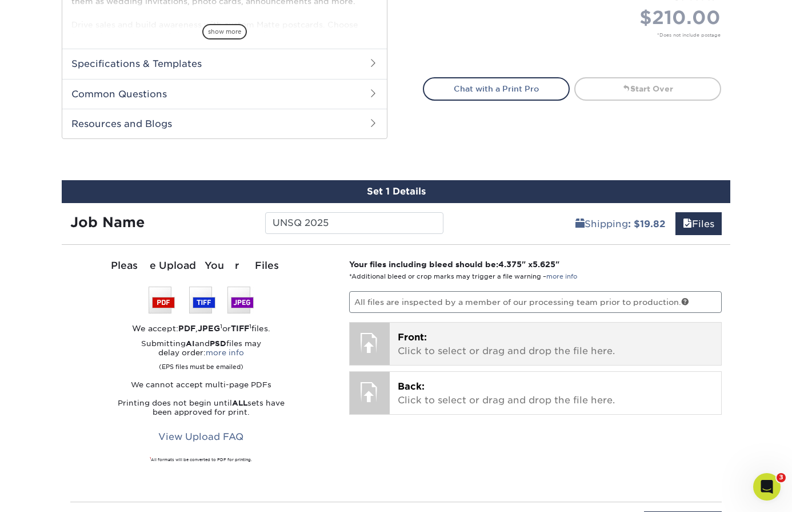
click at [397, 331] on div "Front: Click to select or drag and drop the file here. Choose file" at bounding box center [556, 343] width 332 height 42
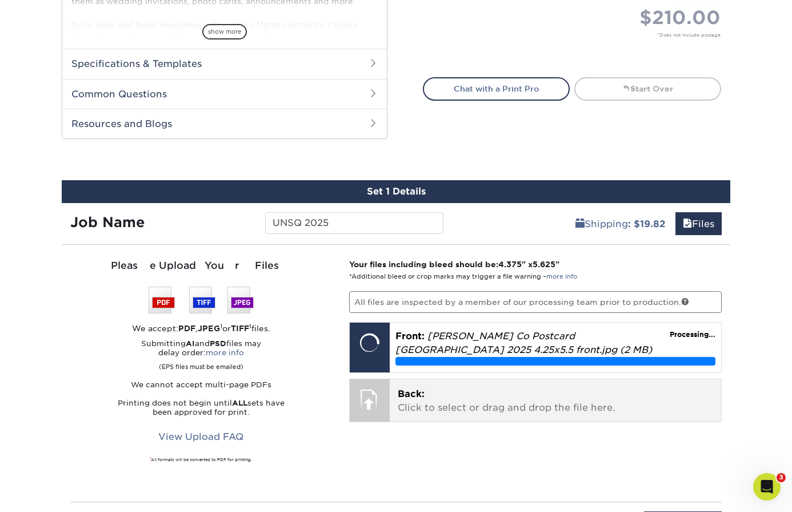
click at [412, 388] on span "Back:" at bounding box center [411, 393] width 27 height 11
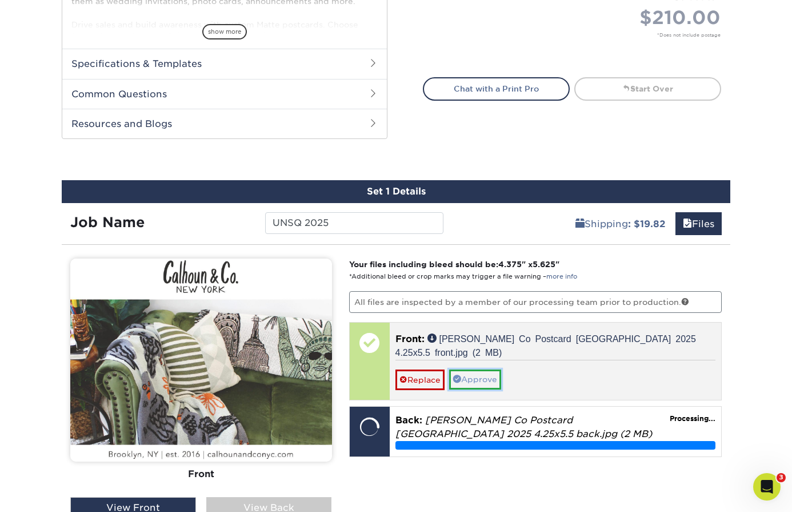
click at [494, 378] on link "Approve" at bounding box center [475, 378] width 52 height 19
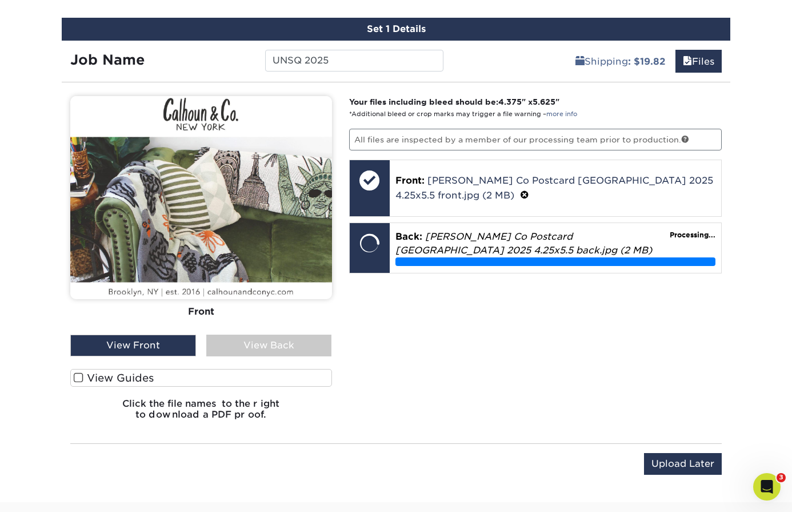
scroll to position [696, 0]
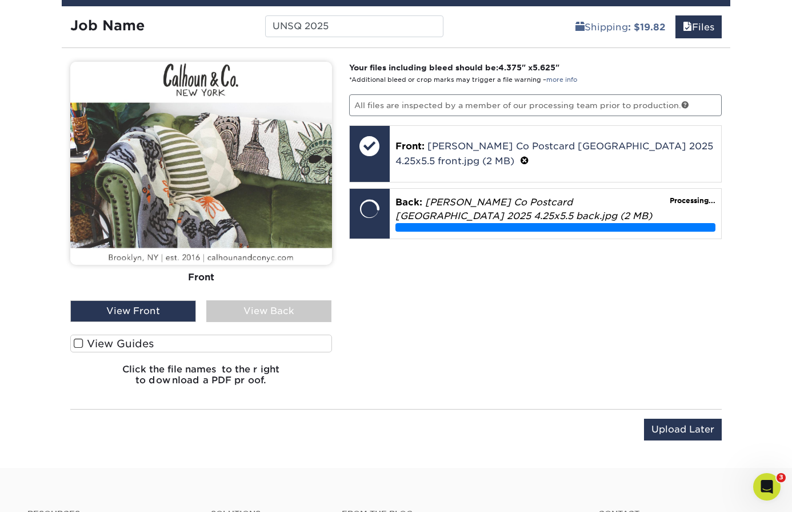
click at [306, 312] on div "View Back" at bounding box center [269, 311] width 126 height 22
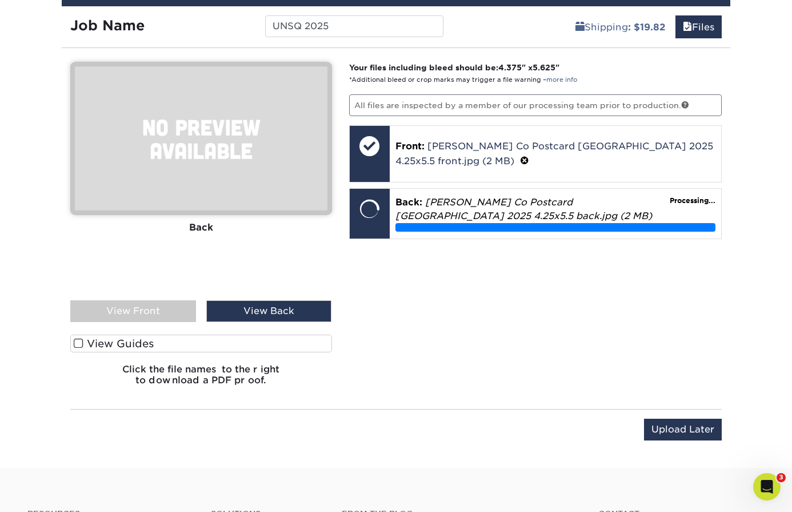
click at [76, 346] on span at bounding box center [79, 343] width 10 height 11
click at [0, 0] on input "View Guides" at bounding box center [0, 0] width 0 height 0
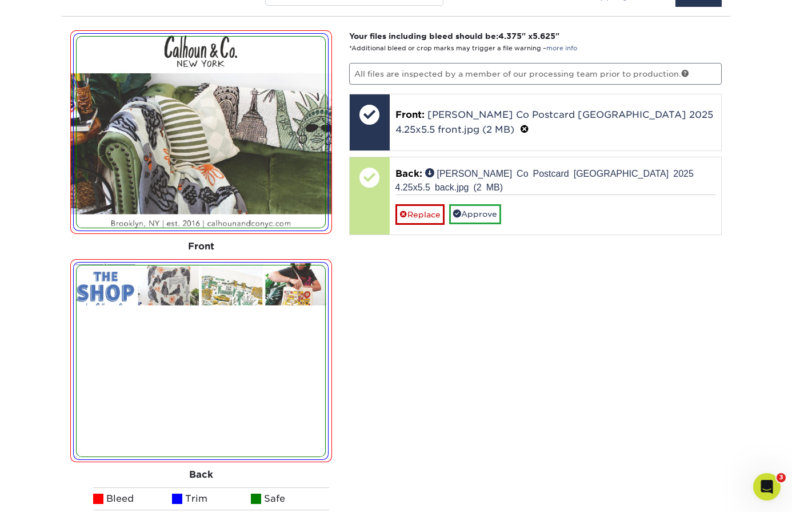
scroll to position [728, 0]
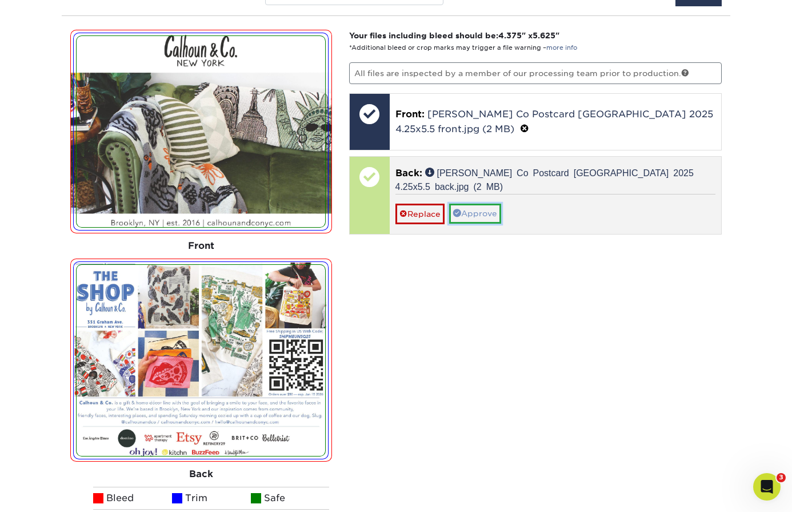
click at [493, 213] on link "Approve" at bounding box center [475, 213] width 52 height 19
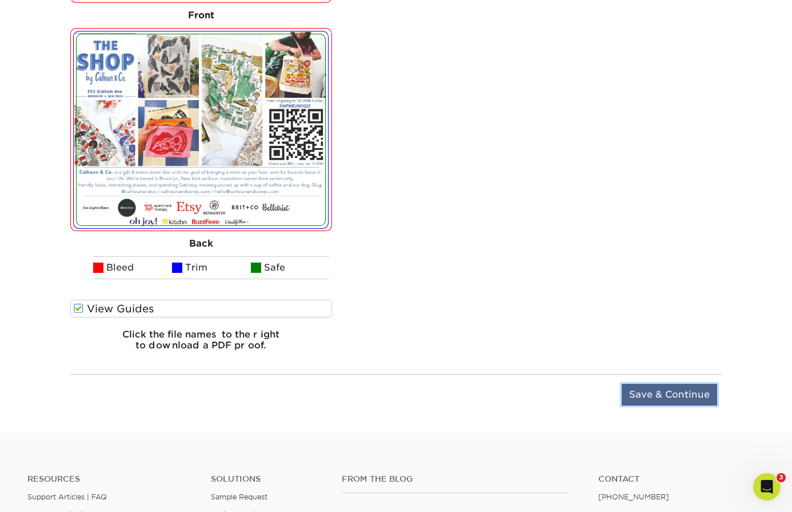
click at [638, 396] on input "Save & Continue" at bounding box center [669, 395] width 95 height 22
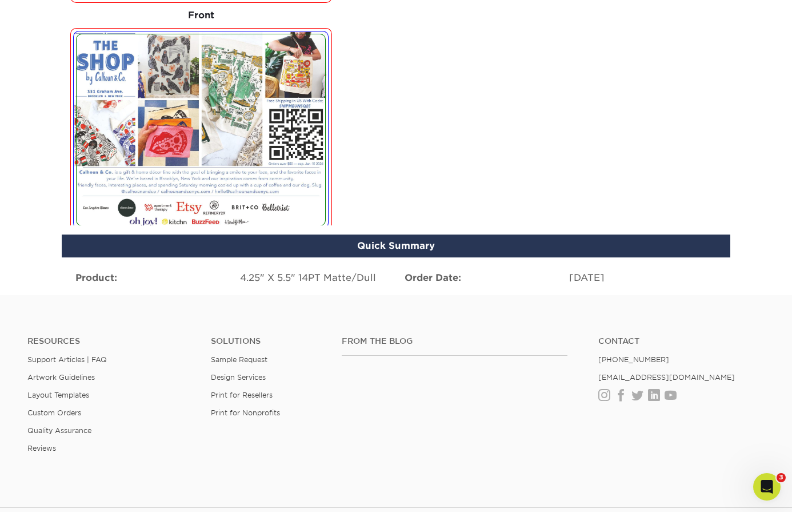
scroll to position [776, 0]
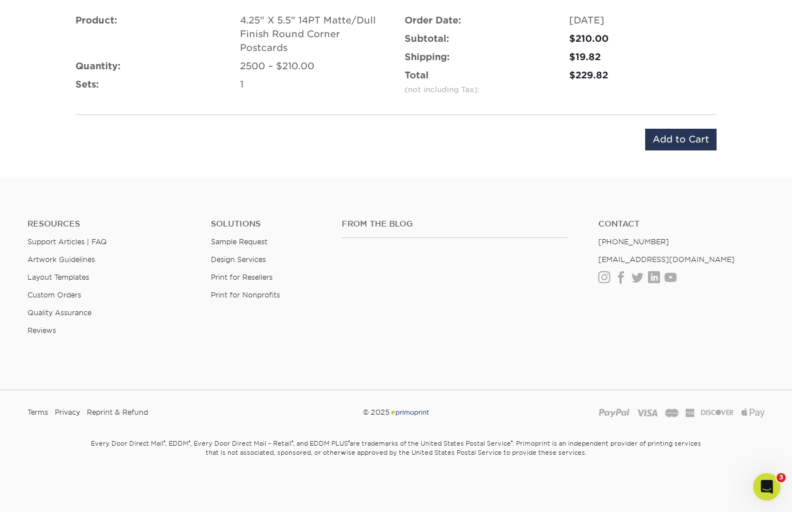
click at [668, 127] on div "Product: 4.25" X 5.5" 14PT Matte/Dull Finish Round Corner Postcards Quantity: 2…" at bounding box center [396, 82] width 669 height 164
click at [667, 134] on input "Add to Cart" at bounding box center [680, 140] width 71 height 22
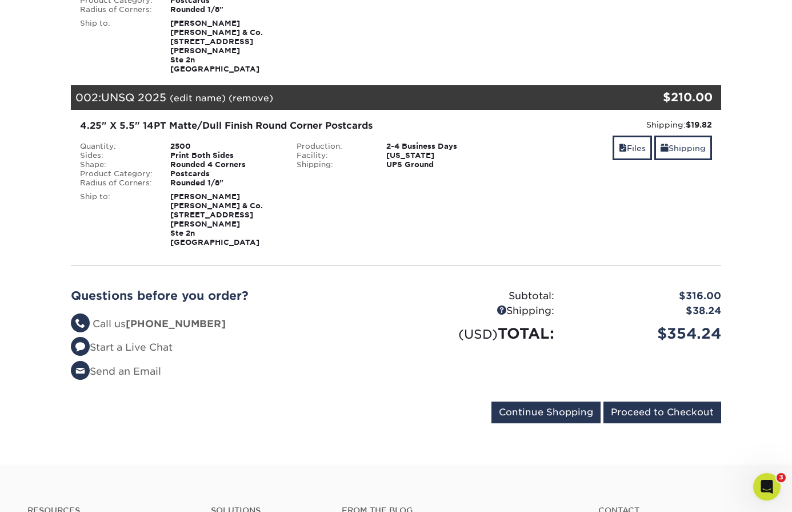
scroll to position [268, 0]
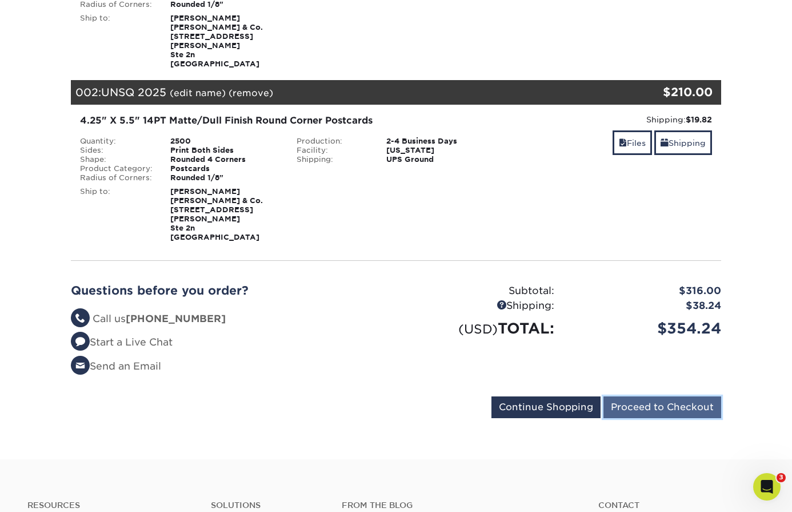
click at [669, 396] on input "Proceed to Checkout" at bounding box center [663, 407] width 118 height 22
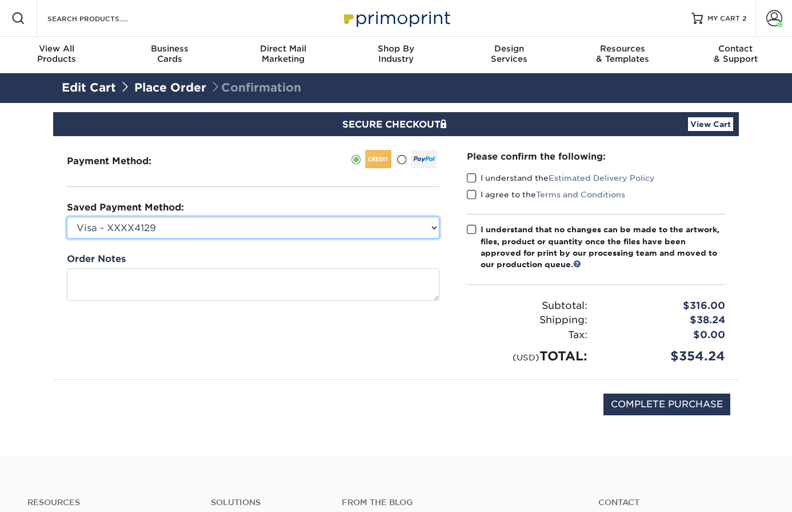
click at [390, 225] on select "Visa - XXXX4129 Visa - XXXX9087 Visa - XXXX9087 Visa - XXXX6820 Visa - XXXX9361…" at bounding box center [253, 228] width 373 height 22
select select
click at [67, 217] on select "Visa - XXXX4129 Visa - XXXX9087 Visa - XXXX9087 Visa - XXXX6820 Visa - XXXX9361…" at bounding box center [253, 228] width 373 height 22
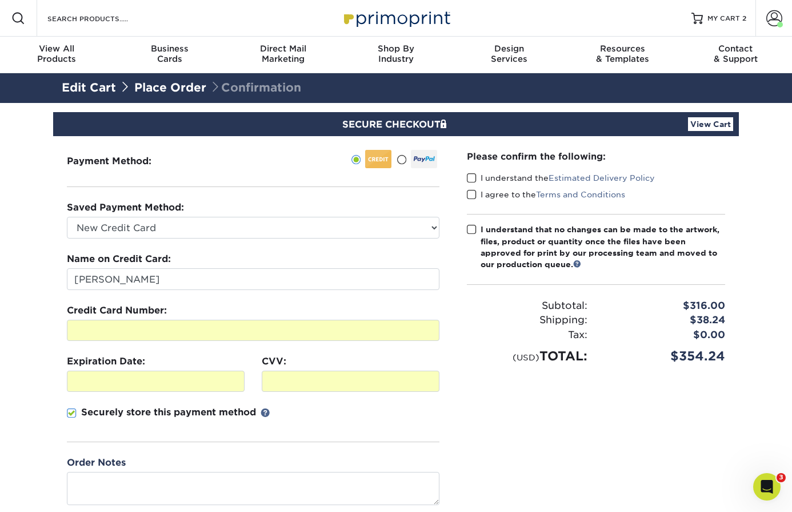
click at [473, 177] on span at bounding box center [472, 178] width 10 height 11
click at [0, 0] on input "I understand the Estimated Delivery Policy" at bounding box center [0, 0] width 0 height 0
click at [473, 189] on span at bounding box center [472, 194] width 10 height 11
click at [0, 0] on input "I agree to the Terms and Conditions" at bounding box center [0, 0] width 0 height 0
click at [472, 224] on span at bounding box center [472, 229] width 10 height 11
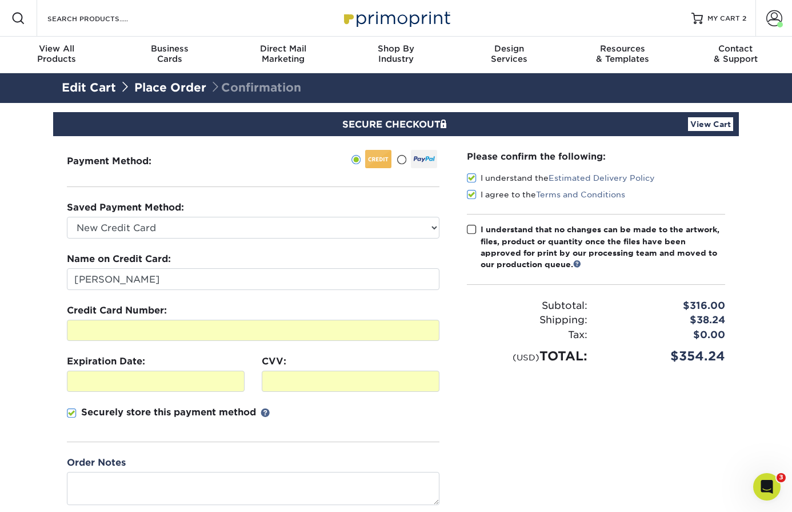
click at [0, 0] on input "I understand that no changes can be made to the artwork, files, product or quan…" at bounding box center [0, 0] width 0 height 0
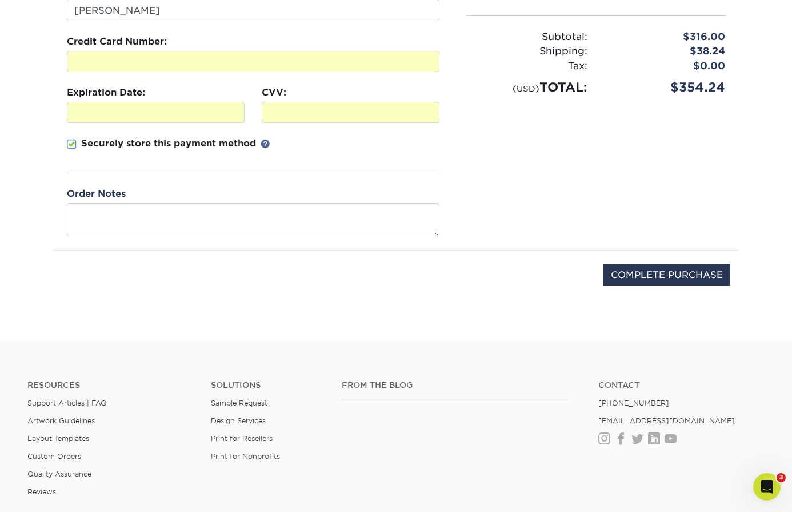
scroll to position [288, 0]
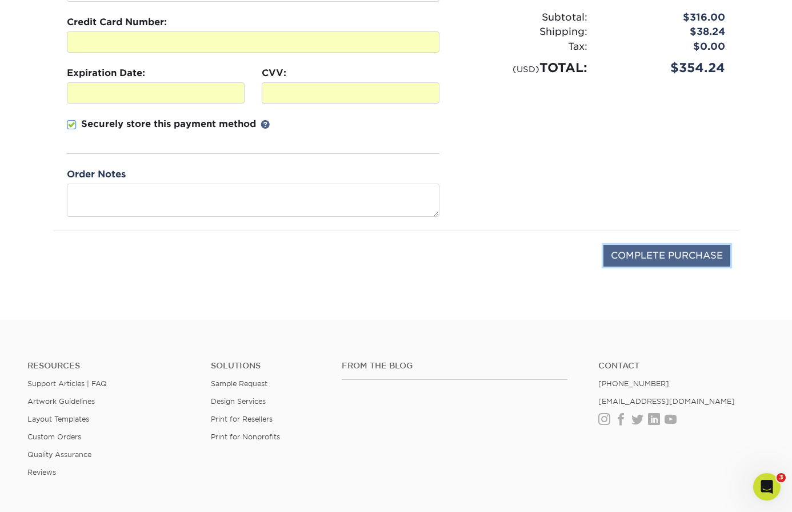
click at [691, 252] on input "COMPLETE PURCHASE" at bounding box center [667, 256] width 127 height 22
type input "PROCESSING, PLEASE WAIT..."
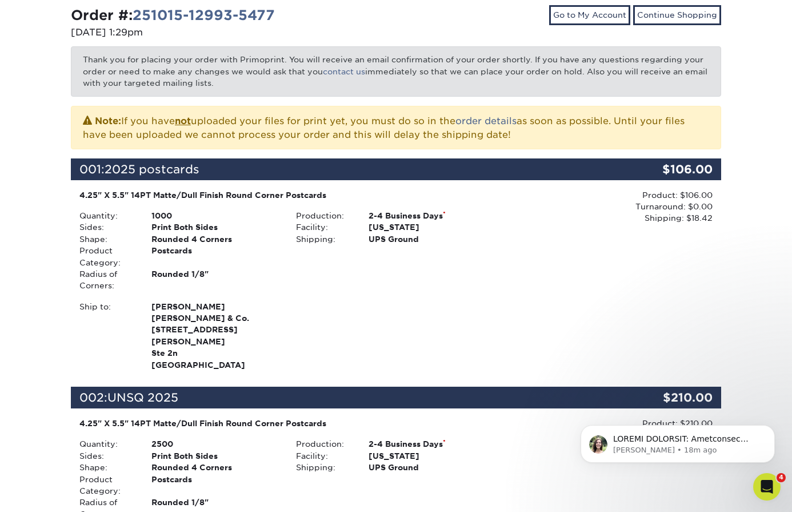
scroll to position [266, 0]
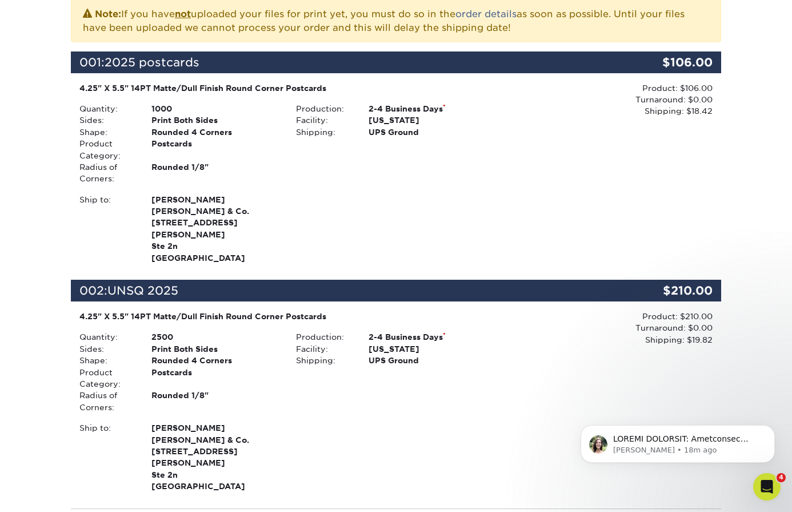
click at [190, 60] on span "2025 postcards" at bounding box center [152, 62] width 95 height 14
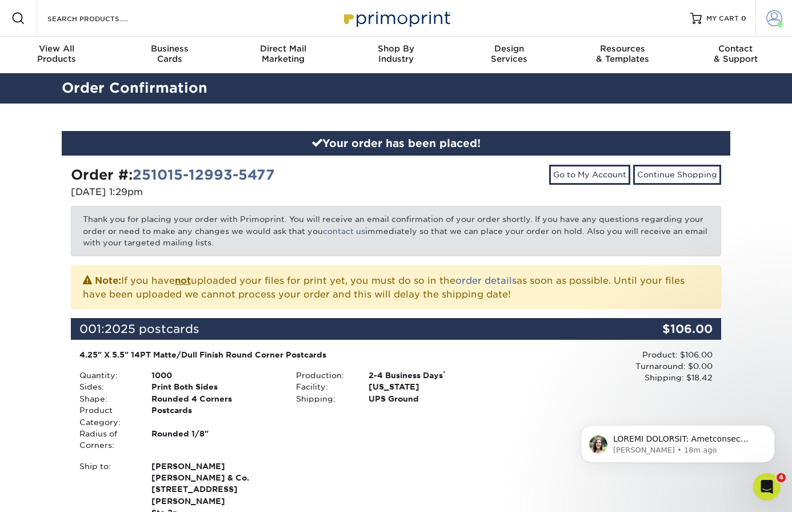
click at [776, 24] on span at bounding box center [775, 18] width 16 height 16
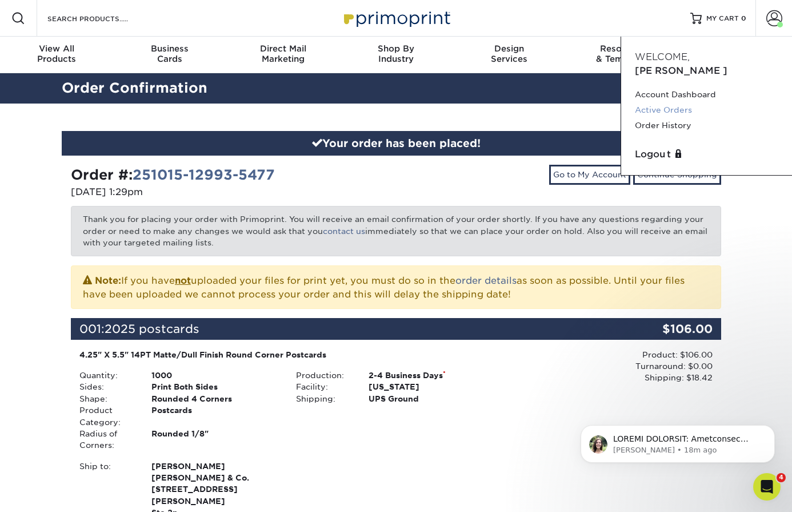
click at [671, 102] on link "Active Orders" at bounding box center [706, 109] width 143 height 15
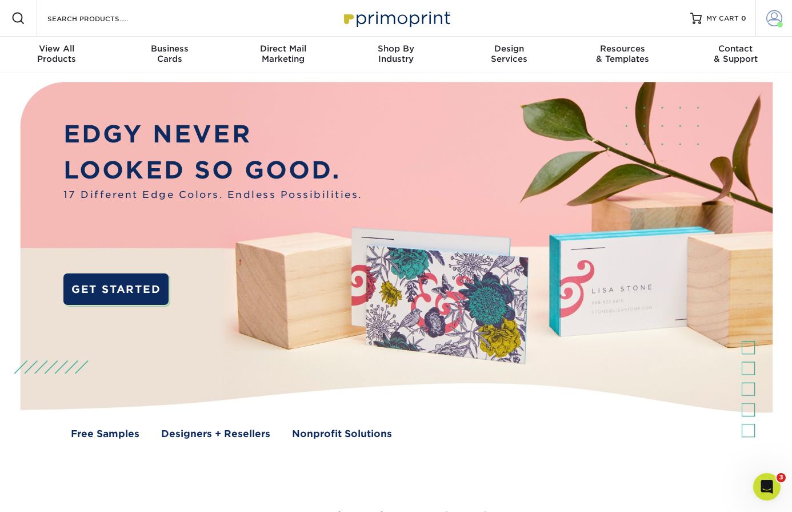
click at [772, 29] on link "Account" at bounding box center [774, 18] width 37 height 37
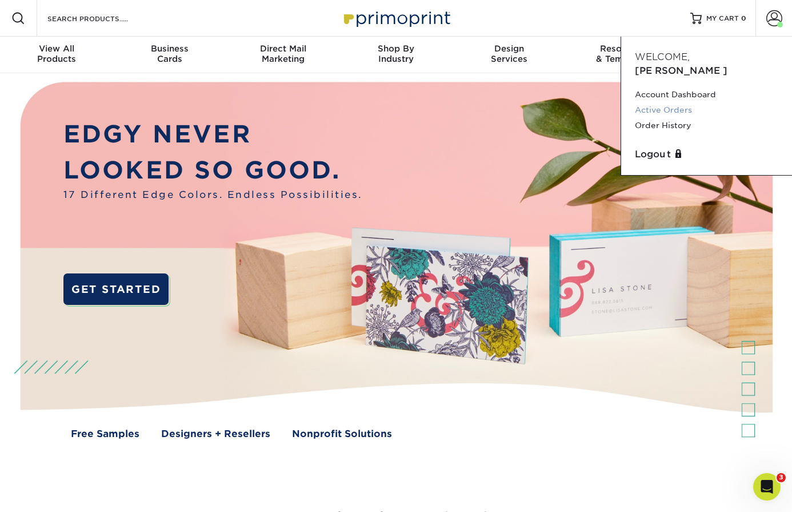
click at [690, 102] on link "Active Orders" at bounding box center [706, 109] width 143 height 15
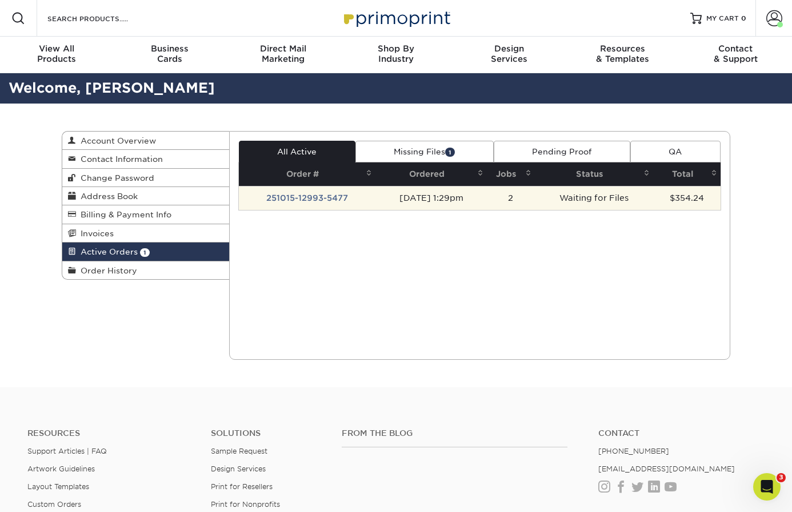
click at [312, 200] on td "251015-12993-5477" at bounding box center [307, 198] width 137 height 24
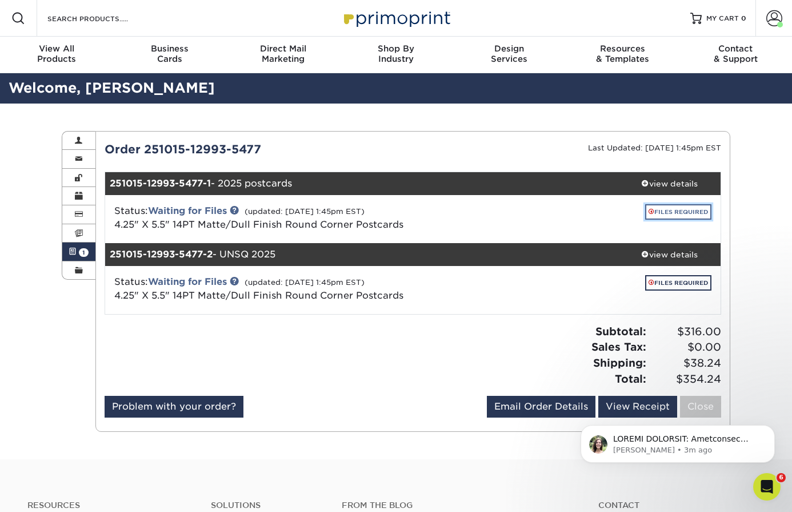
click at [684, 208] on link "FILES REQUIRED" at bounding box center [678, 211] width 66 height 15
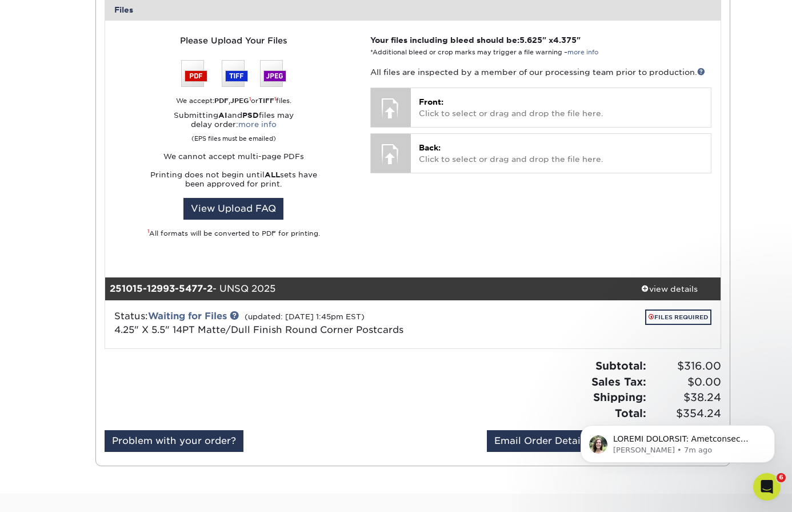
scroll to position [499, 0]
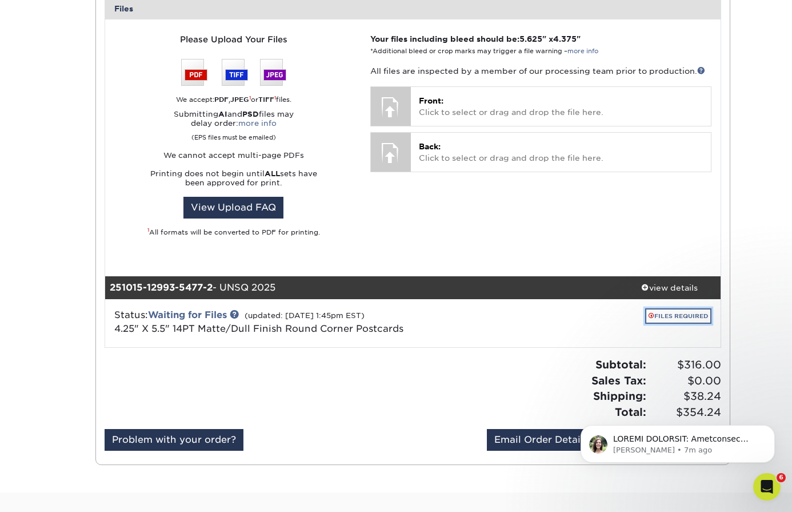
click at [672, 317] on link "FILES REQUIRED" at bounding box center [678, 315] width 66 height 15
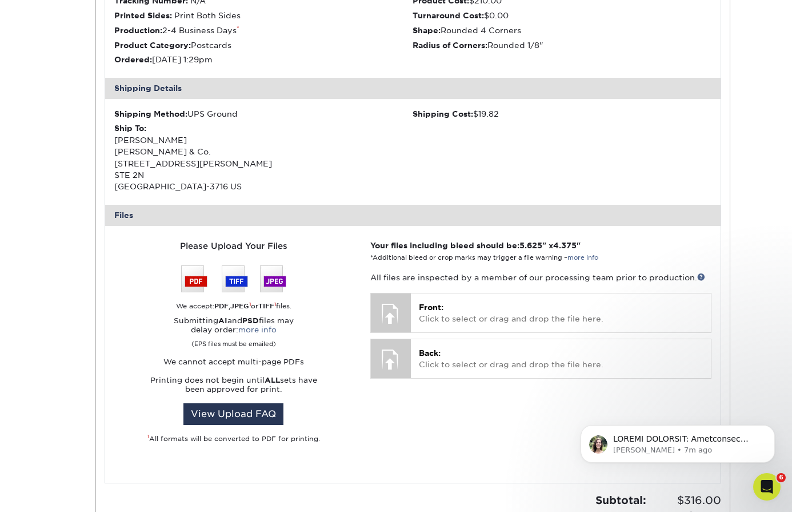
scroll to position [896, 0]
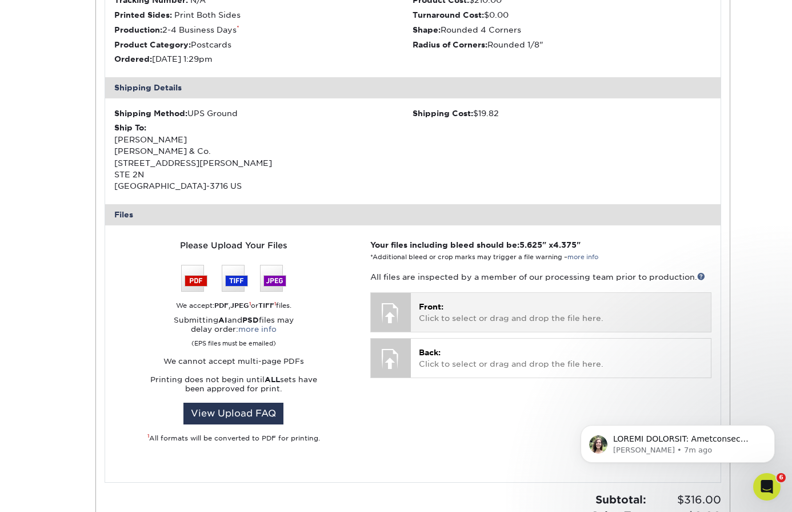
click at [442, 314] on p "Front: Click to select or drag and drop the file here." at bounding box center [561, 312] width 284 height 23
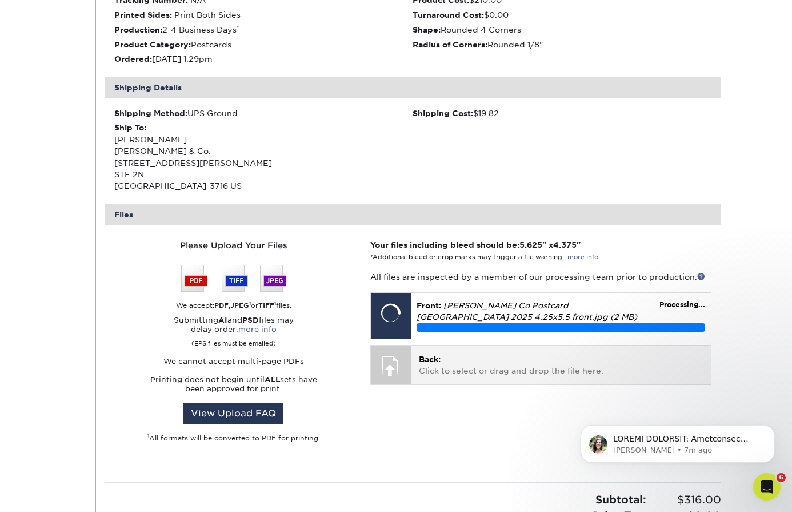
click at [397, 362] on div at bounding box center [391, 365] width 40 height 40
click at [398, 362] on div at bounding box center [391, 365] width 40 height 40
click at [456, 370] on p "Back: Click to select or drag and drop the file here." at bounding box center [561, 364] width 284 height 23
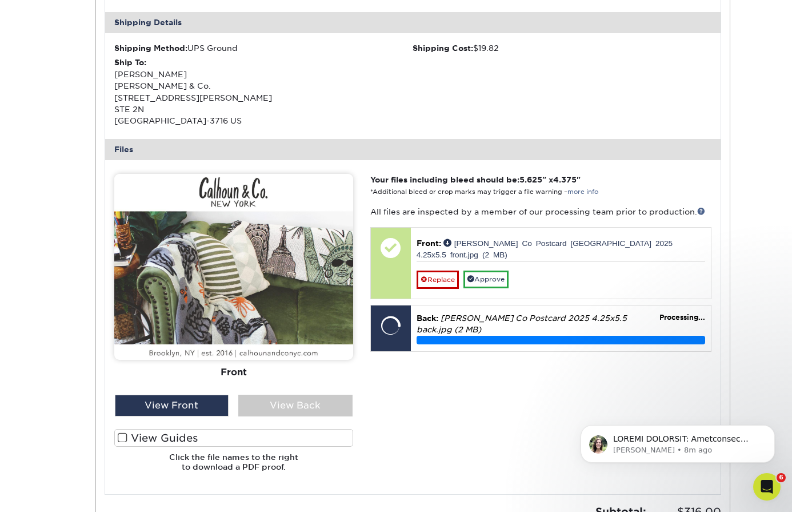
scroll to position [975, 0]
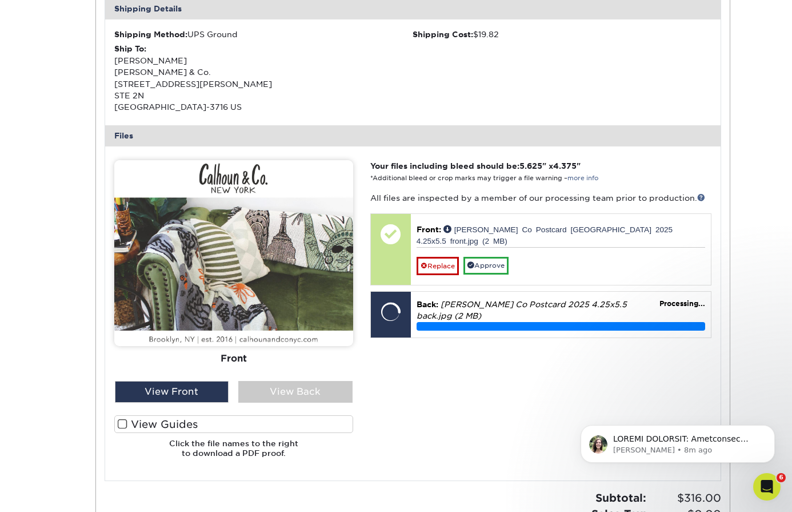
click at [123, 424] on span at bounding box center [123, 423] width 10 height 11
click at [0, 0] on input "View Guides" at bounding box center [0, 0] width 0 height 0
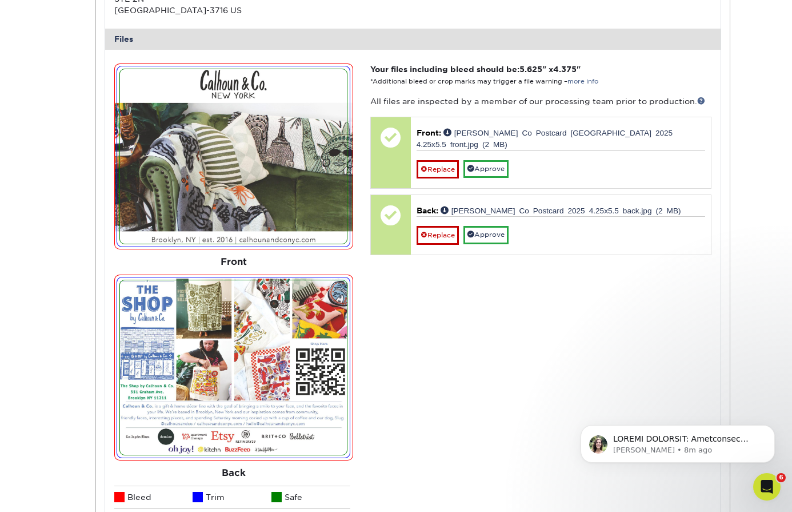
scroll to position [1057, 0]
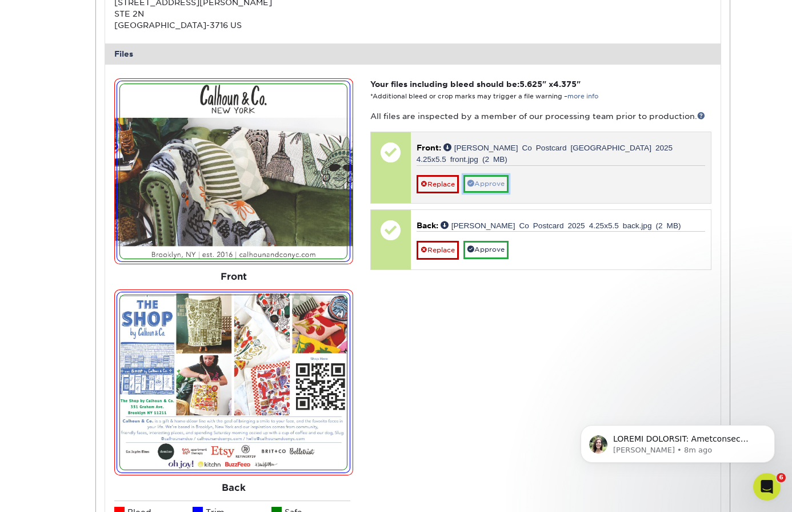
click at [494, 175] on link "Approve" at bounding box center [486, 184] width 45 height 18
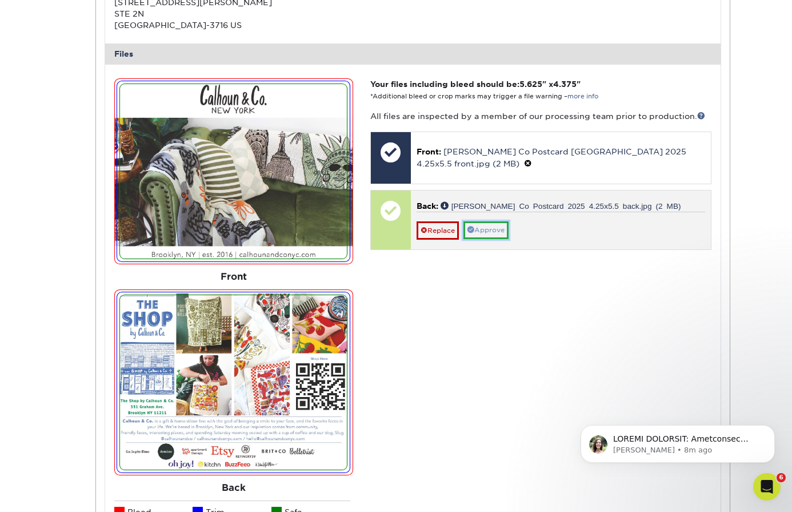
click at [493, 229] on link "Approve" at bounding box center [486, 230] width 45 height 18
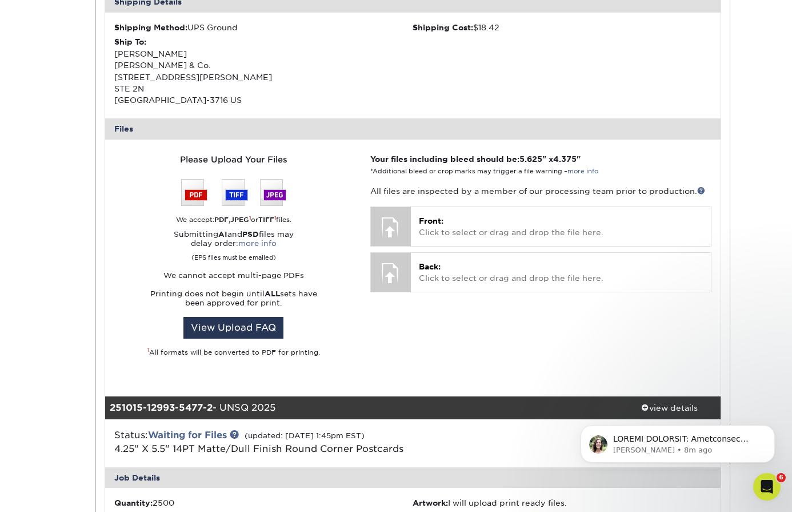
scroll to position [396, 0]
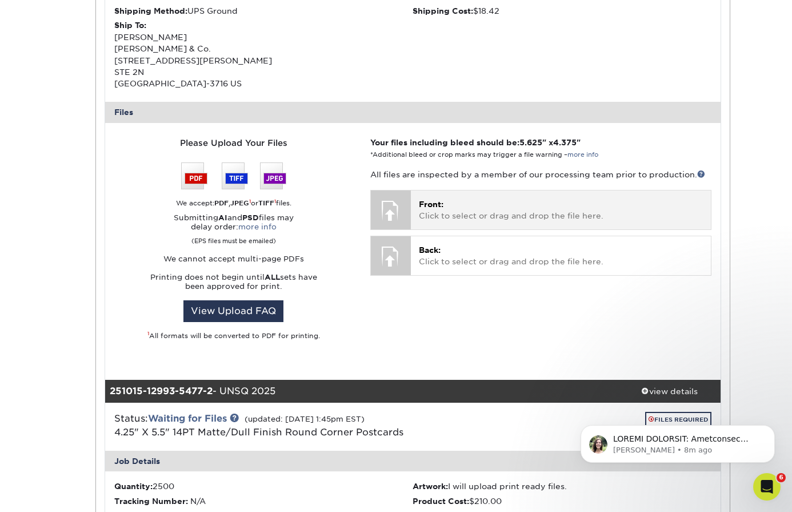
click at [438, 223] on div "Front: Click to select or drag and drop the file here. Choose file" at bounding box center [561, 209] width 300 height 38
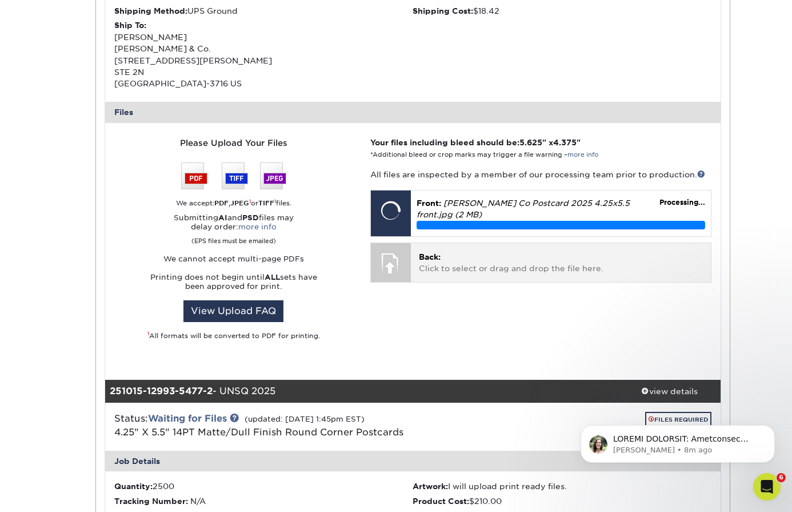
click at [442, 251] on p "Back: Click to select or drag and drop the file here." at bounding box center [561, 262] width 284 height 23
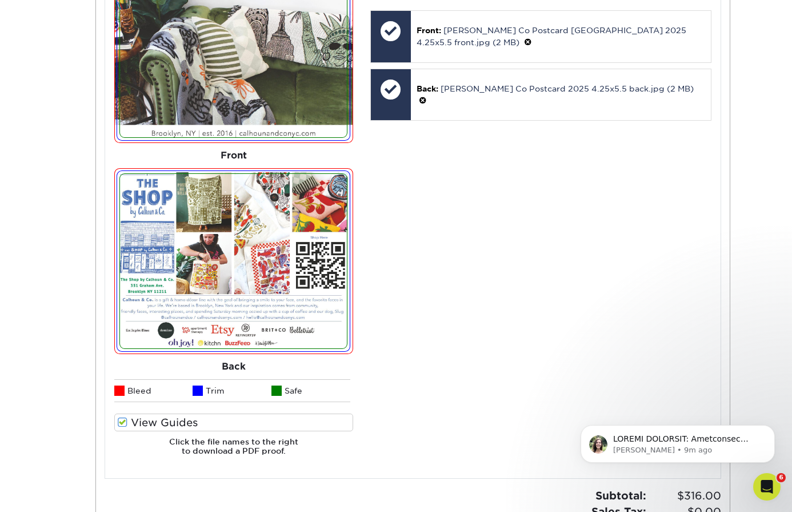
scroll to position [1257, 0]
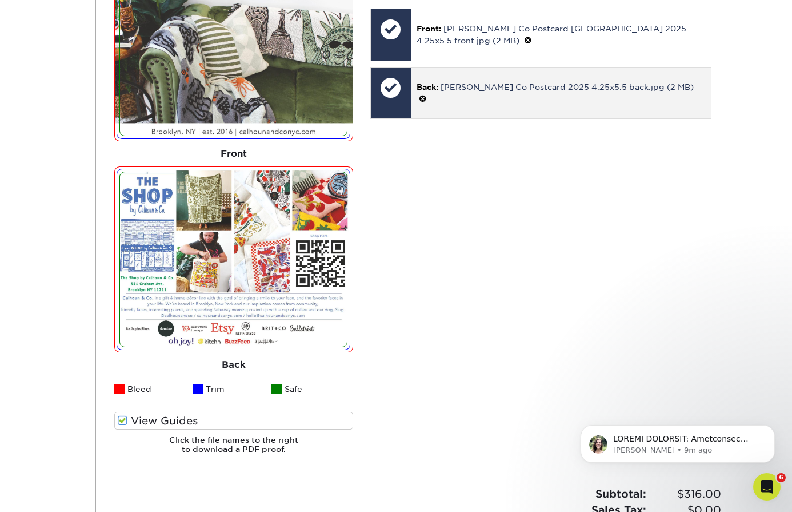
click at [427, 94] on span at bounding box center [423, 98] width 8 height 9
click at [427, 101] on link "Ok" at bounding box center [429, 100] width 25 height 18
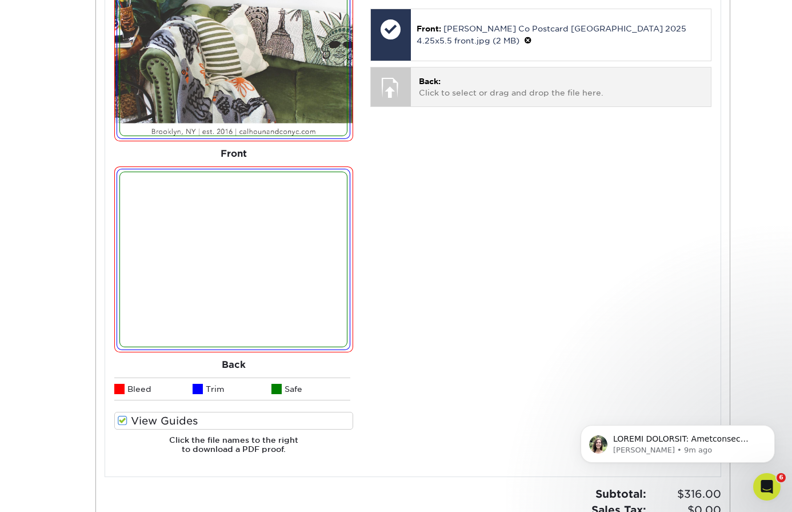
click at [428, 83] on span "Back:" at bounding box center [430, 81] width 22 height 9
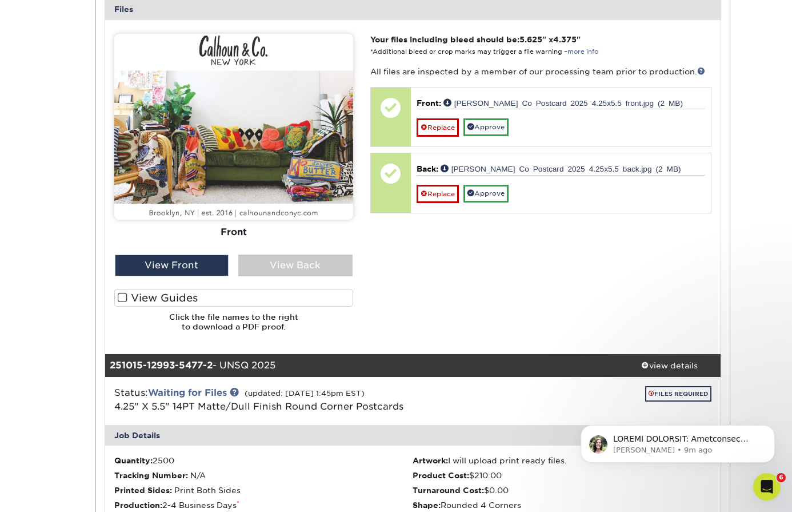
scroll to position [498, 0]
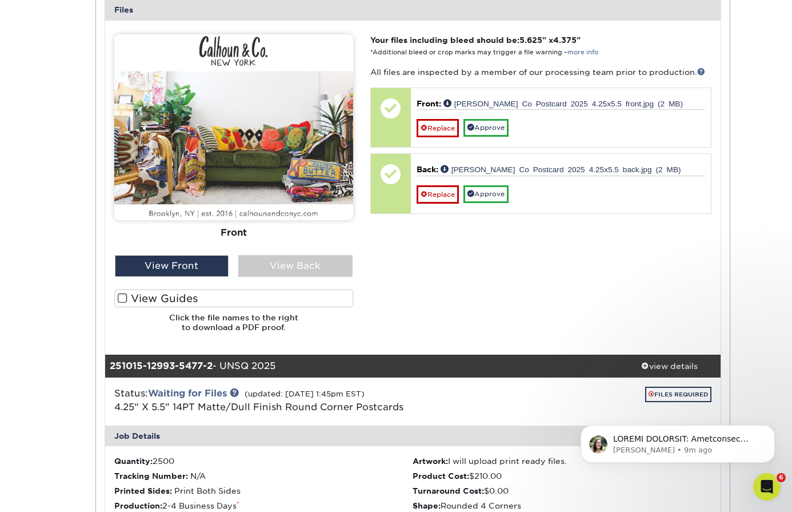
click at [124, 296] on span at bounding box center [123, 298] width 10 height 11
click at [0, 0] on input "View Guides" at bounding box center [0, 0] width 0 height 0
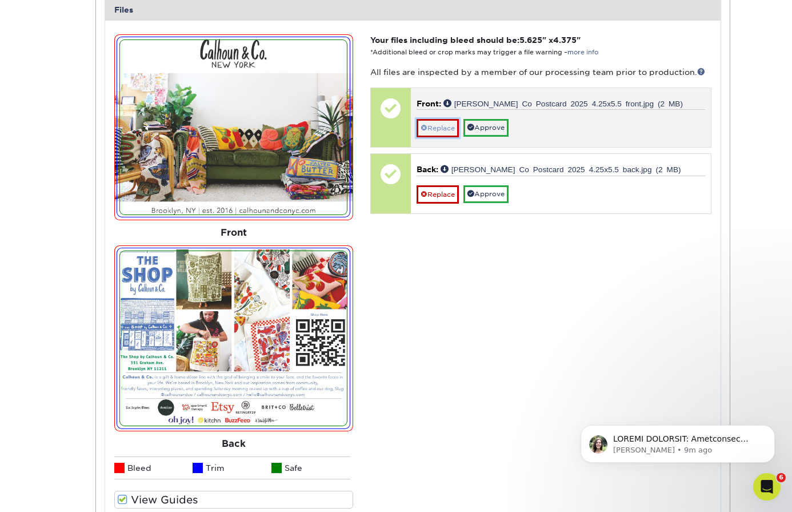
click at [437, 129] on link "Replace" at bounding box center [438, 128] width 42 height 18
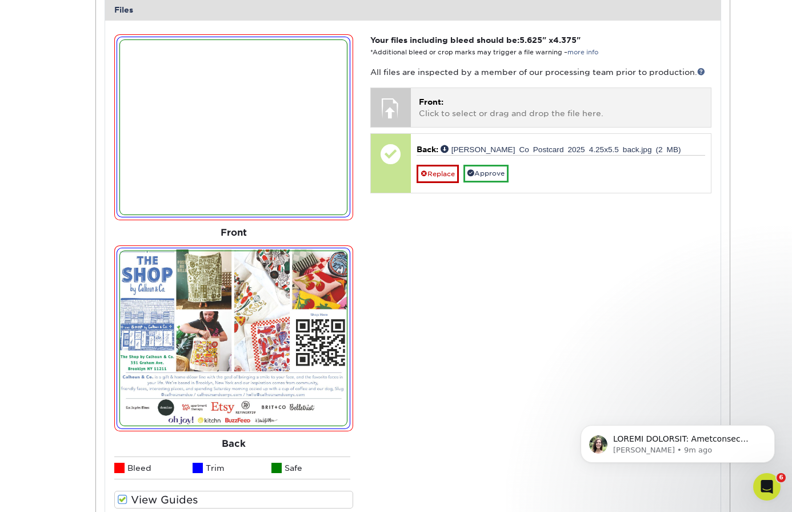
click at [439, 112] on p "Front: Click to select or drag and drop the file here." at bounding box center [561, 107] width 284 height 23
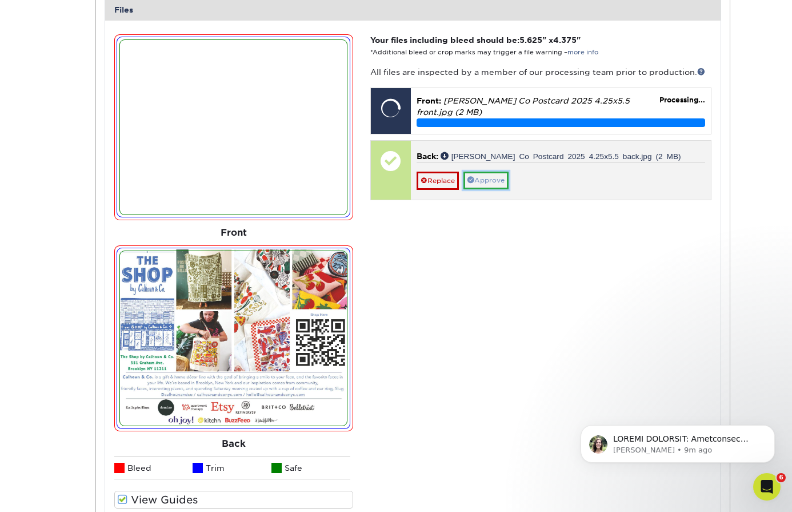
click at [489, 172] on link "Approve" at bounding box center [486, 180] width 45 height 18
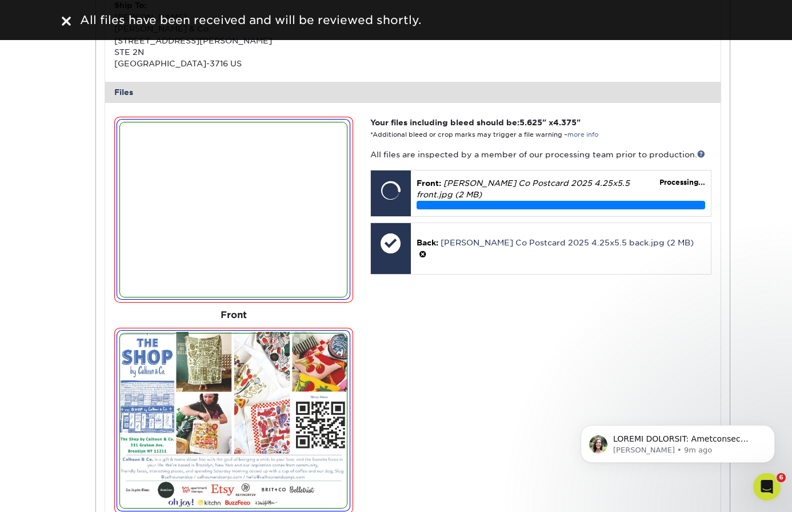
scroll to position [414, 0]
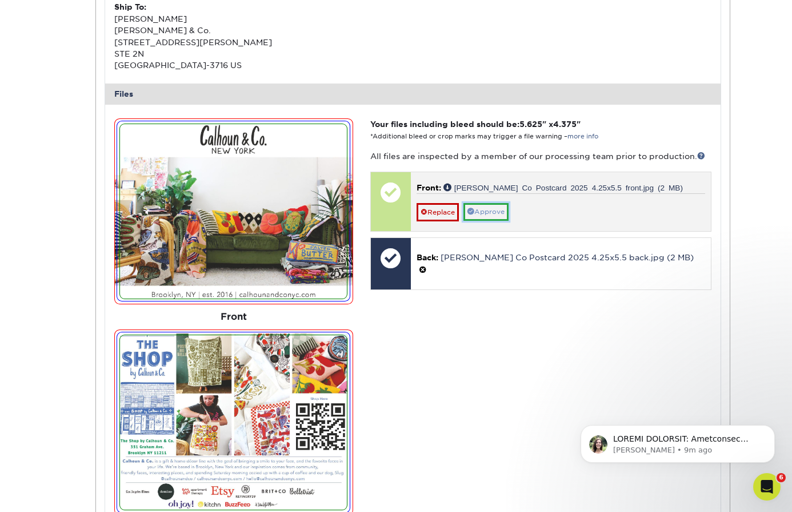
click at [481, 209] on link "Approve" at bounding box center [486, 212] width 45 height 18
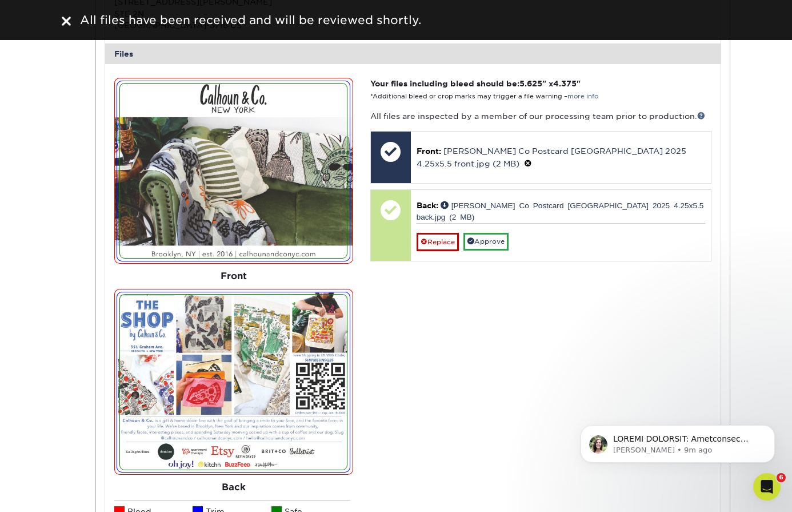
scroll to position [1339, 0]
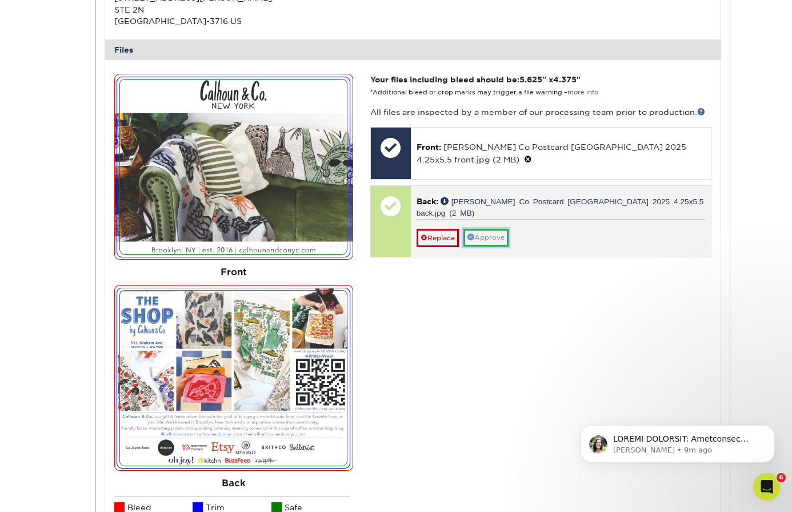
click at [493, 229] on link "Approve" at bounding box center [486, 238] width 45 height 18
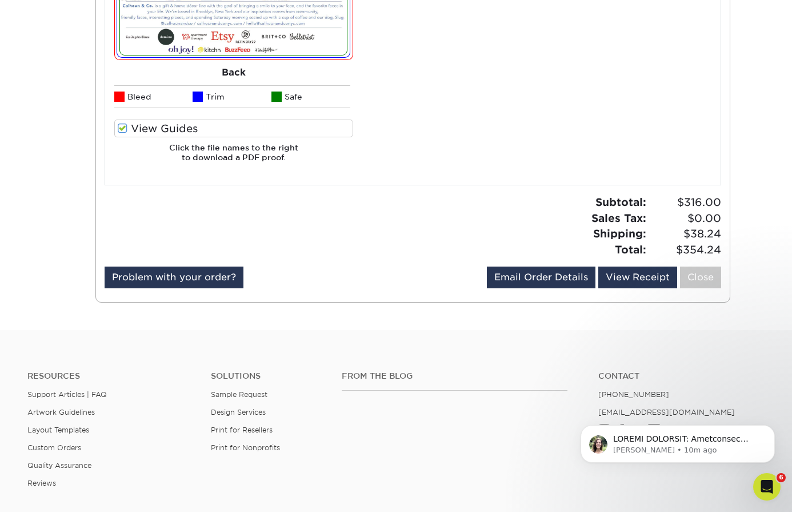
scroll to position [1782, 0]
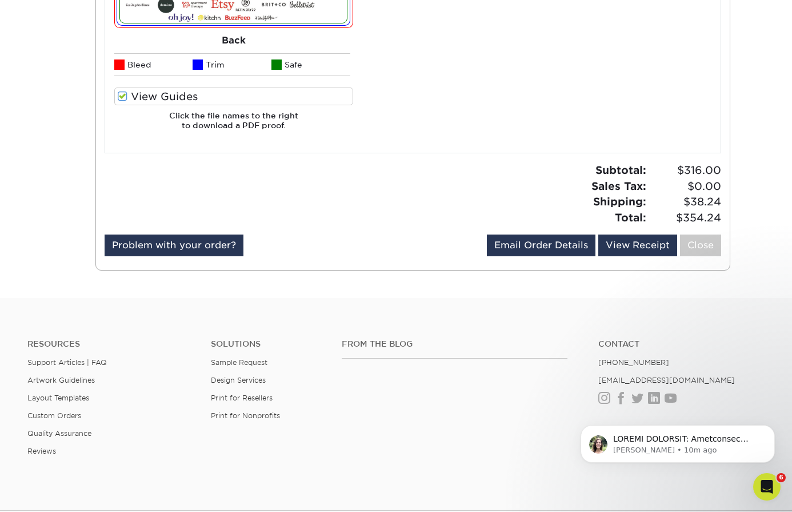
click at [493, 229] on div "Subtotal: $316.00 Sales Tax: $0.00 Shipping: $38.24 Total: $354.24" at bounding box center [413, 198] width 635 height 72
click at [553, 247] on link "Email Order Details" at bounding box center [541, 245] width 109 height 22
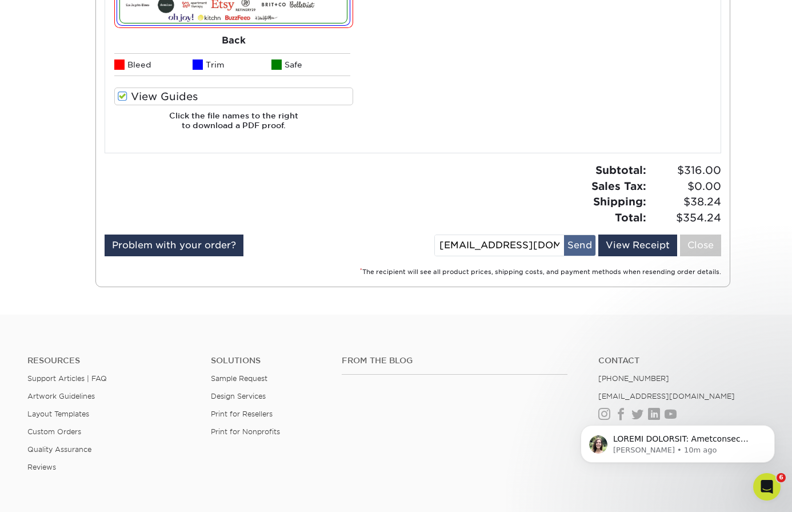
click at [581, 245] on button "Send" at bounding box center [579, 245] width 31 height 21
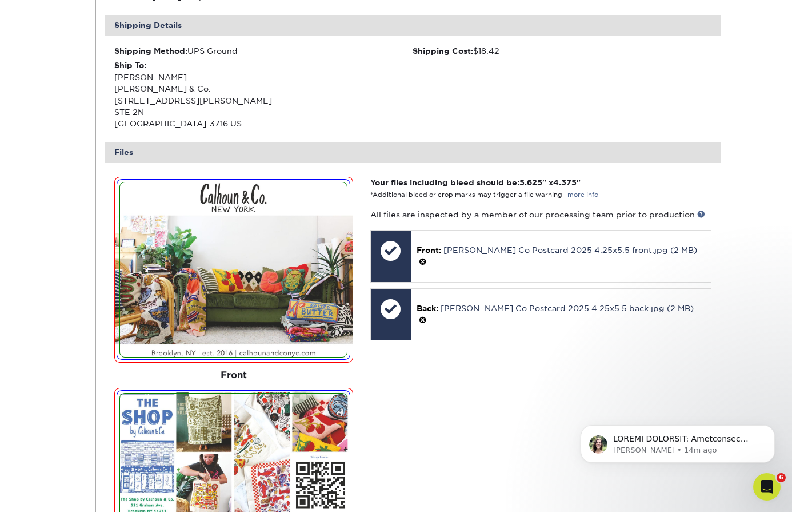
scroll to position [0, 0]
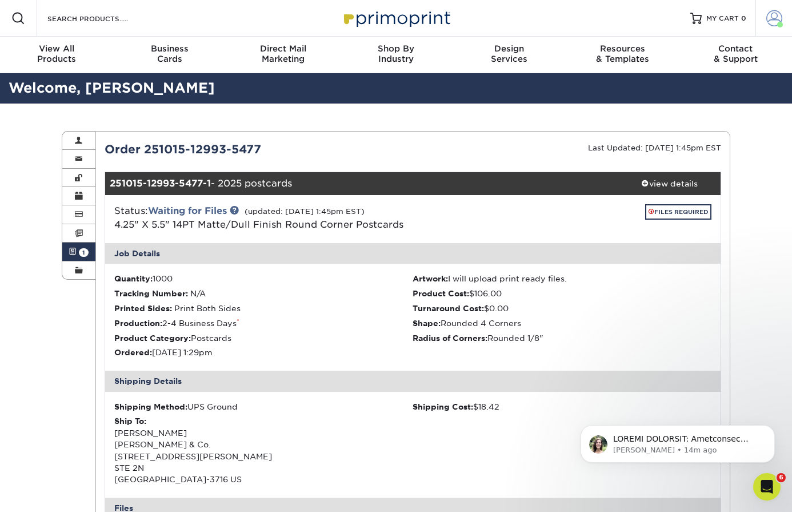
click at [774, 17] on span at bounding box center [775, 18] width 16 height 16
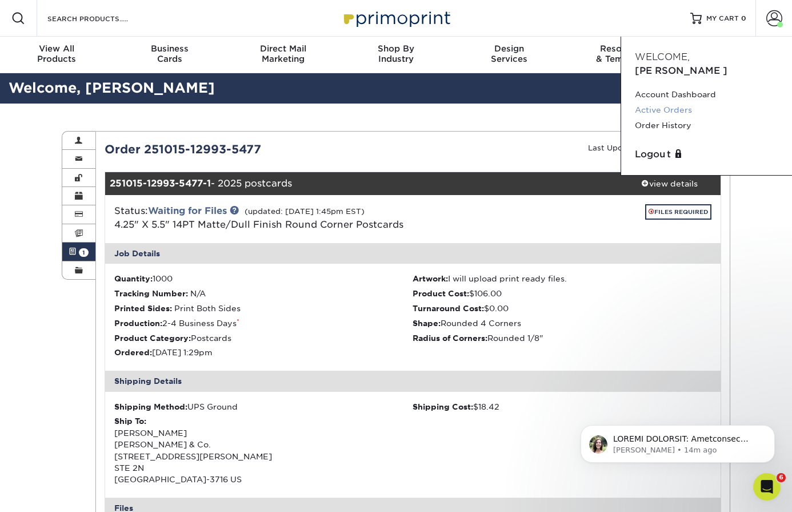
click at [665, 102] on link "Active Orders" at bounding box center [706, 109] width 143 height 15
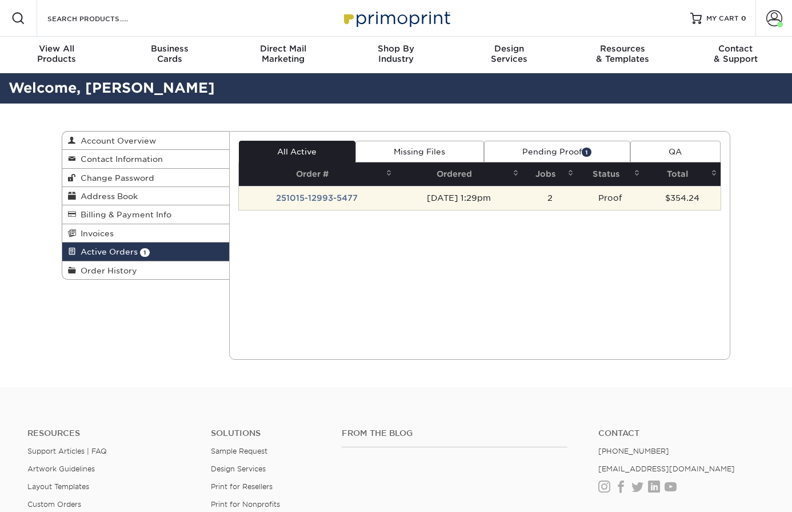
click at [333, 198] on td "251015-12993-5477" at bounding box center [317, 198] width 157 height 24
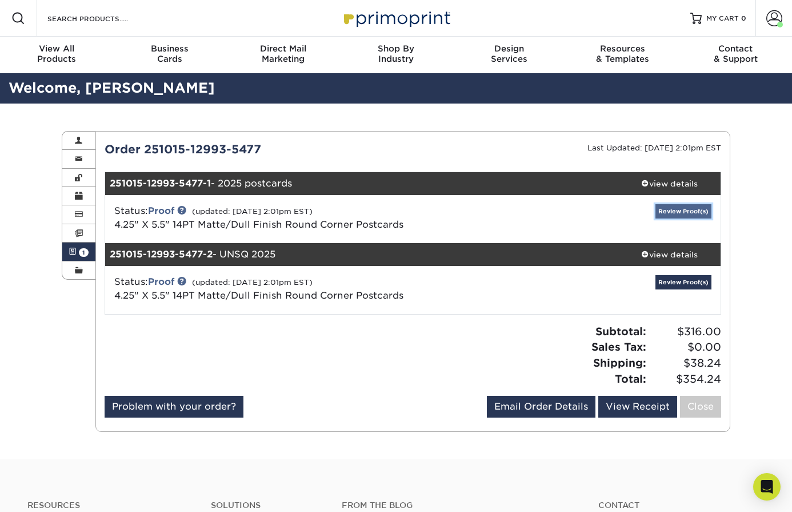
click at [681, 214] on link "Review Proof(s)" at bounding box center [684, 211] width 56 height 14
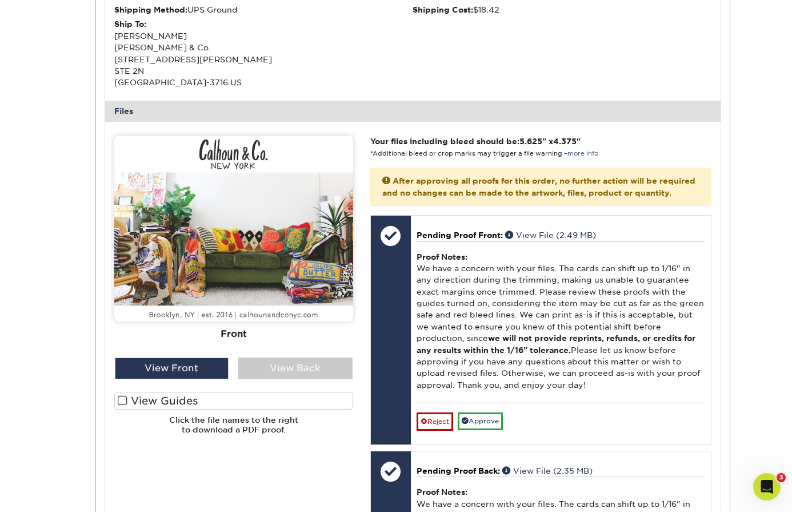
scroll to position [400, 0]
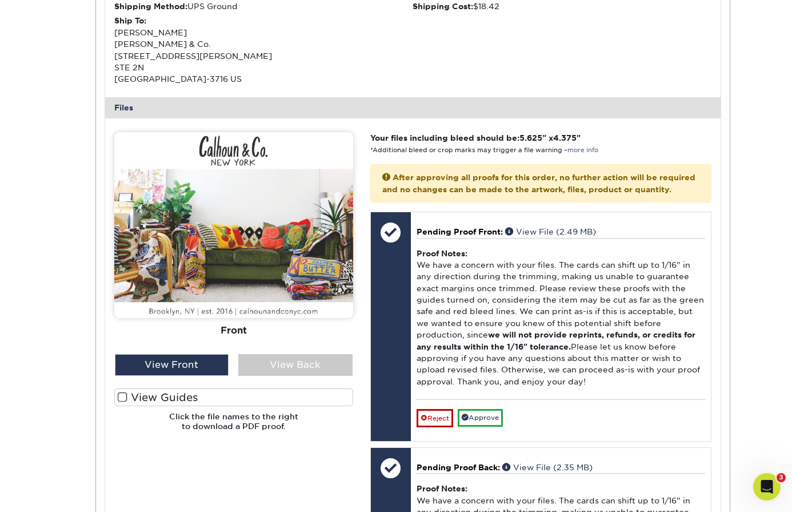
click at [122, 397] on span at bounding box center [123, 397] width 10 height 11
click at [0, 0] on input "View Guides" at bounding box center [0, 0] width 0 height 0
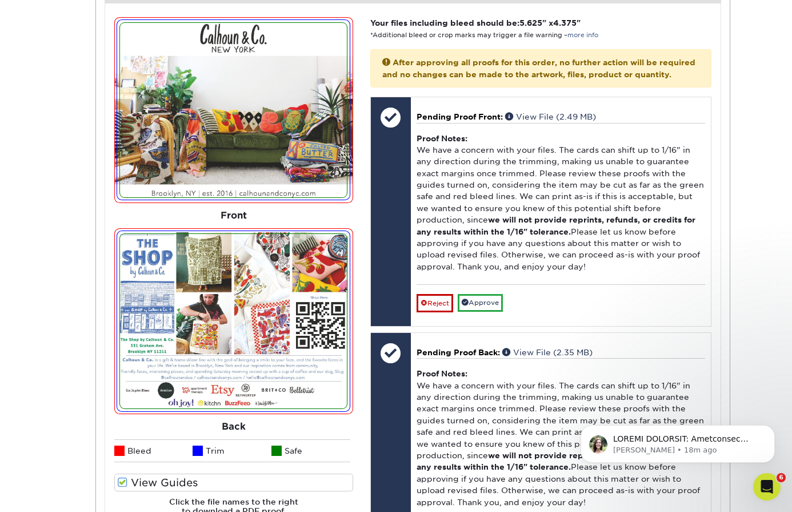
scroll to position [516, 0]
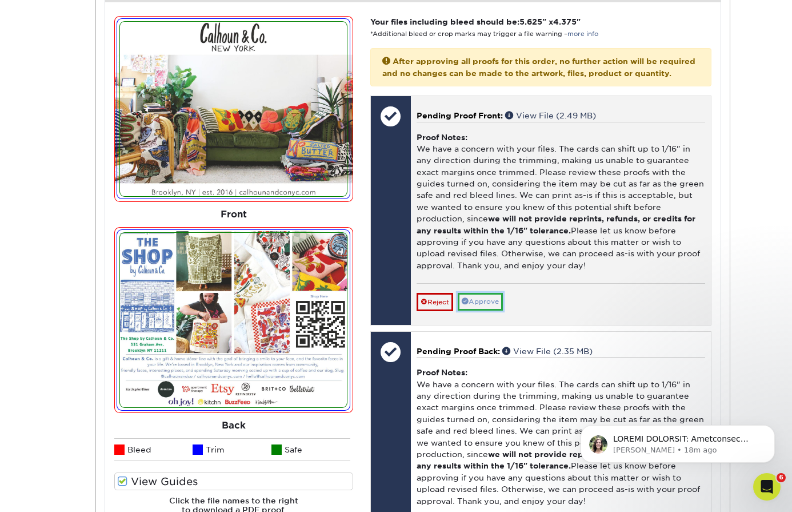
click at [487, 310] on link "Approve" at bounding box center [480, 302] width 45 height 18
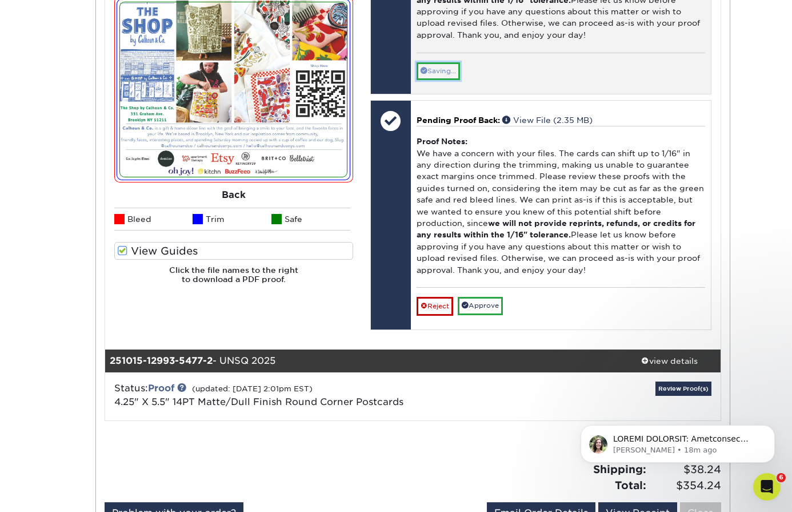
scroll to position [893, 0]
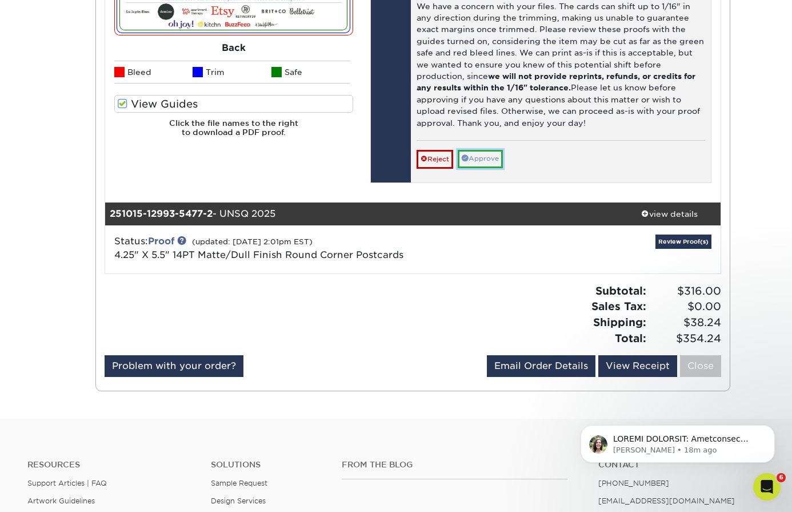
click at [484, 167] on link "Approve" at bounding box center [480, 159] width 45 height 18
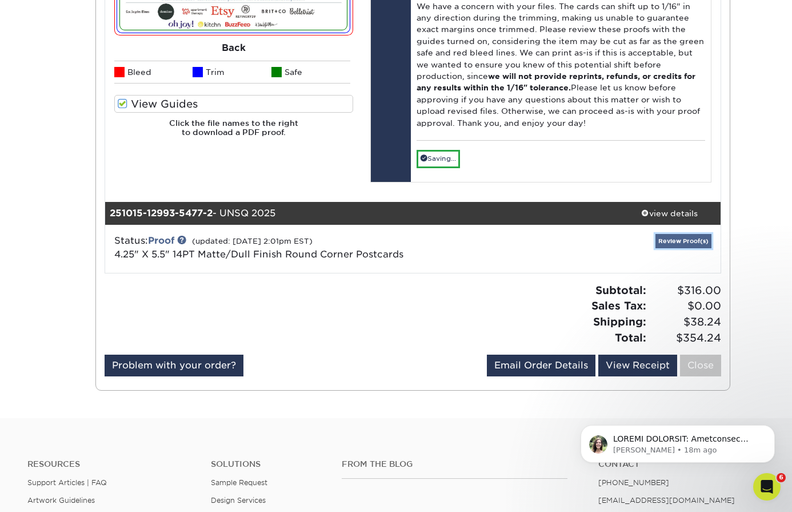
click at [675, 248] on link "Review Proof(s)" at bounding box center [684, 241] width 56 height 14
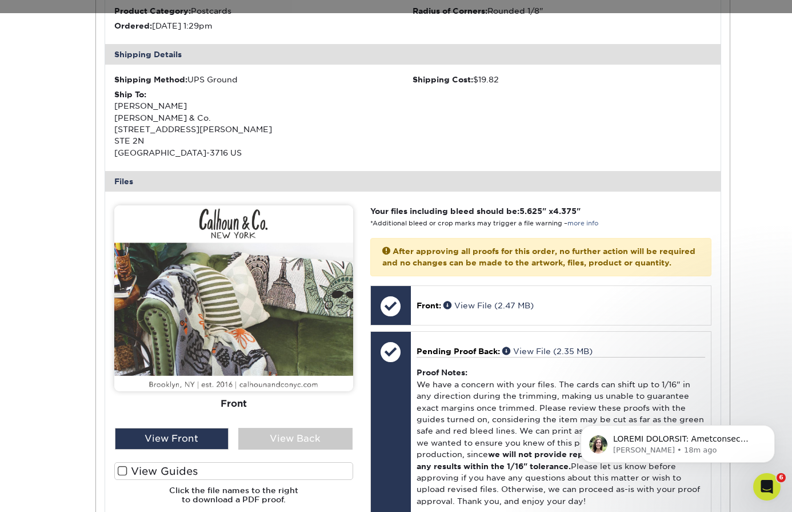
scroll to position [1307, 0]
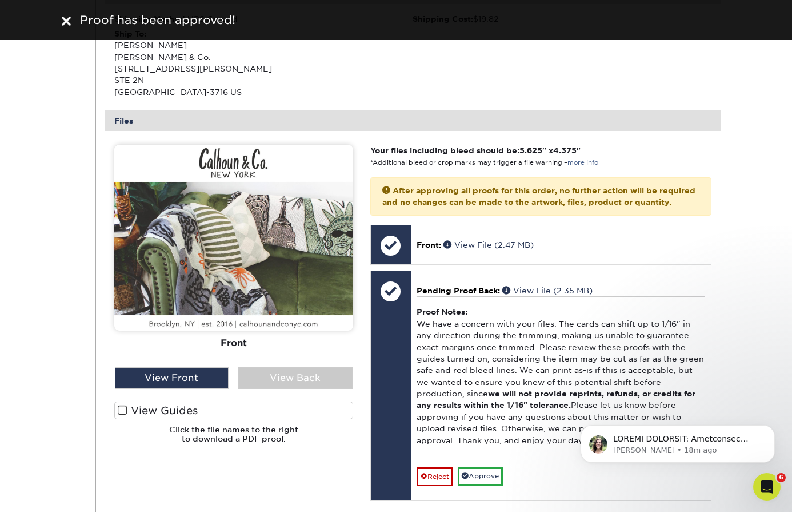
click at [122, 409] on span at bounding box center [123, 410] width 10 height 11
click at [0, 0] on input "View Guides" at bounding box center [0, 0] width 0 height 0
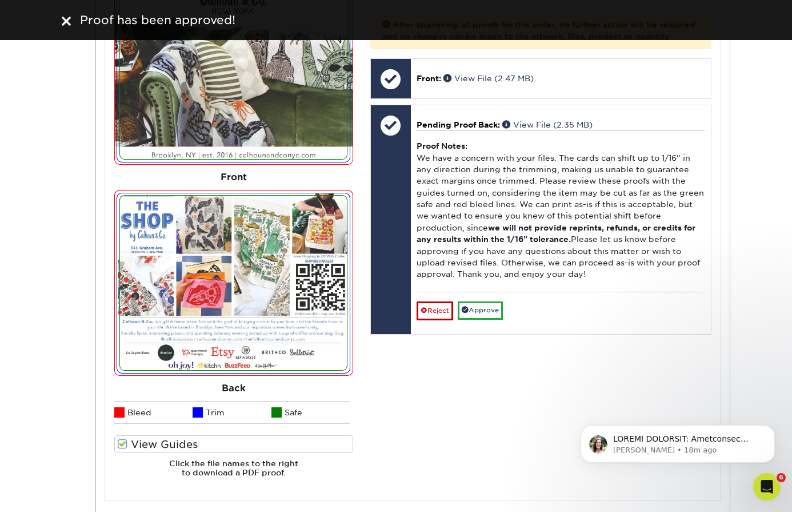
scroll to position [1442, 0]
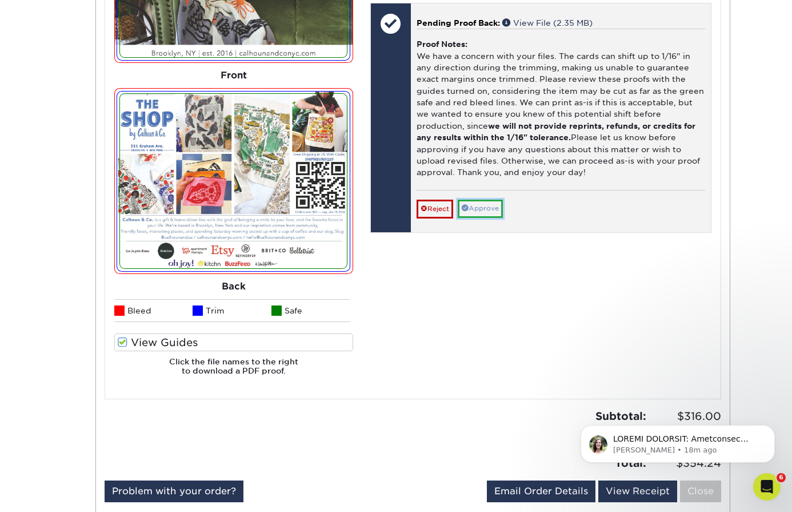
click at [482, 217] on link "Approve" at bounding box center [480, 208] width 45 height 18
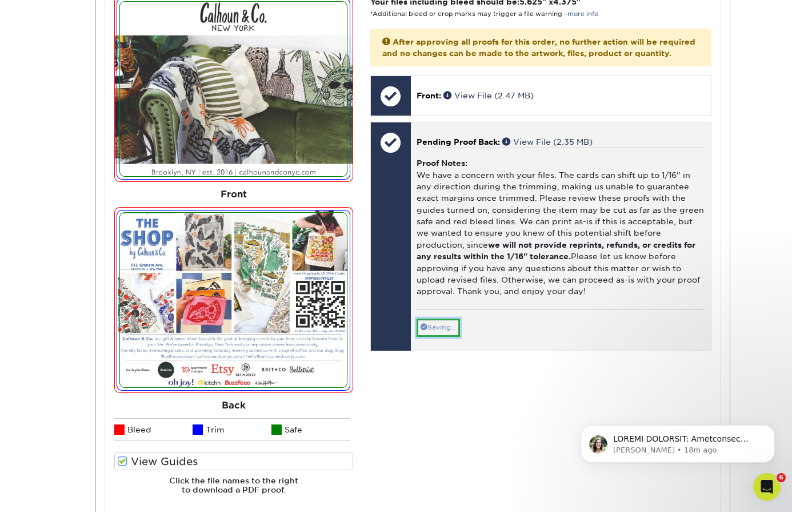
scroll to position [1370, 0]
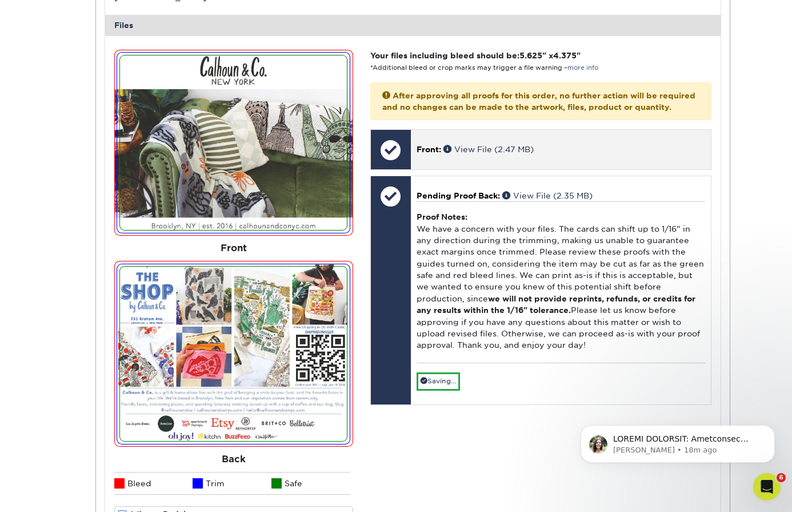
click at [424, 154] on span "Front:" at bounding box center [429, 149] width 25 height 9
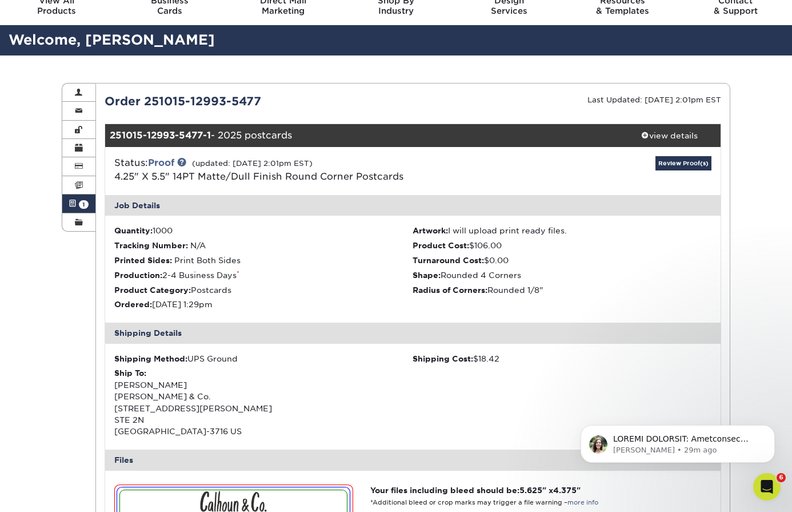
scroll to position [0, 0]
